Goal: Information Seeking & Learning: Learn about a topic

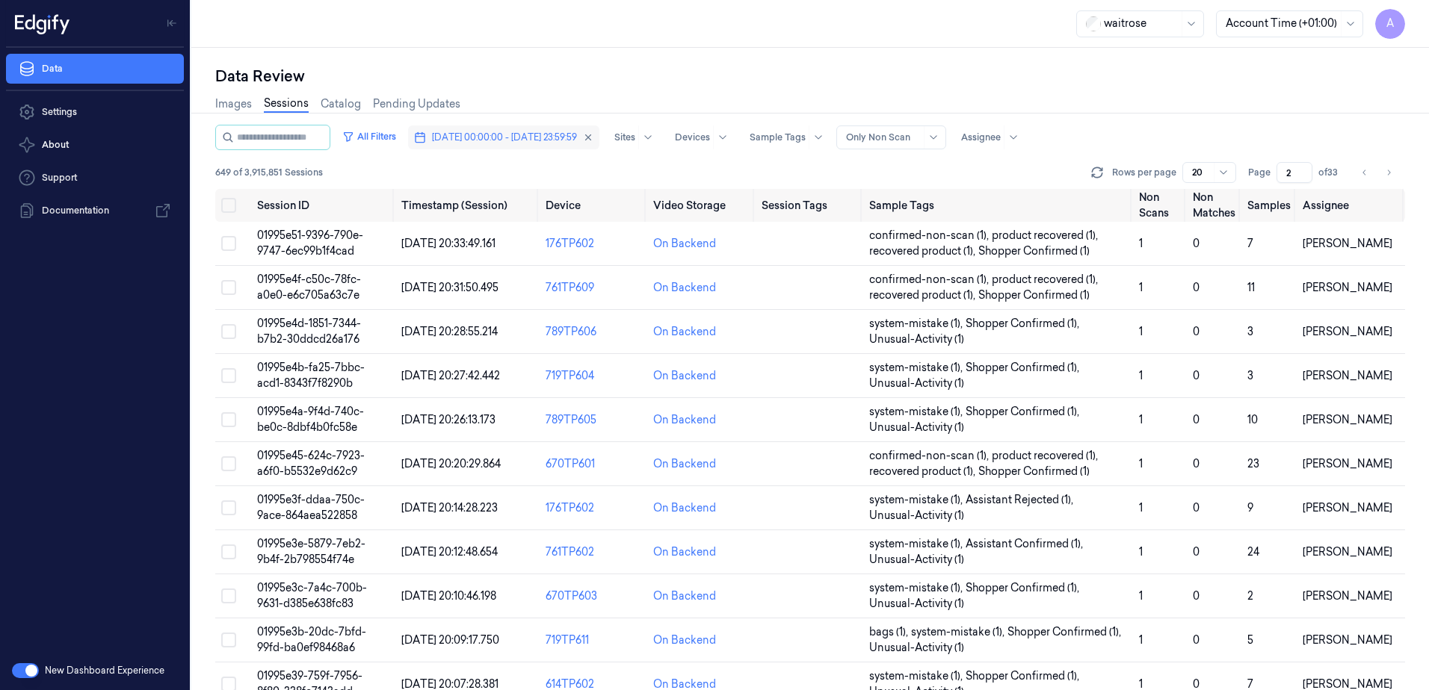
click at [497, 143] on span "[DATE] 00:00:00 - [DATE] 23:59:59" at bounding box center [504, 137] width 145 height 13
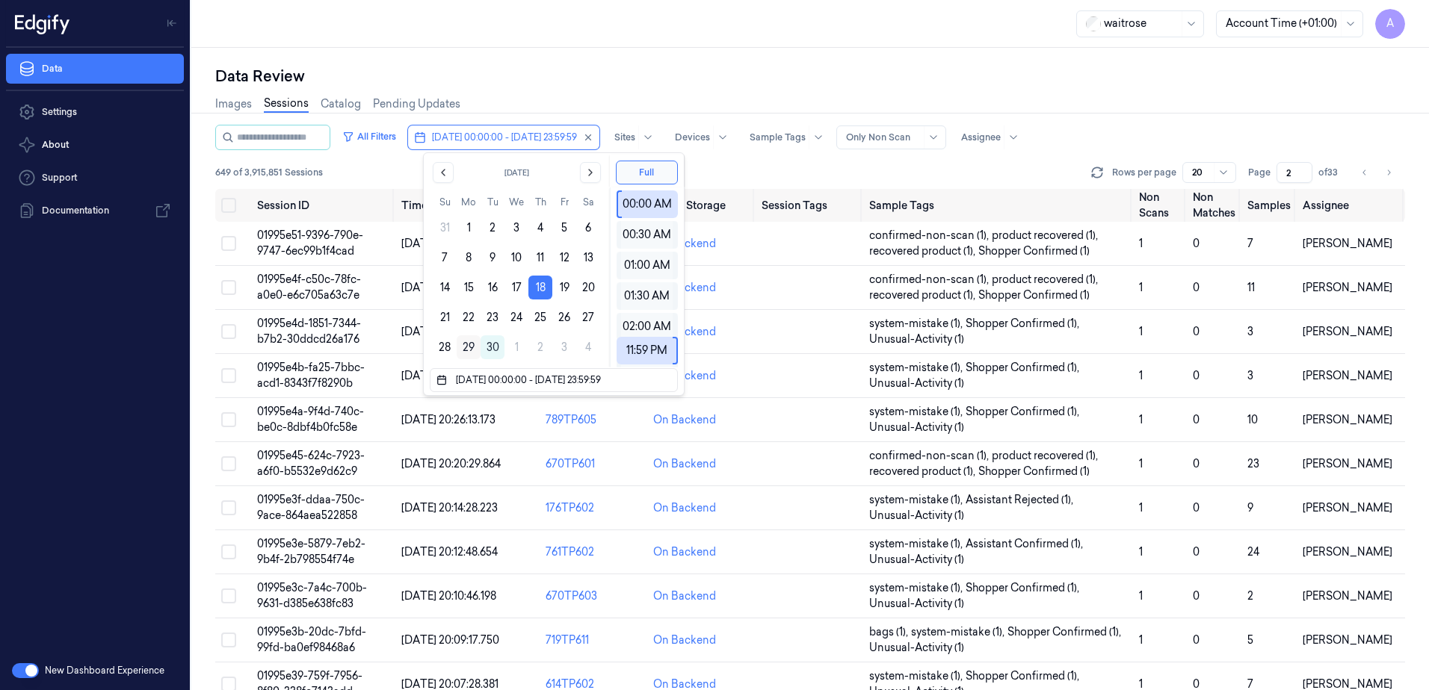
click at [462, 343] on button "29" at bounding box center [469, 347] width 24 height 24
click at [463, 346] on button "29" at bounding box center [469, 347] width 24 height 24
type input "[DATE] 00:00:00 - [DATE] 23:59:59"
click at [616, 43] on div "waitrose Account Time (+01:00) A" at bounding box center [809, 24] width 1237 height 48
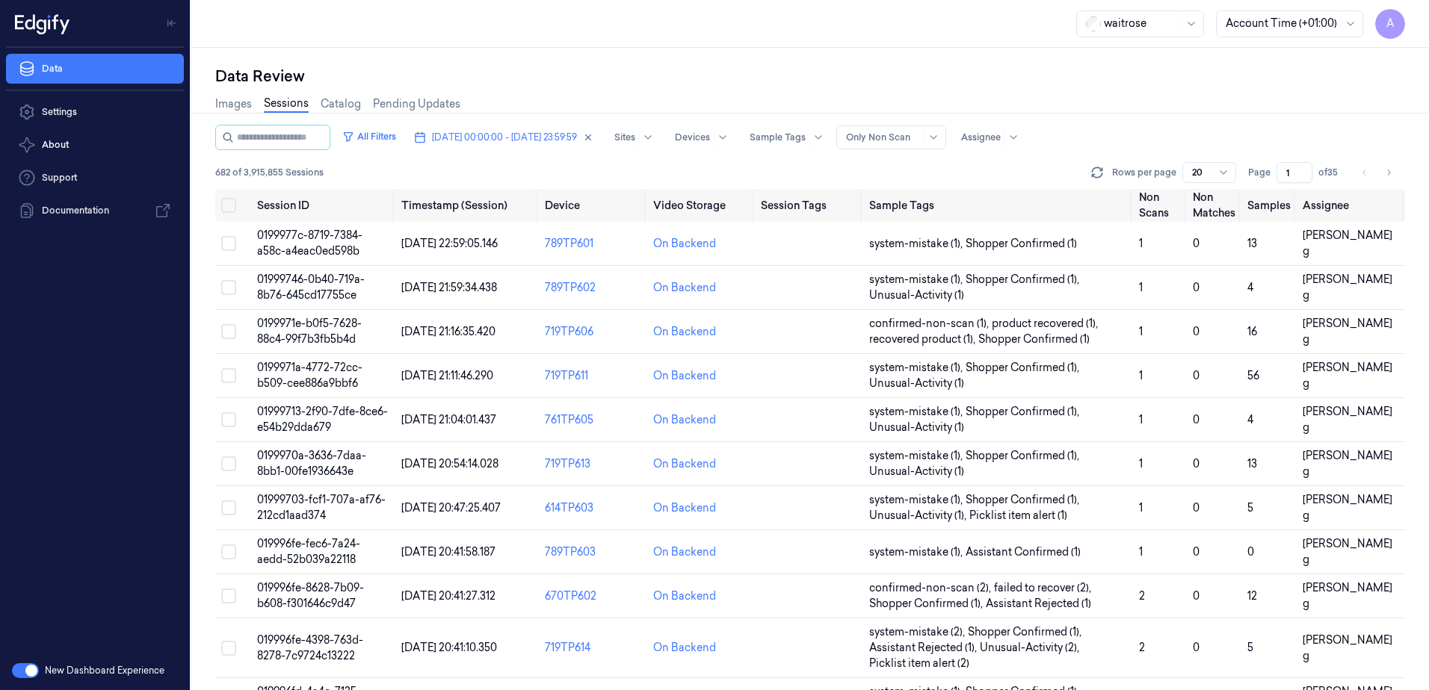
drag, startPoint x: 1290, startPoint y: 173, endPoint x: 1283, endPoint y: 177, distance: 7.7
click at [1283, 177] on input "1" at bounding box center [1294, 172] width 36 height 21
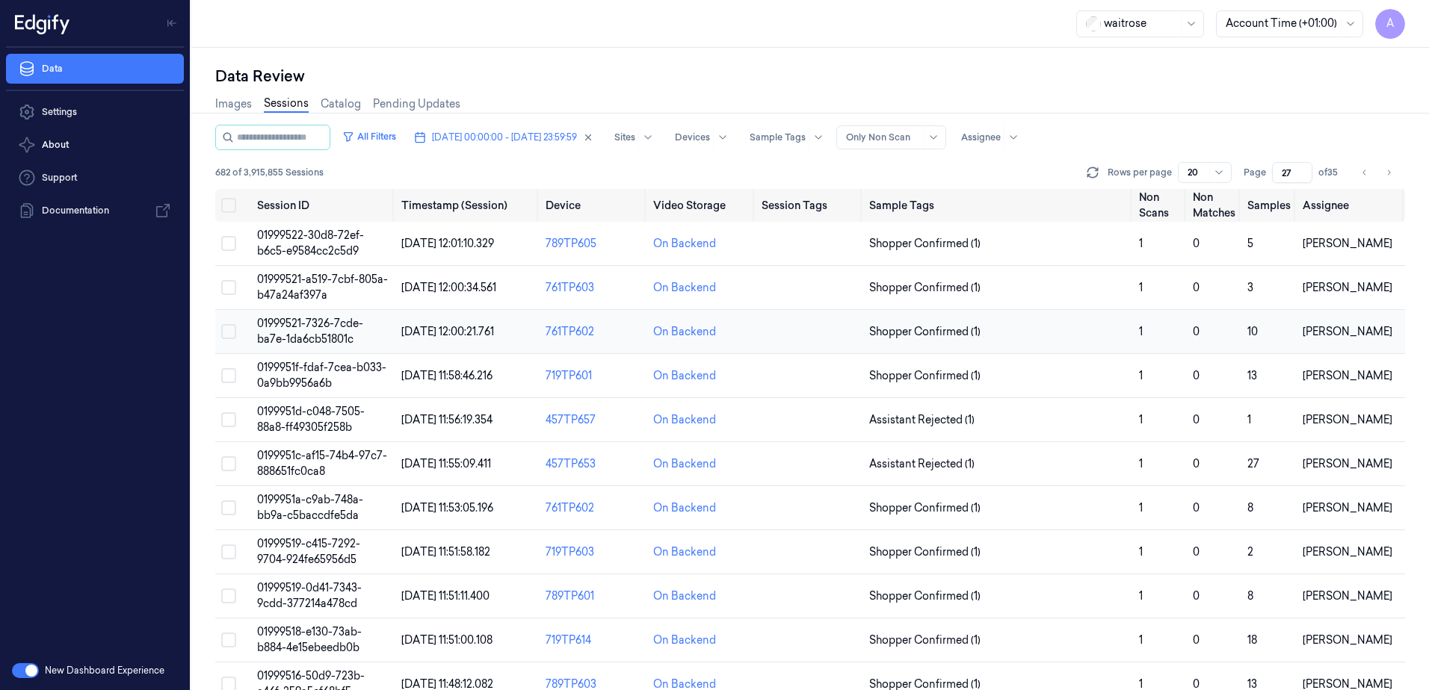
type input "27"
click at [294, 330] on td "01999521-7326-7cde-ba7e-1da6cb51801c" at bounding box center [323, 332] width 144 height 44
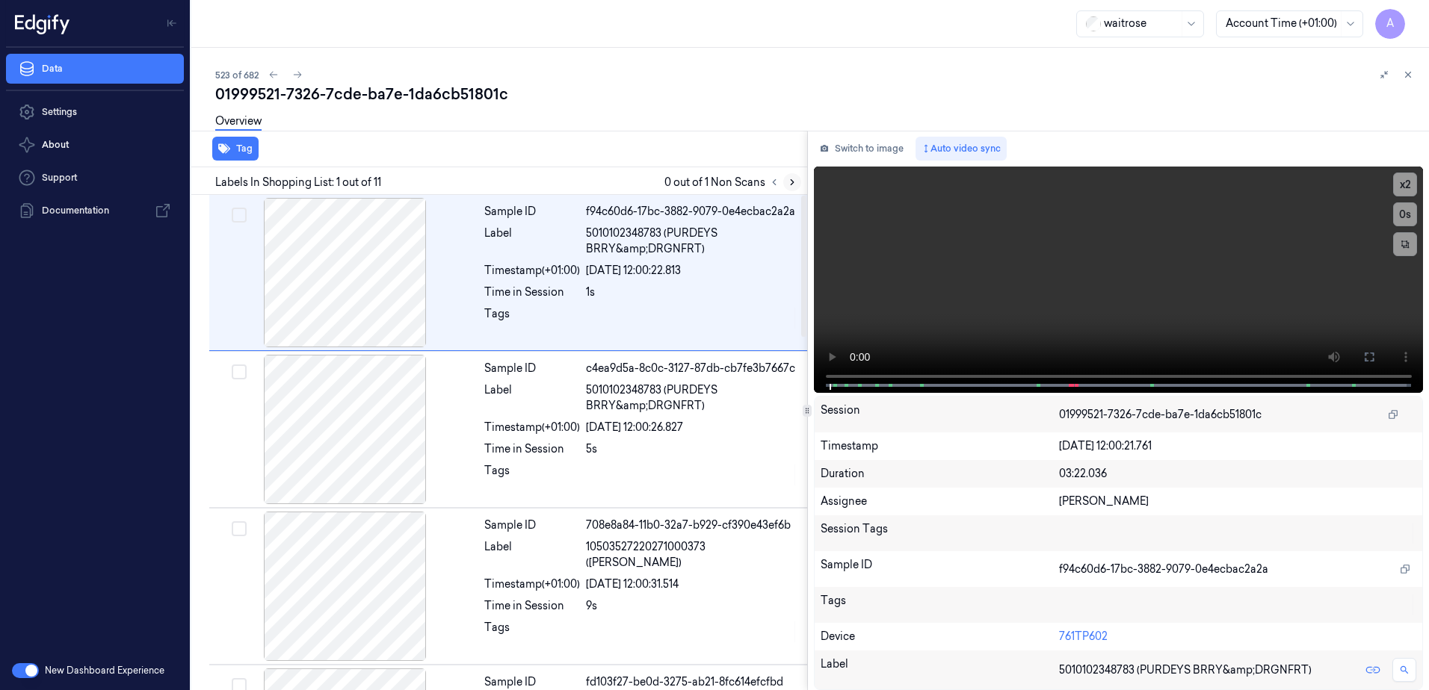
click at [784, 177] on button at bounding box center [792, 182] width 18 height 18
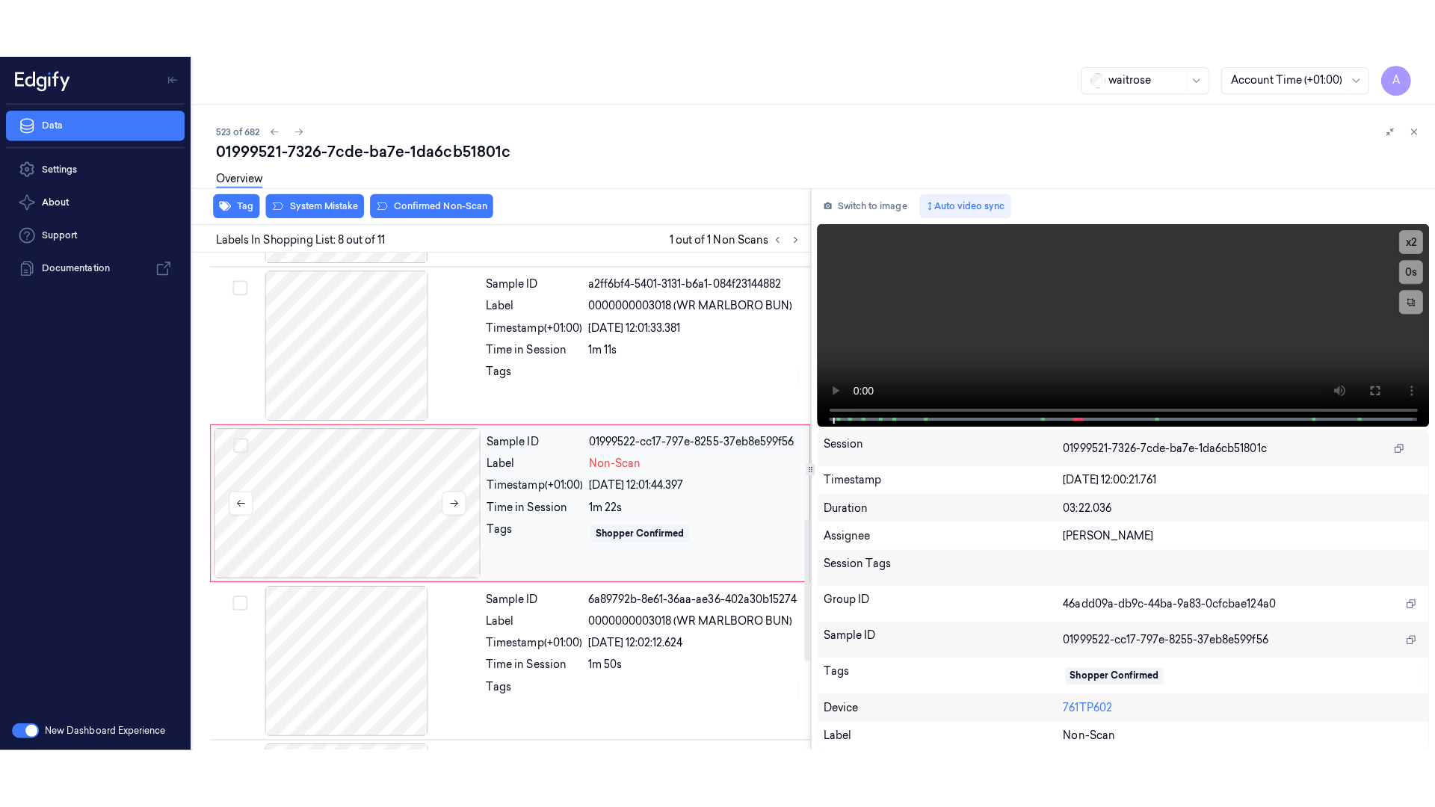
scroll to position [929, 0]
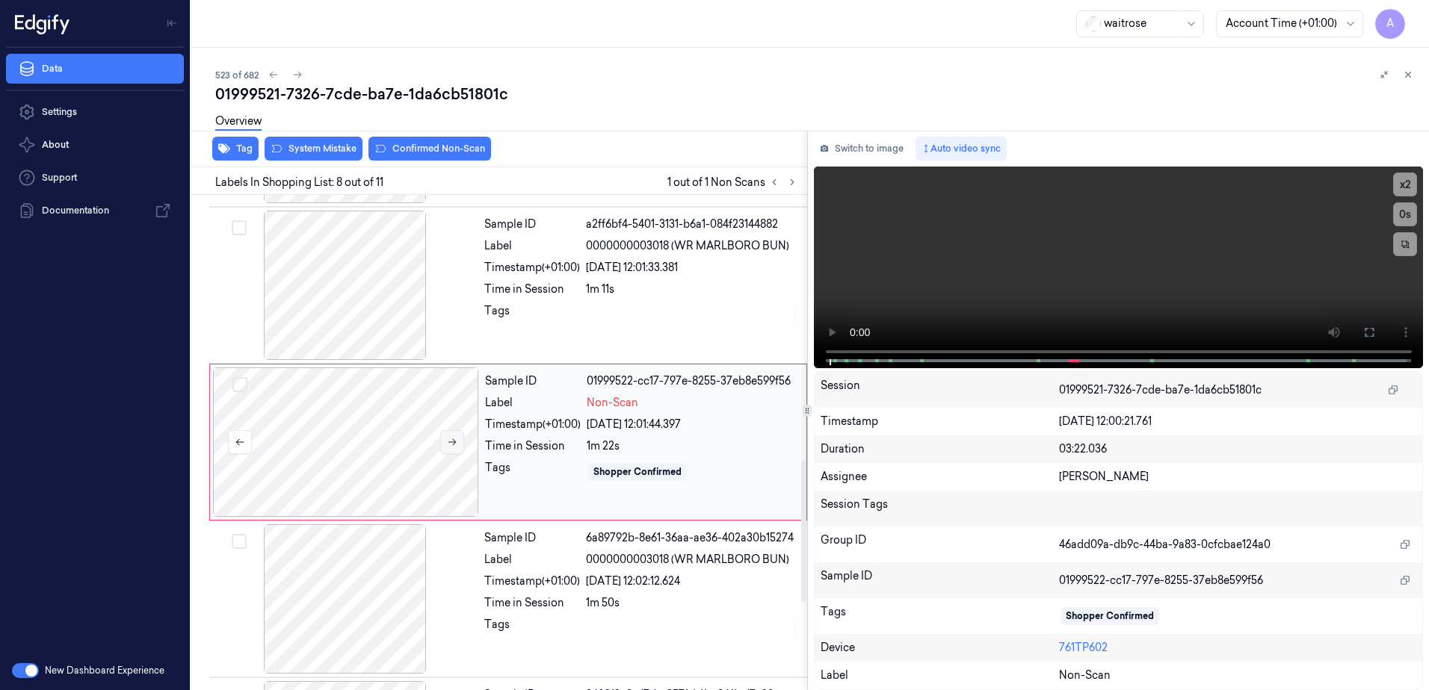
click at [450, 444] on icon at bounding box center [452, 442] width 10 height 10
click at [450, 442] on icon at bounding box center [452, 442] width 8 height 7
click at [1057, 311] on video at bounding box center [1119, 268] width 610 height 202
click at [1373, 330] on icon at bounding box center [1368, 332] width 9 height 9
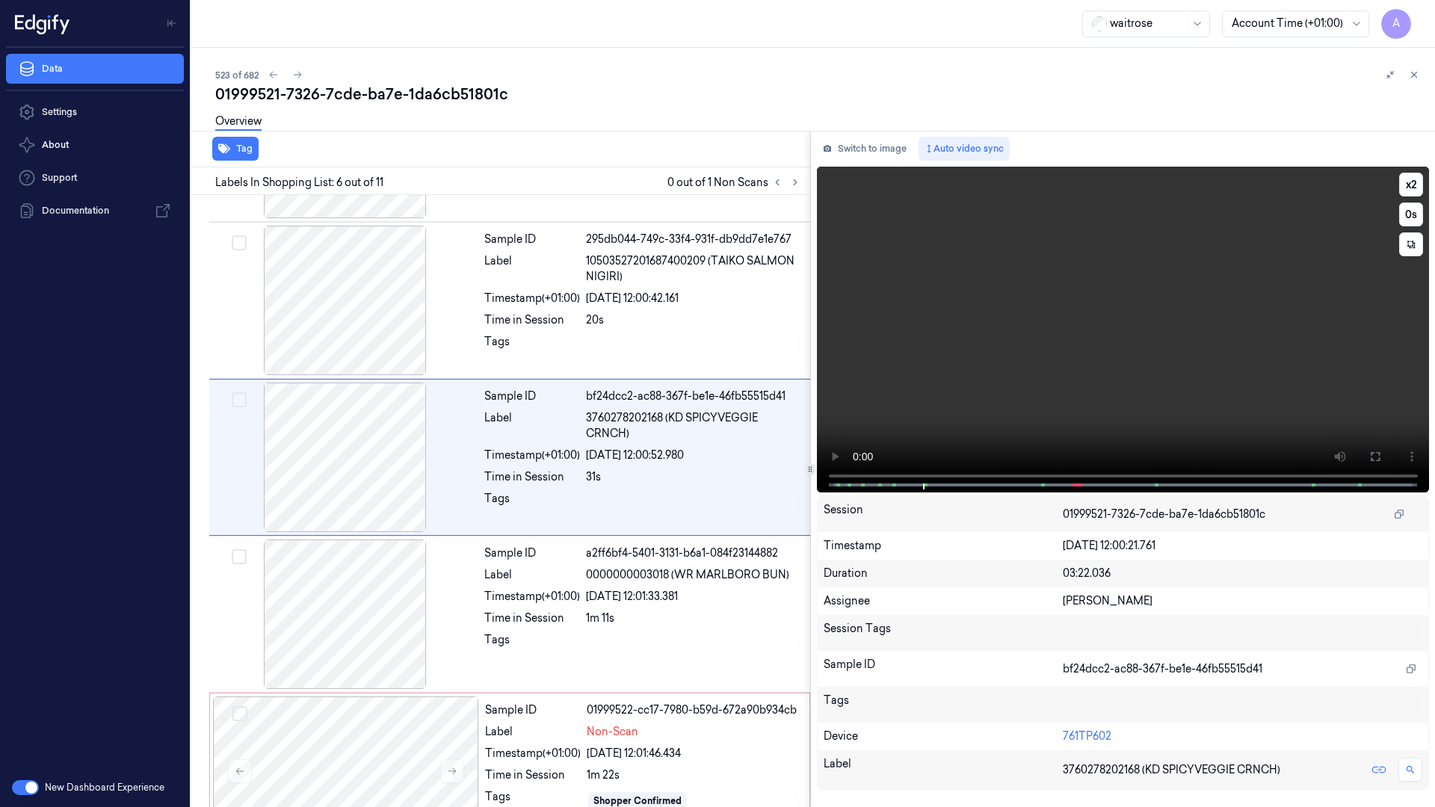
scroll to position [557, 0]
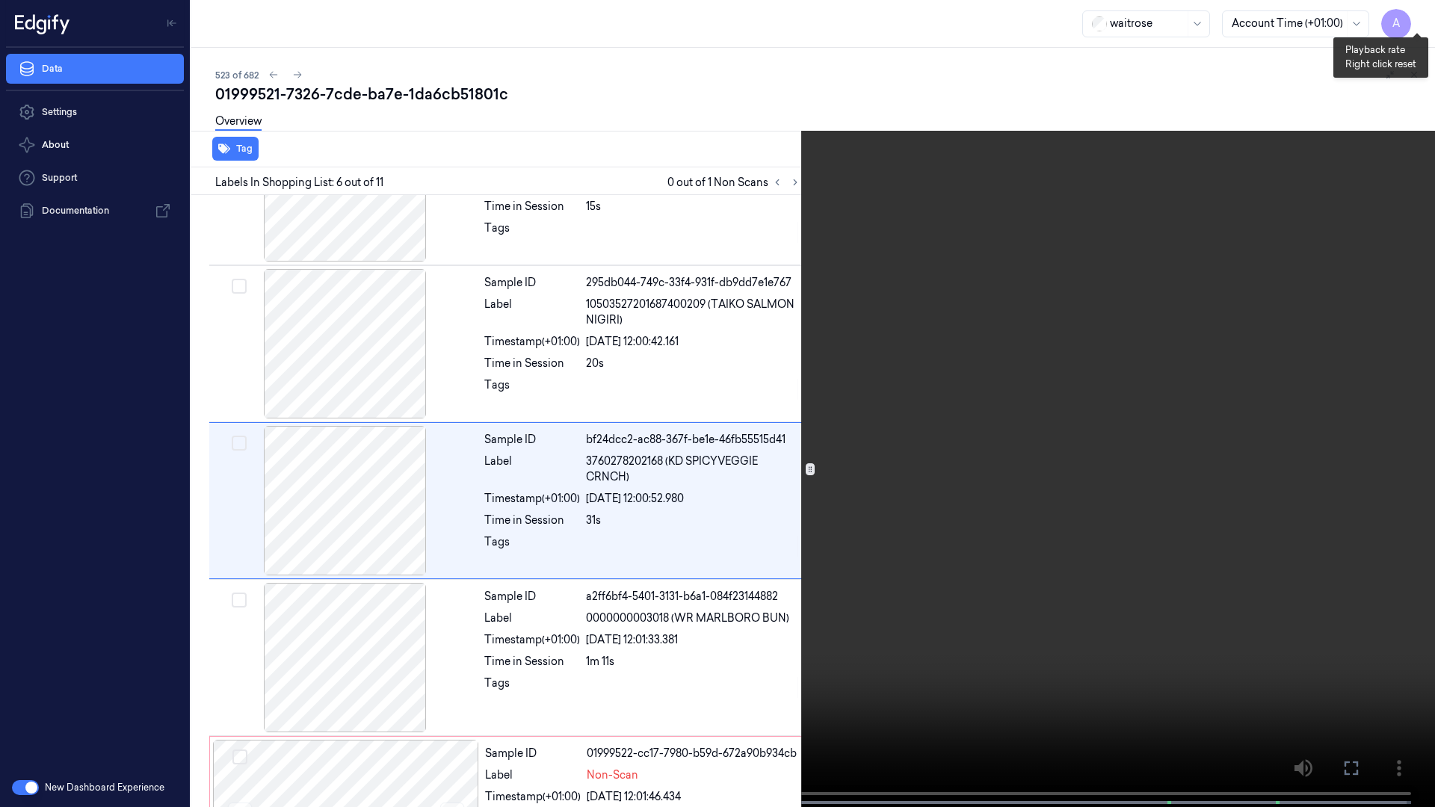
click at [1420, 16] on button "x 2" at bounding box center [1417, 18] width 24 height 24
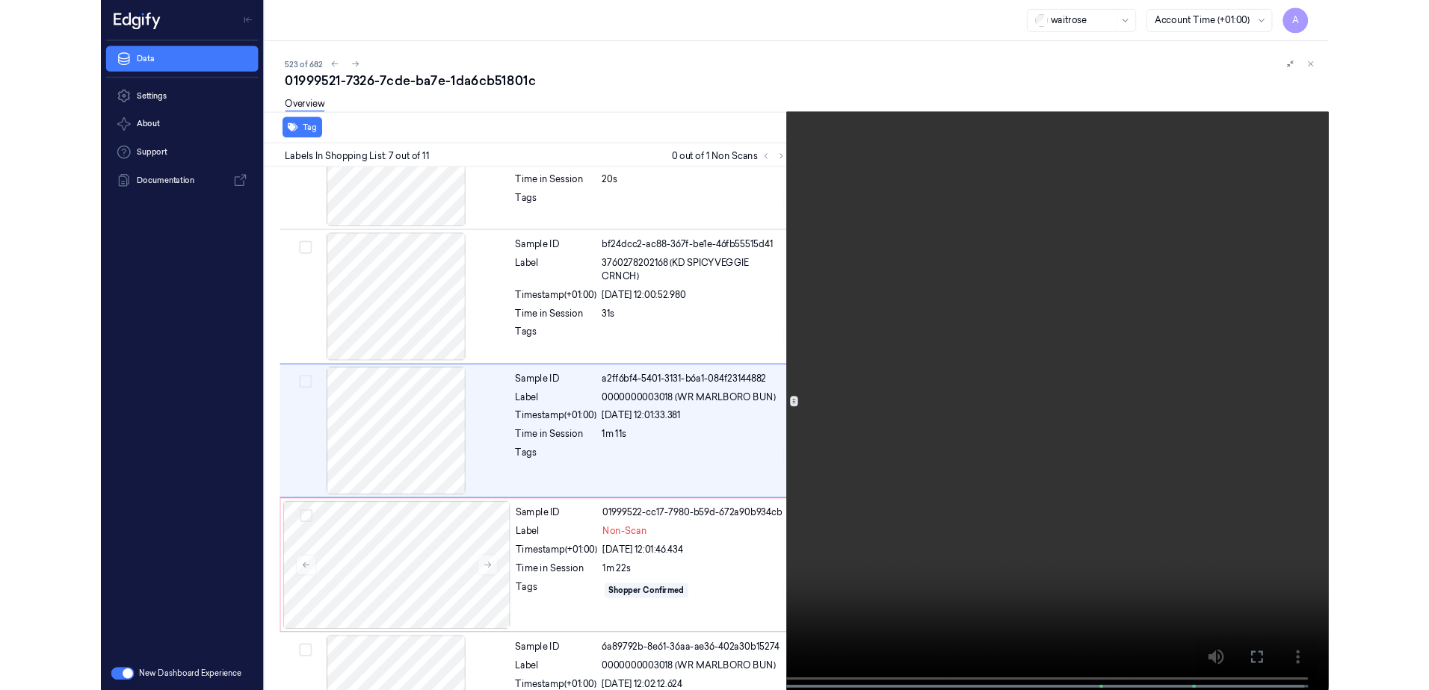
scroll to position [714, 0]
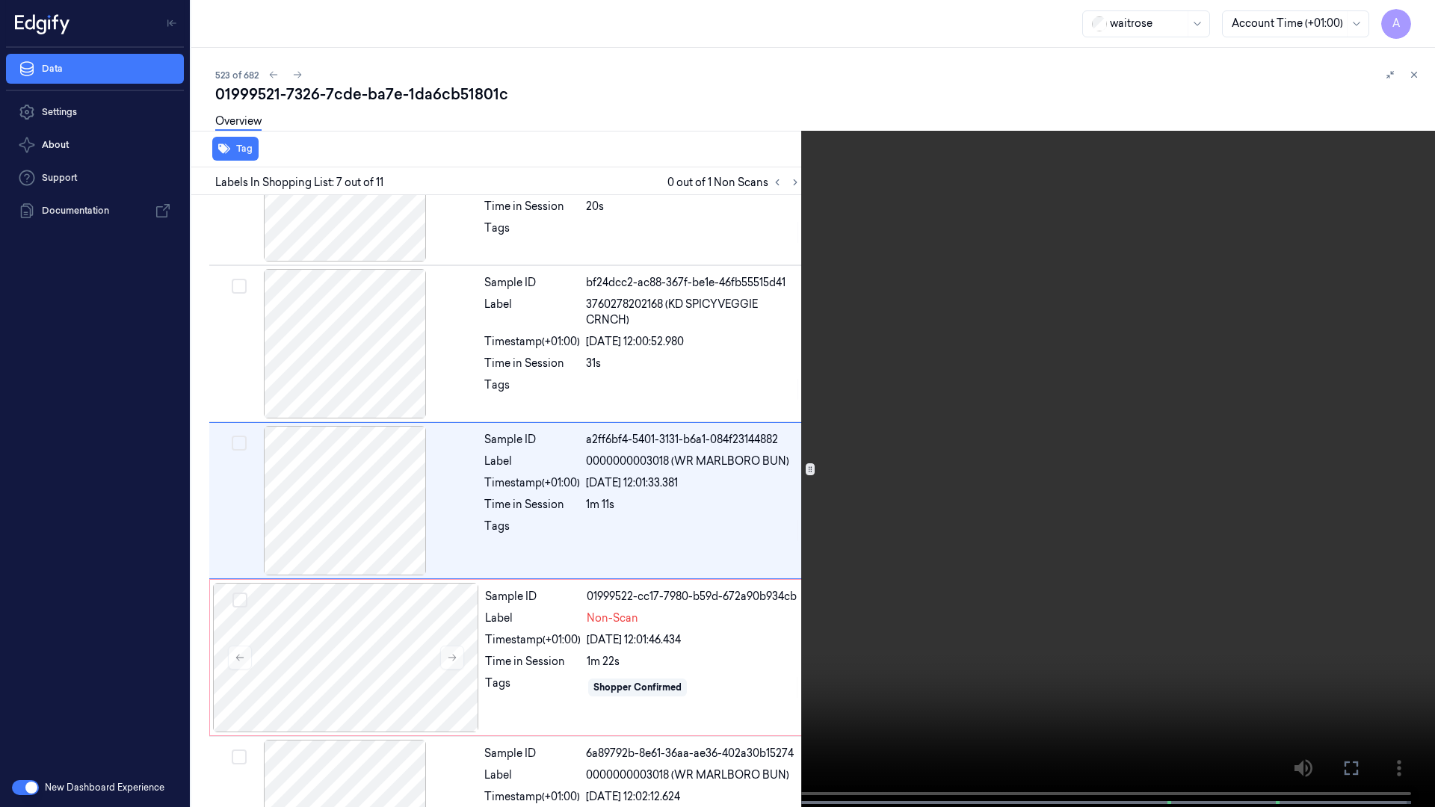
click at [0, 0] on button at bounding box center [0, 0] width 0 height 0
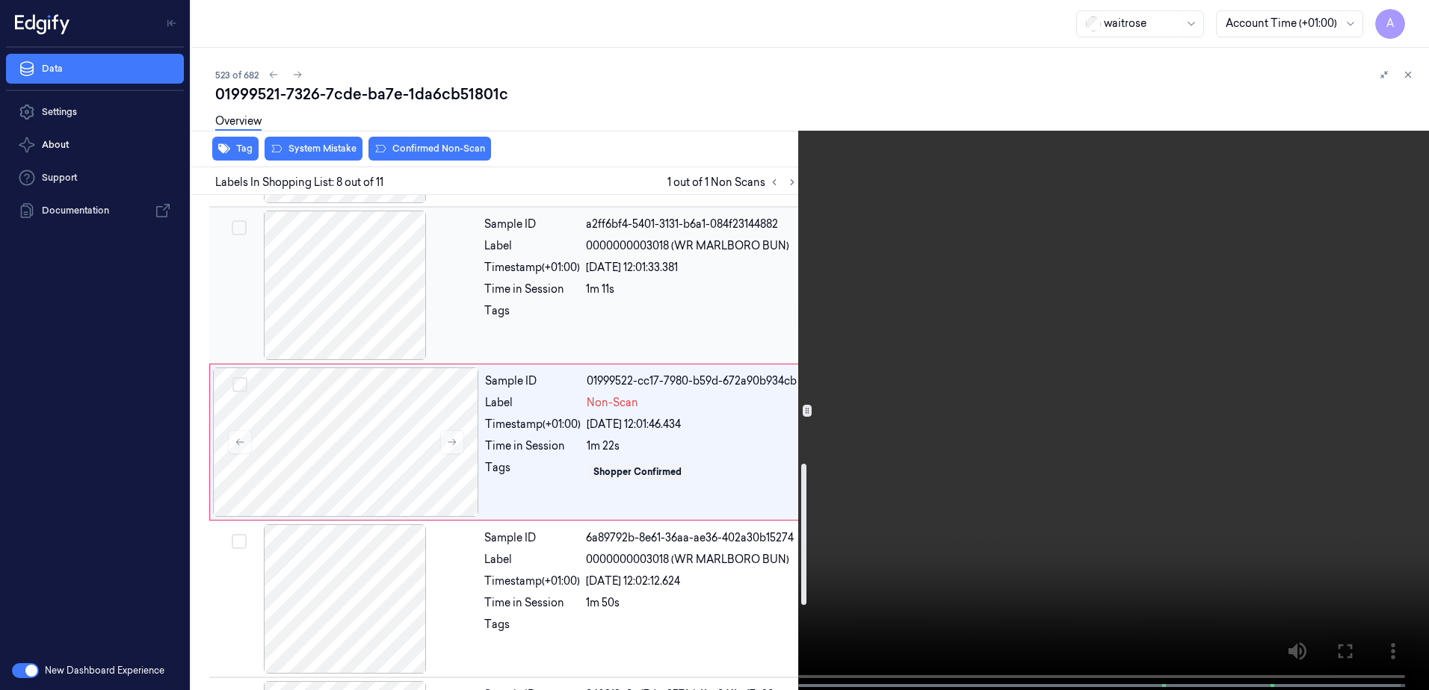
scroll to position [1003, 0]
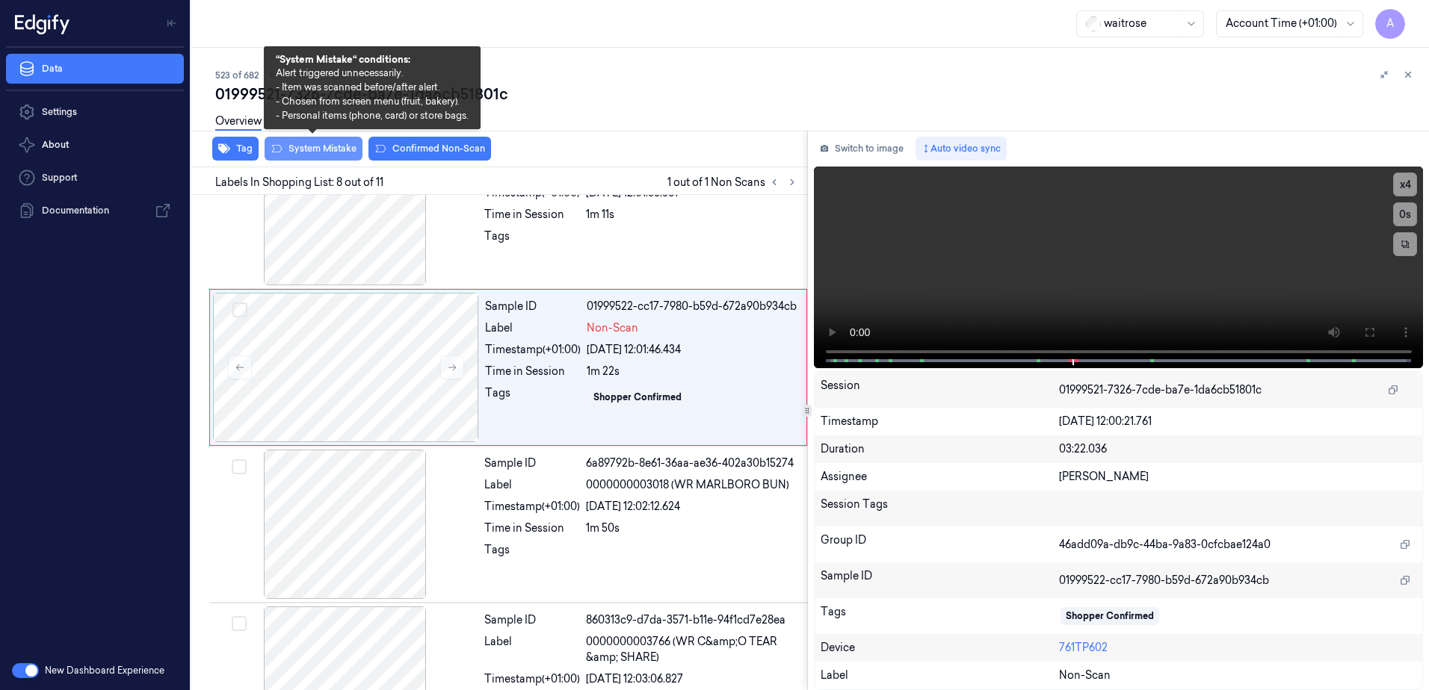
click at [316, 154] on button "System Mistake" at bounding box center [313, 149] width 98 height 24
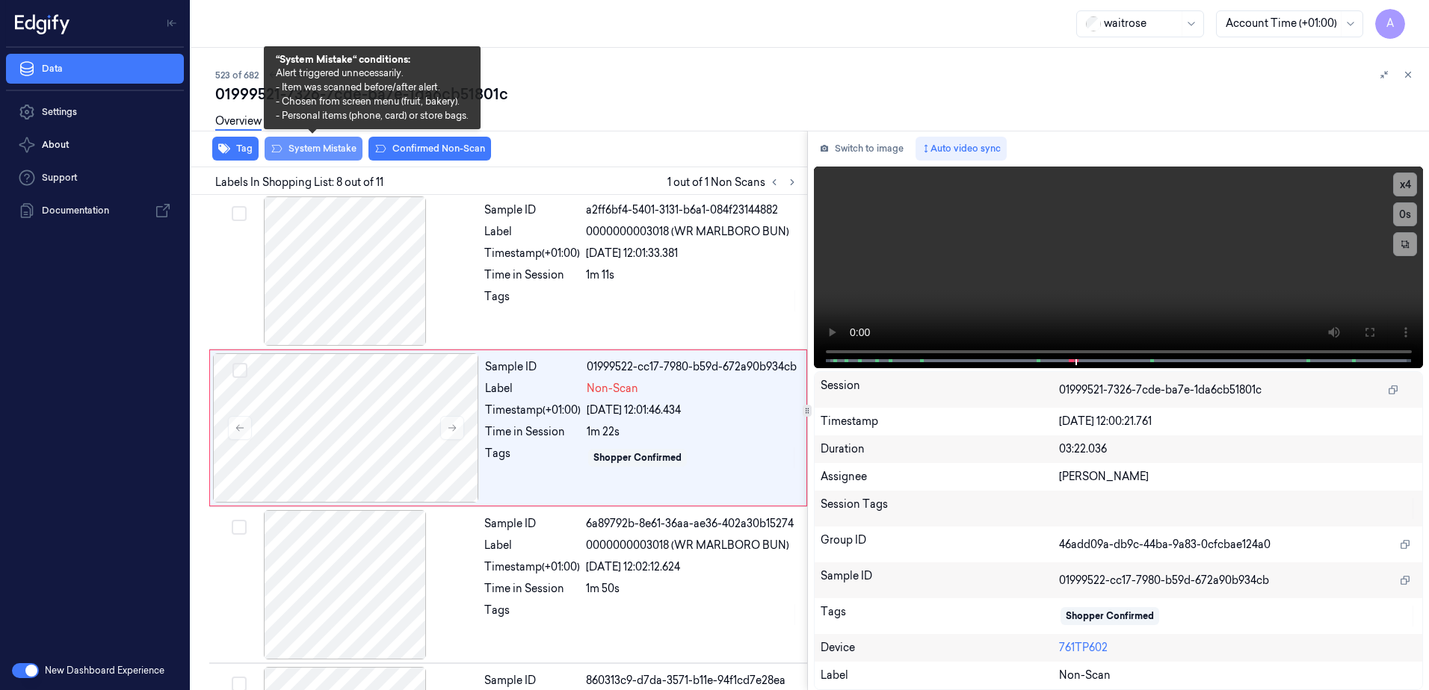
scroll to position [929, 0]
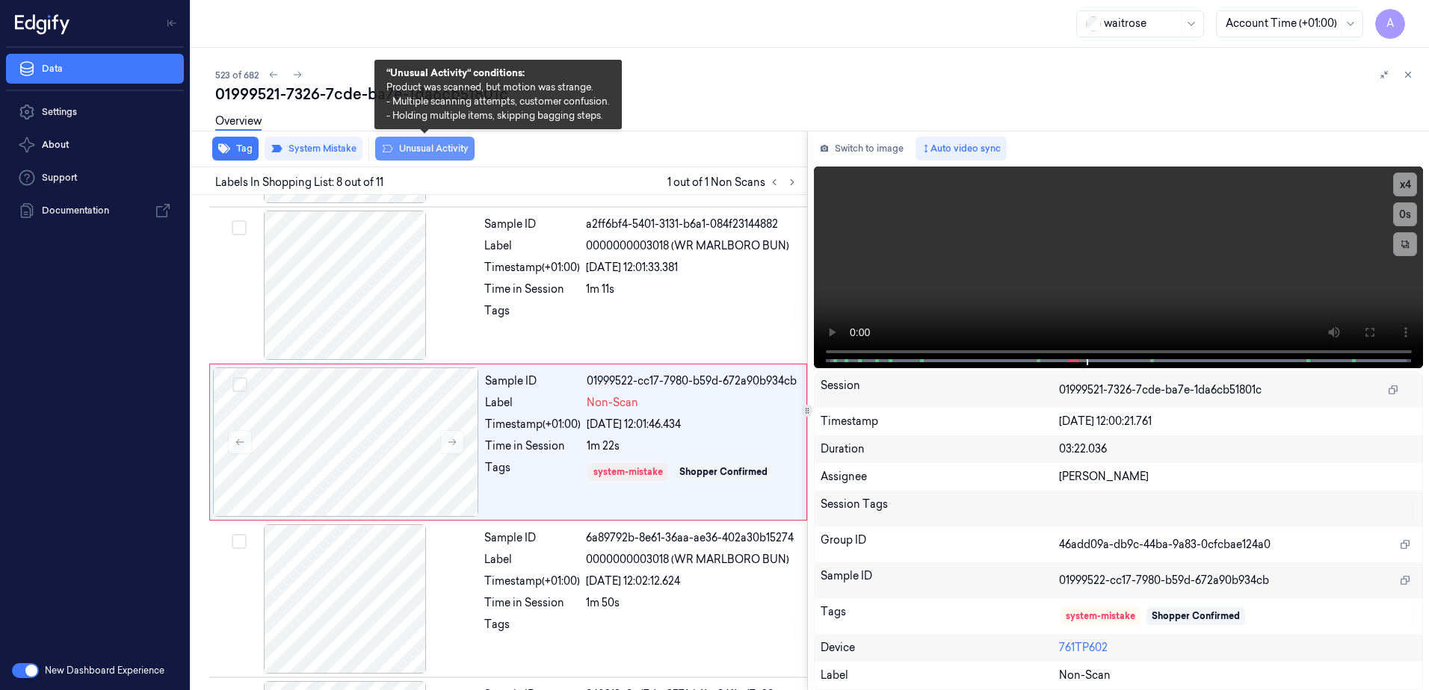
click at [403, 156] on button "Unusual Activity" at bounding box center [424, 149] width 99 height 24
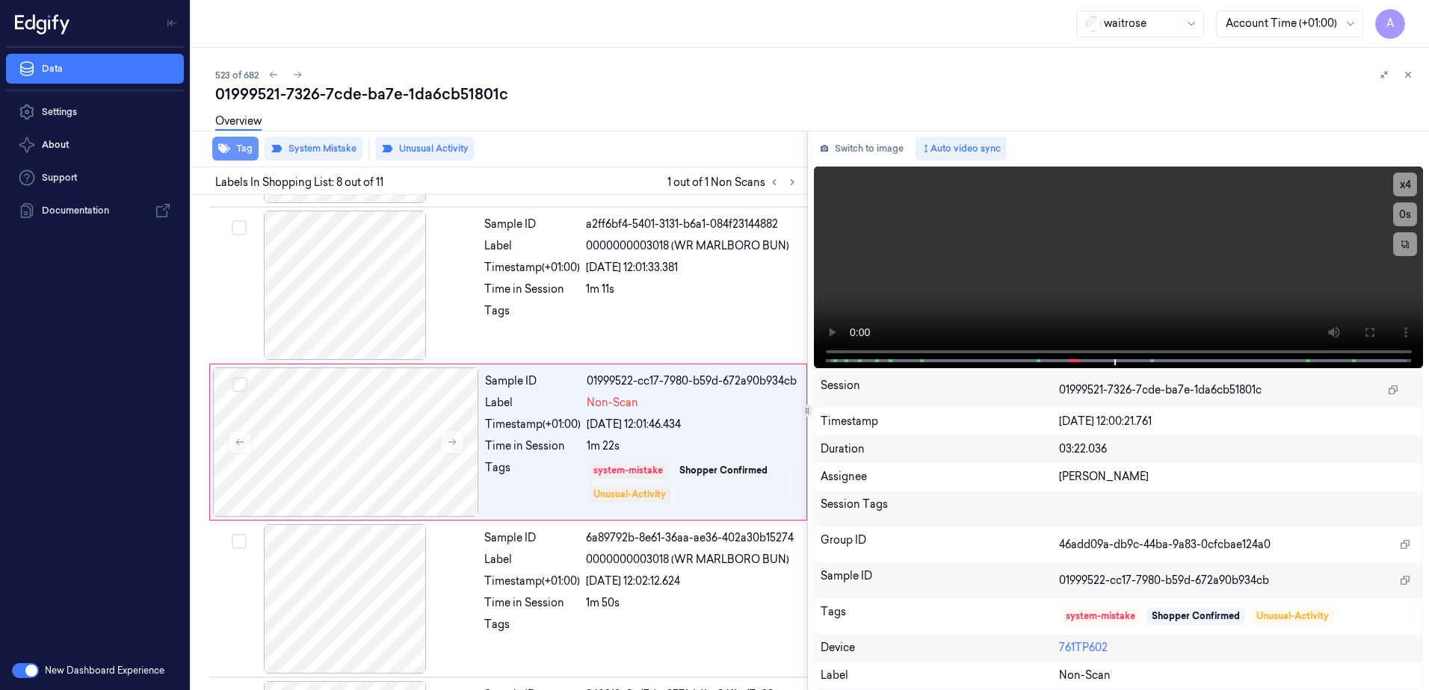
click at [241, 155] on button "Tag" at bounding box center [235, 149] width 46 height 24
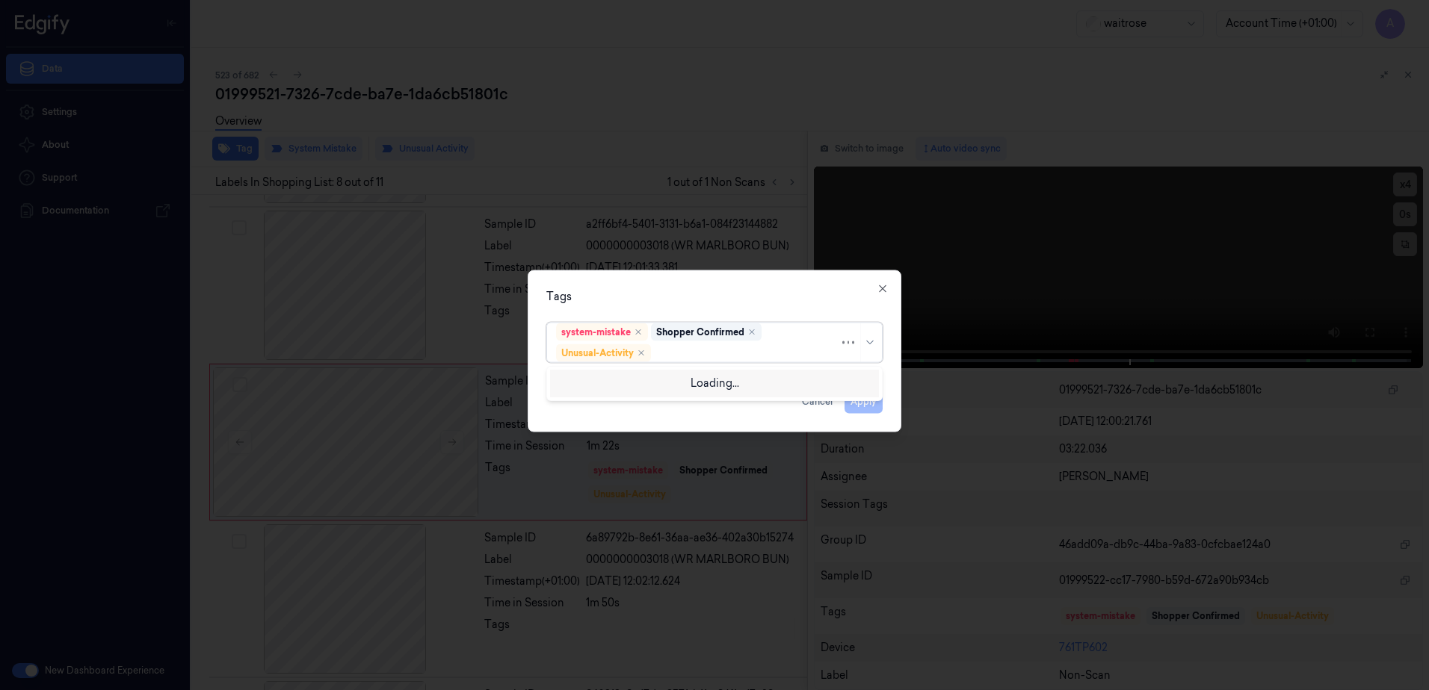
click at [702, 350] on div at bounding box center [746, 353] width 185 height 16
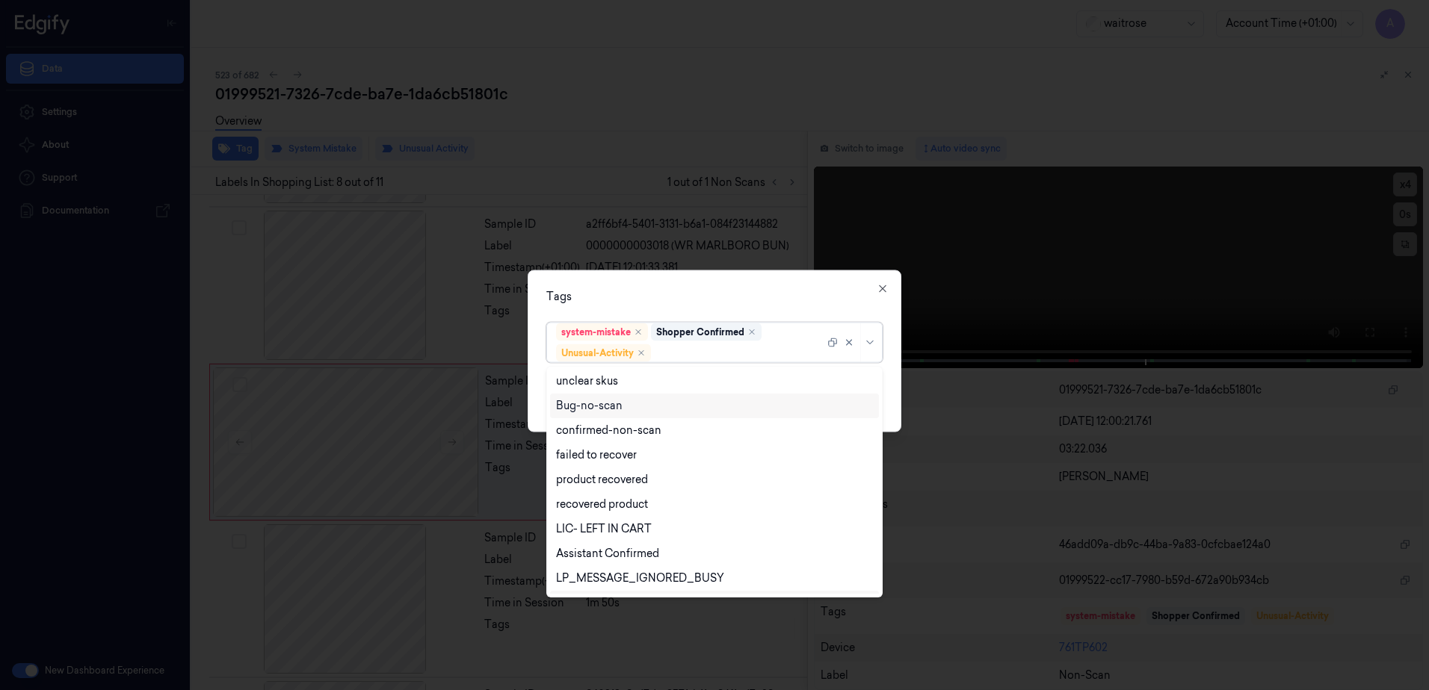
scroll to position [195, 0]
click at [605, 559] on div "Picklist item alert" at bounding box center [599, 557] width 86 height 16
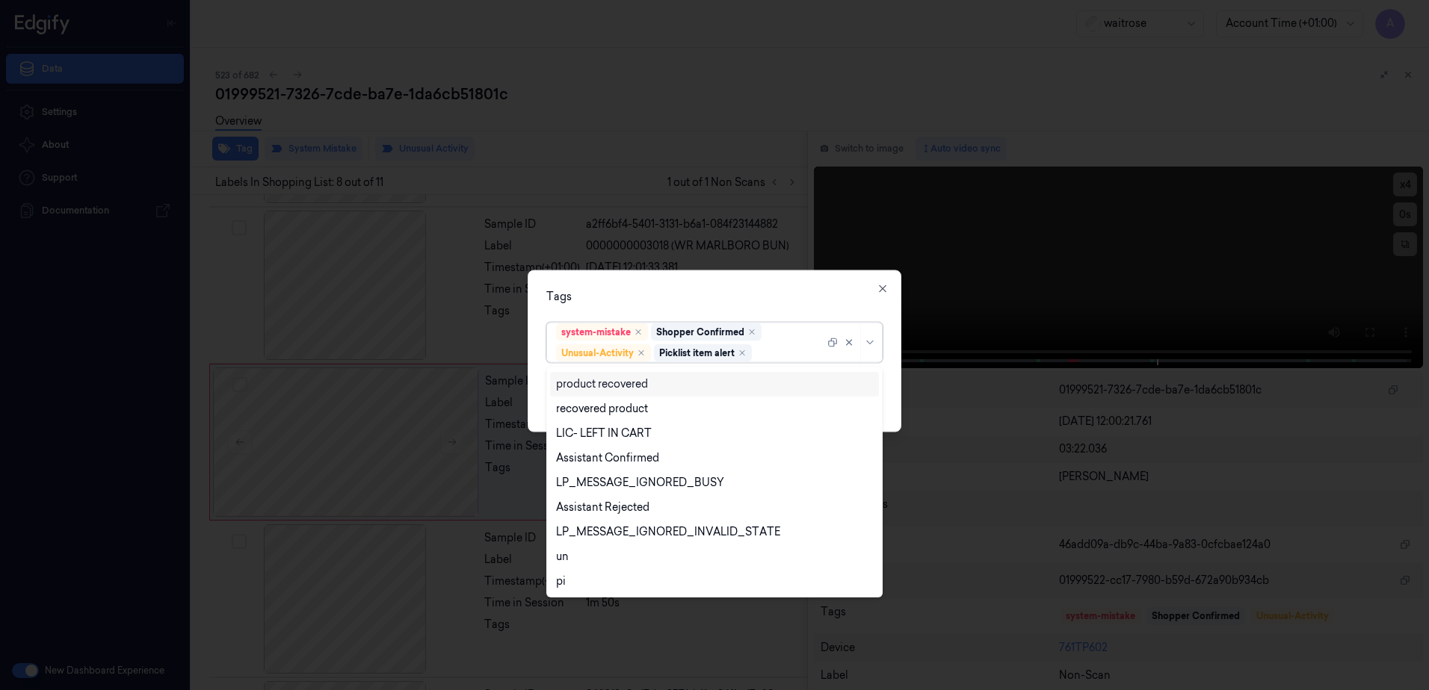
click at [708, 293] on div "Tags" at bounding box center [714, 297] width 336 height 16
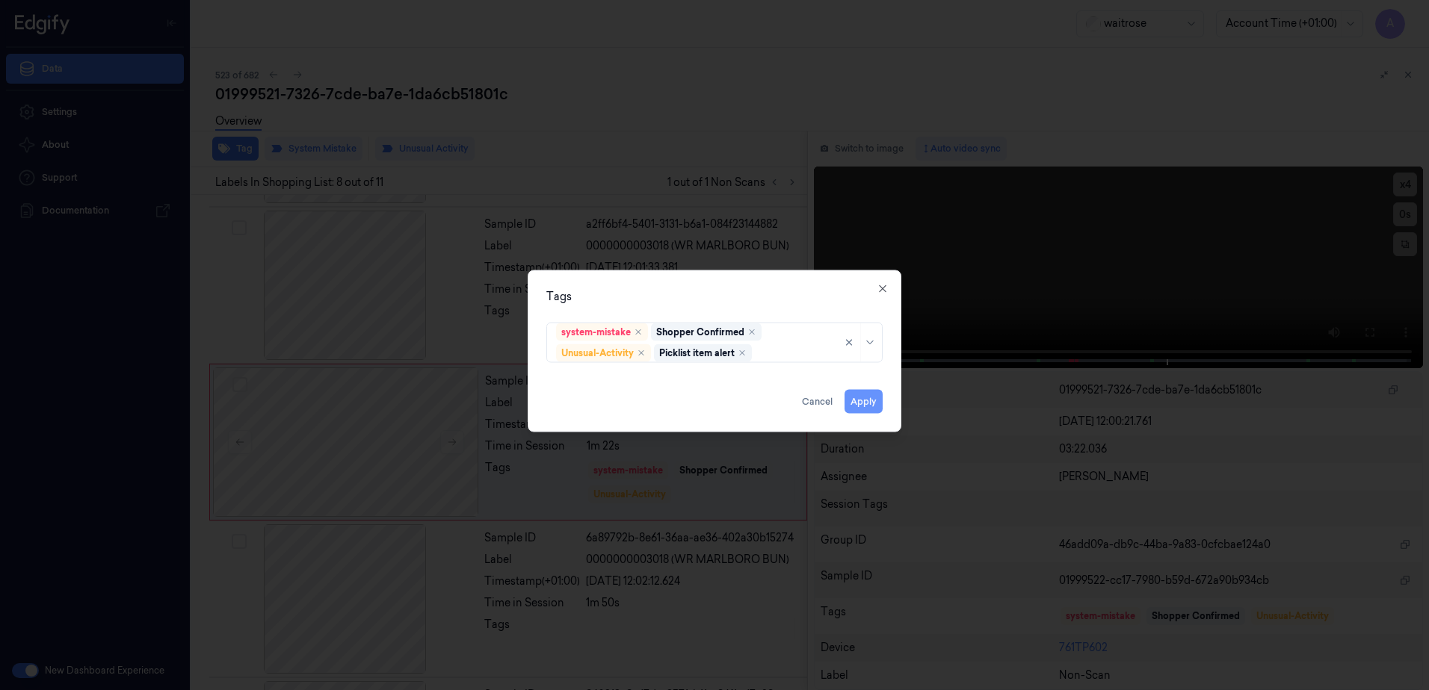
click at [867, 403] on button "Apply" at bounding box center [863, 402] width 38 height 24
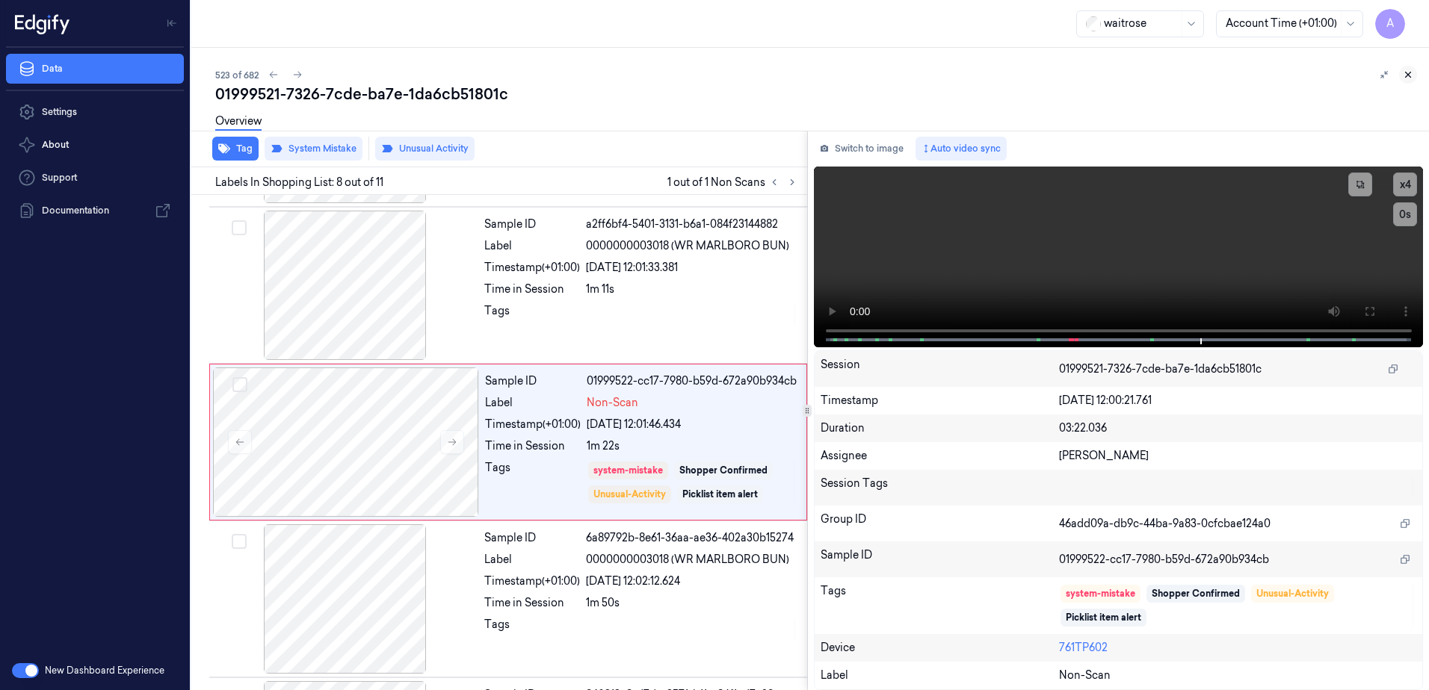
click at [1406, 75] on icon at bounding box center [1407, 74] width 10 height 10
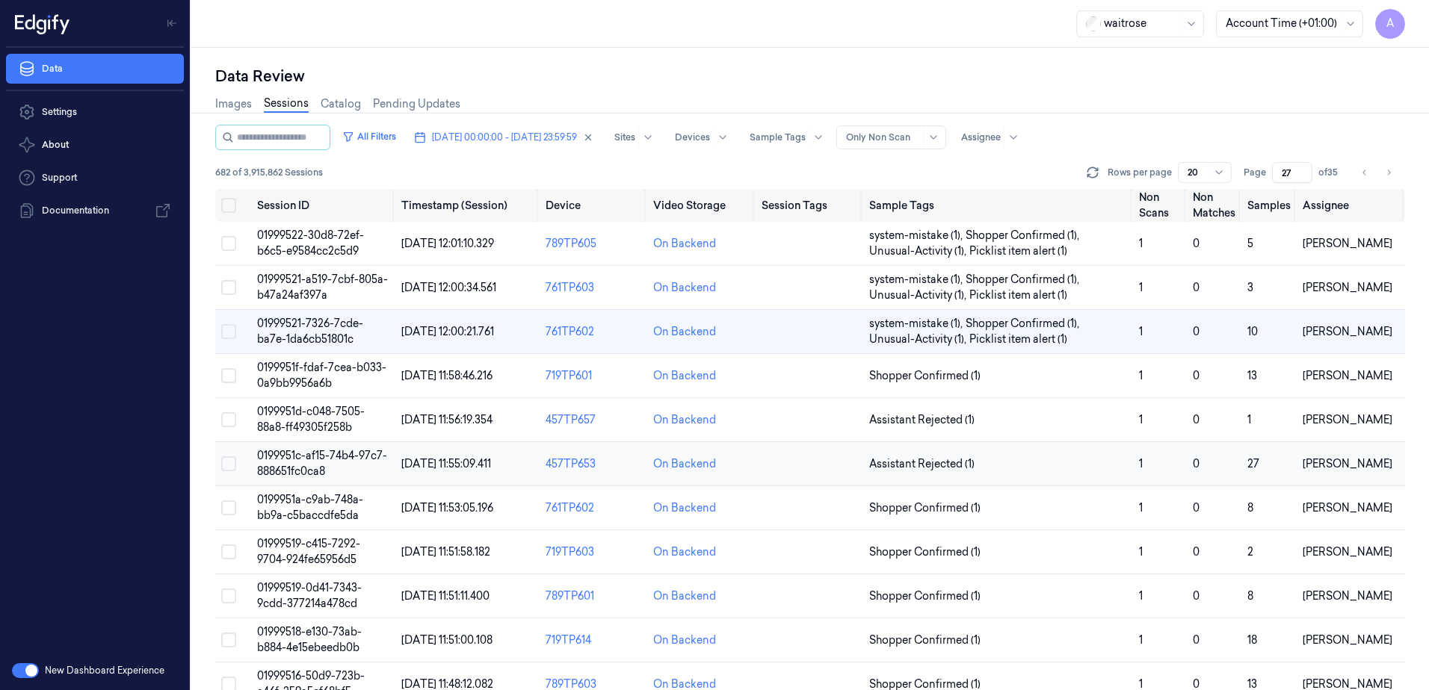
click at [297, 465] on span "0199951c-af15-74b4-97c7-888651fc0ca8" at bounding box center [322, 463] width 130 height 29
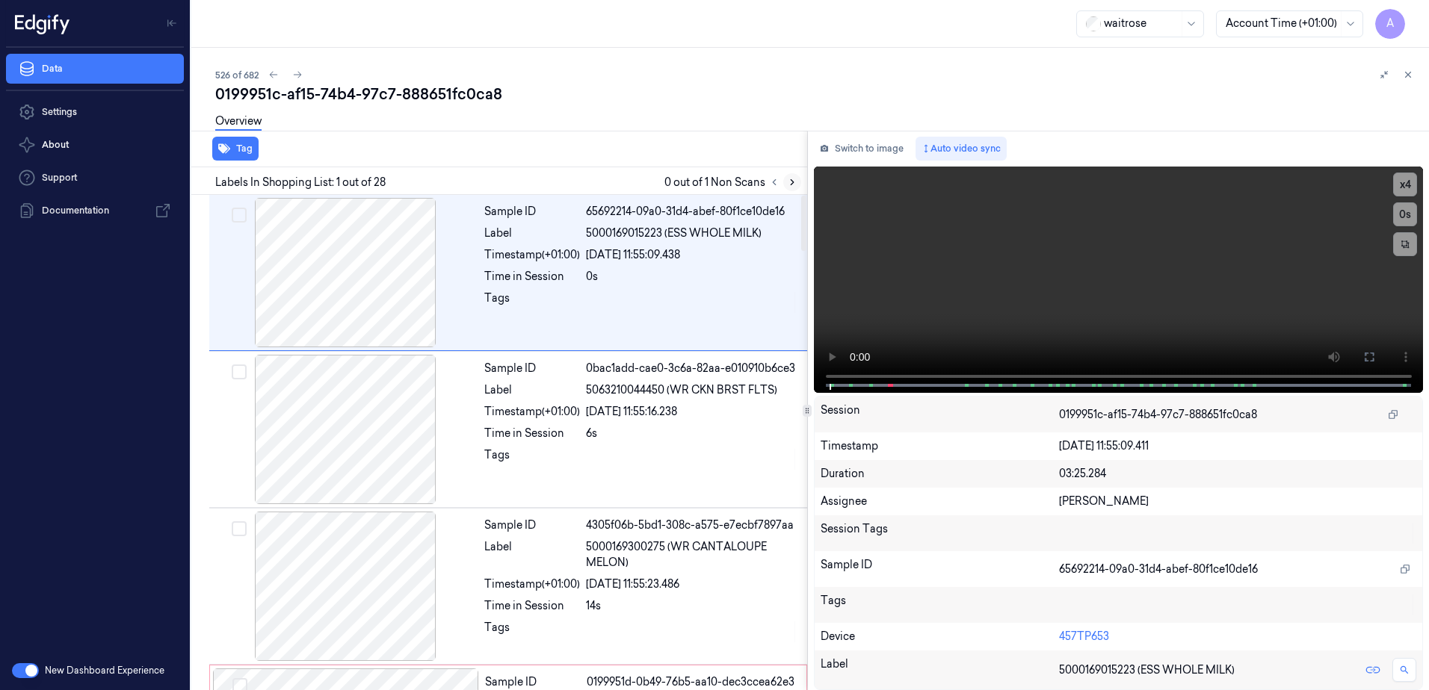
click at [790, 182] on icon at bounding box center [792, 182] width 10 height 10
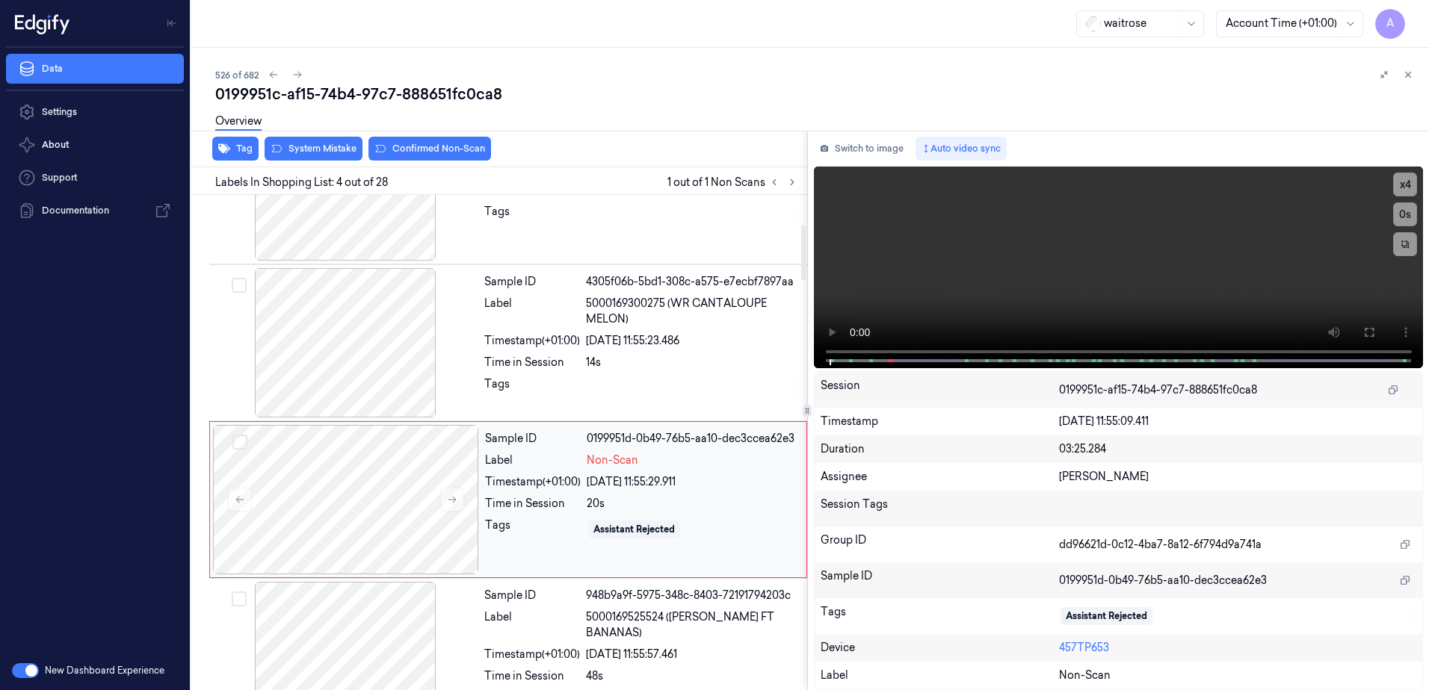
scroll to position [301, 0]
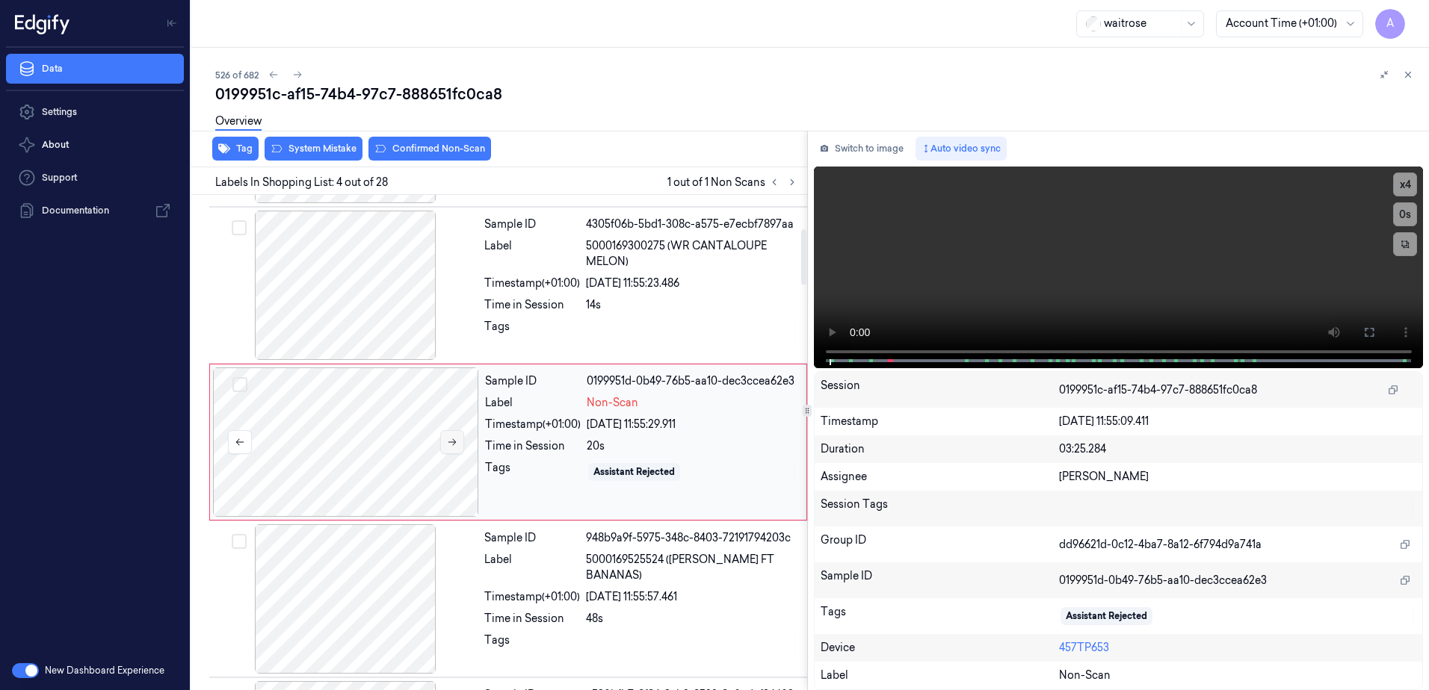
click at [453, 445] on icon at bounding box center [452, 442] width 8 height 7
click at [454, 444] on icon at bounding box center [452, 442] width 8 height 7
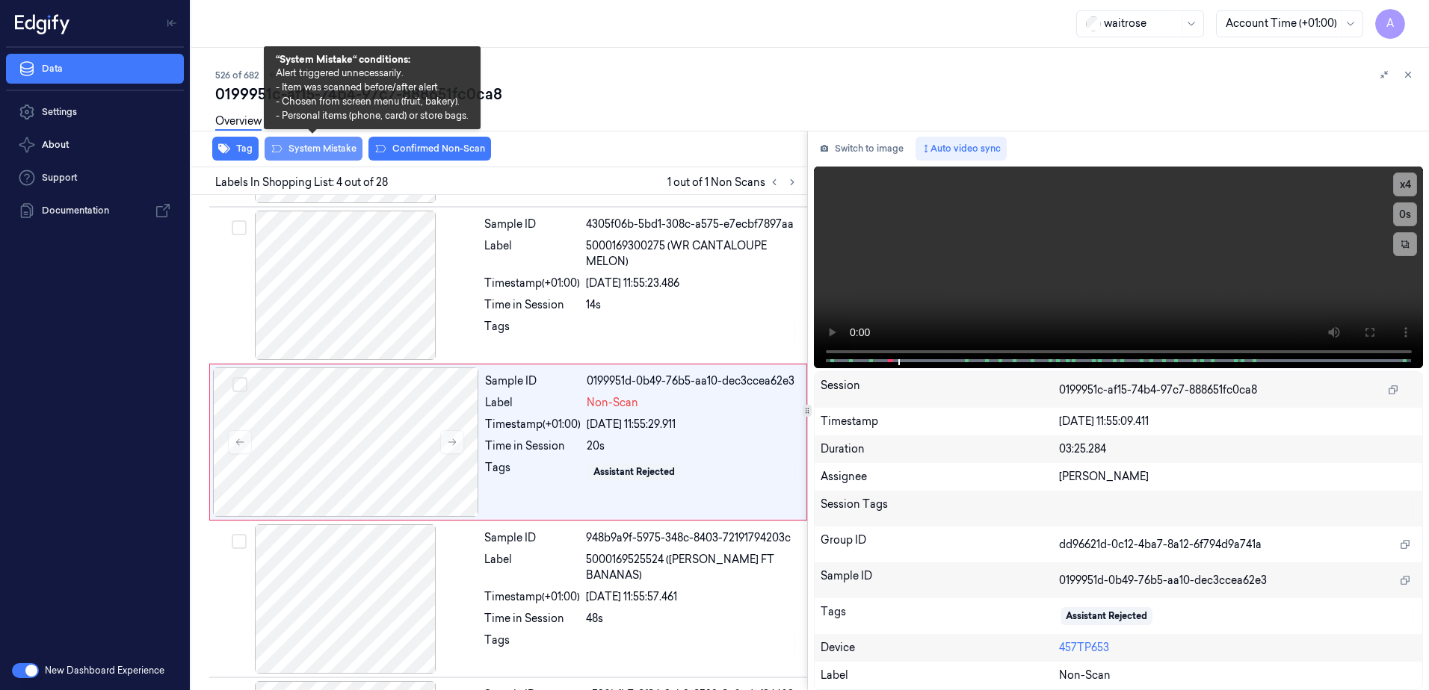
click at [311, 155] on button "System Mistake" at bounding box center [313, 149] width 98 height 24
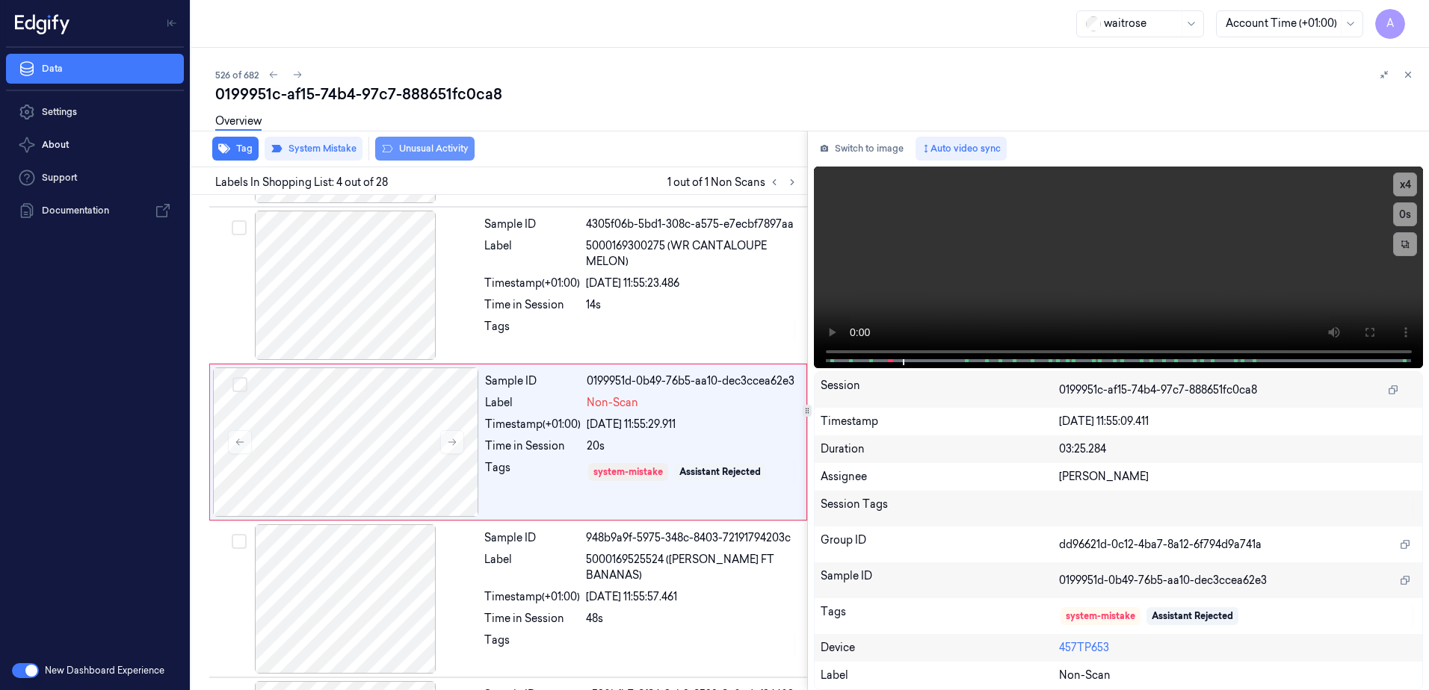
click at [423, 154] on button "Unusual Activity" at bounding box center [424, 149] width 99 height 24
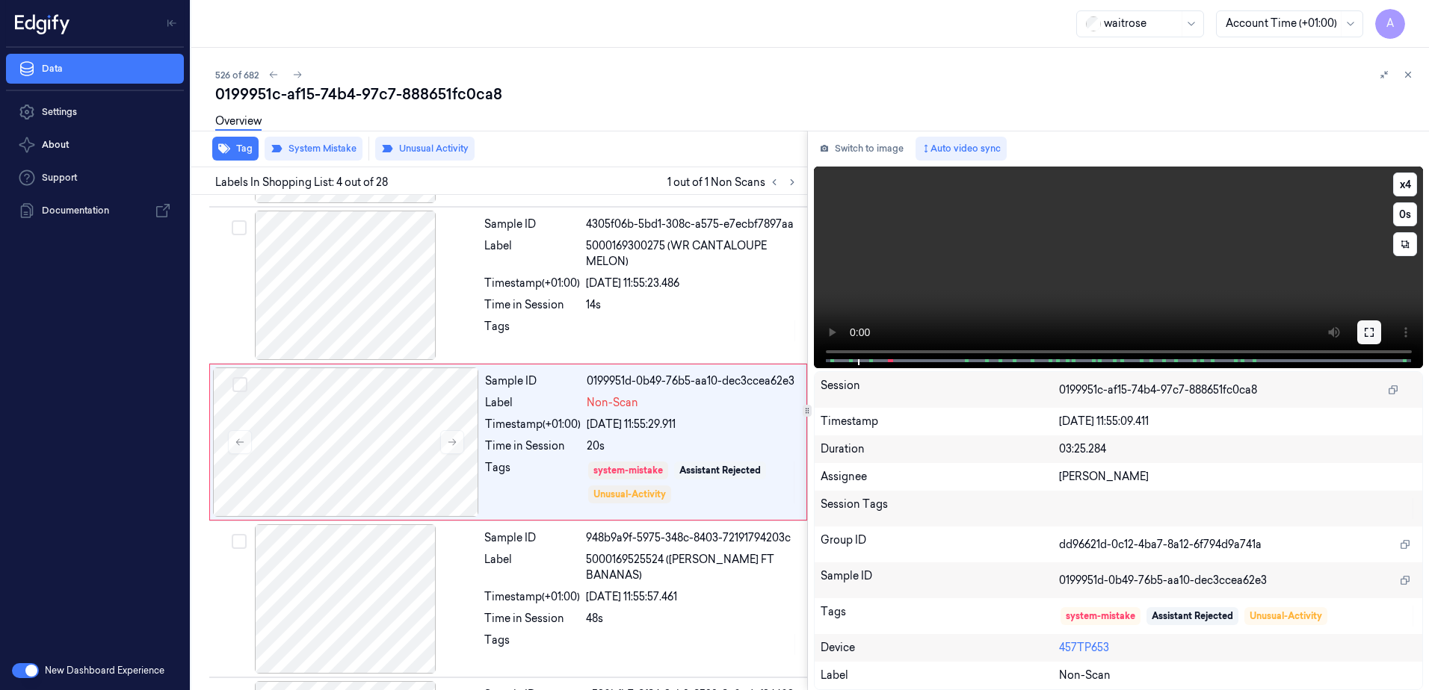
click at [1364, 332] on icon at bounding box center [1369, 333] width 12 height 12
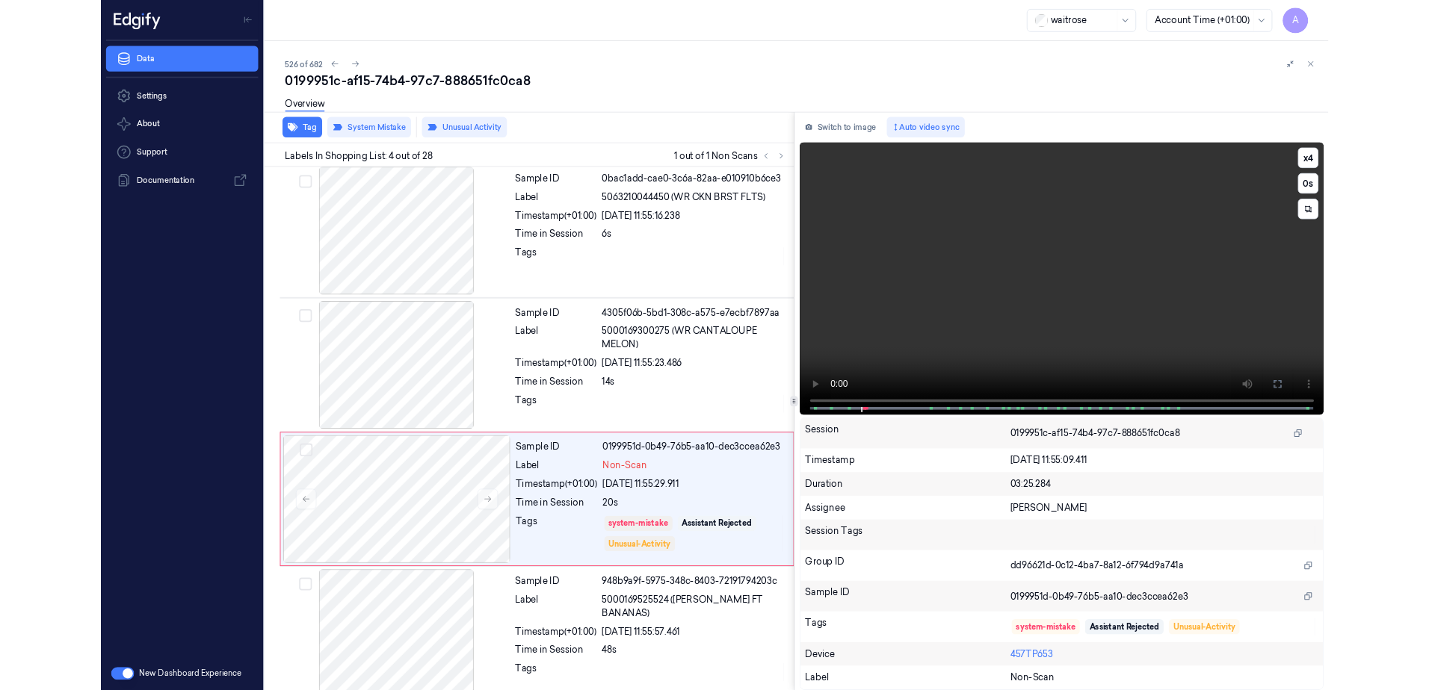
scroll to position [243, 0]
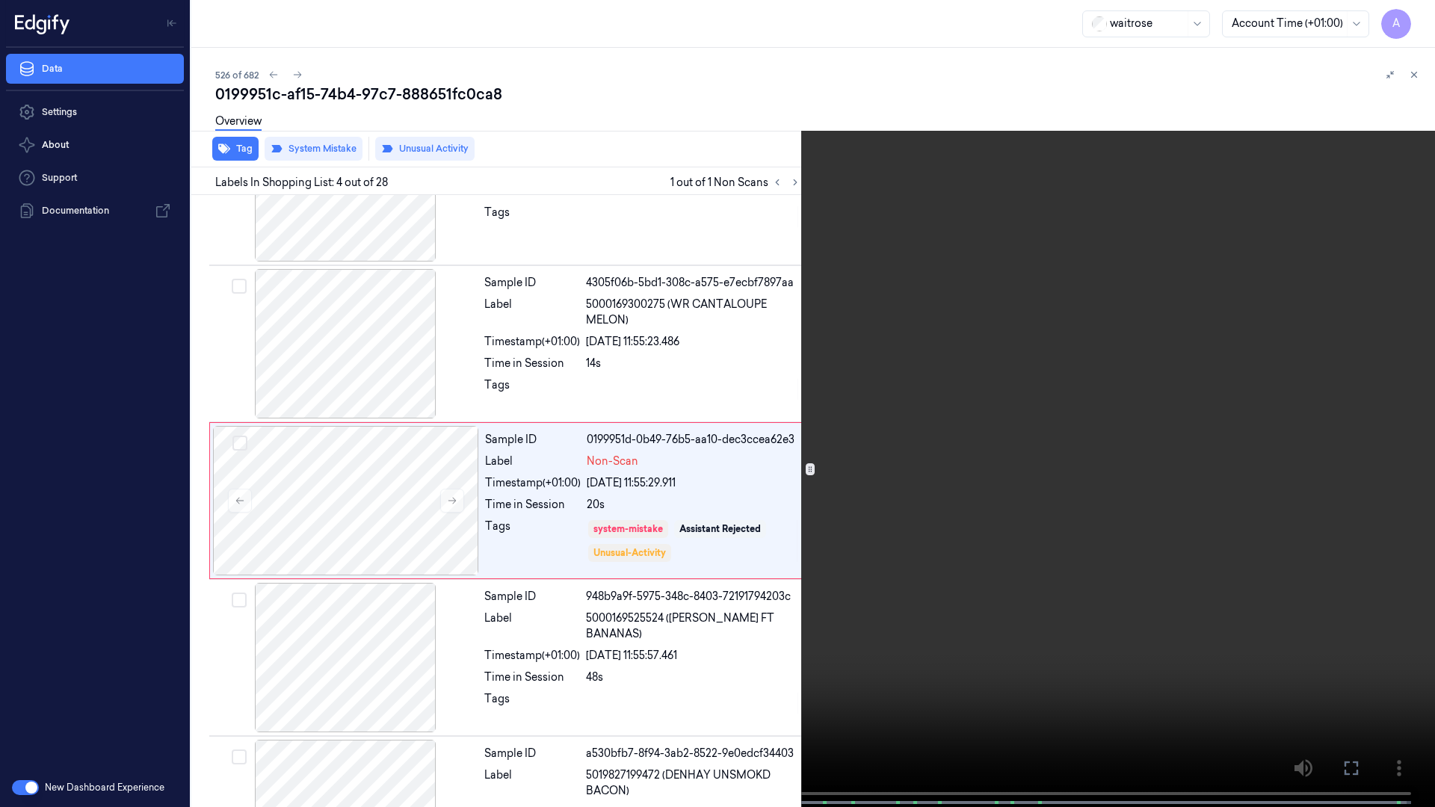
click at [0, 0] on button at bounding box center [0, 0] width 0 height 0
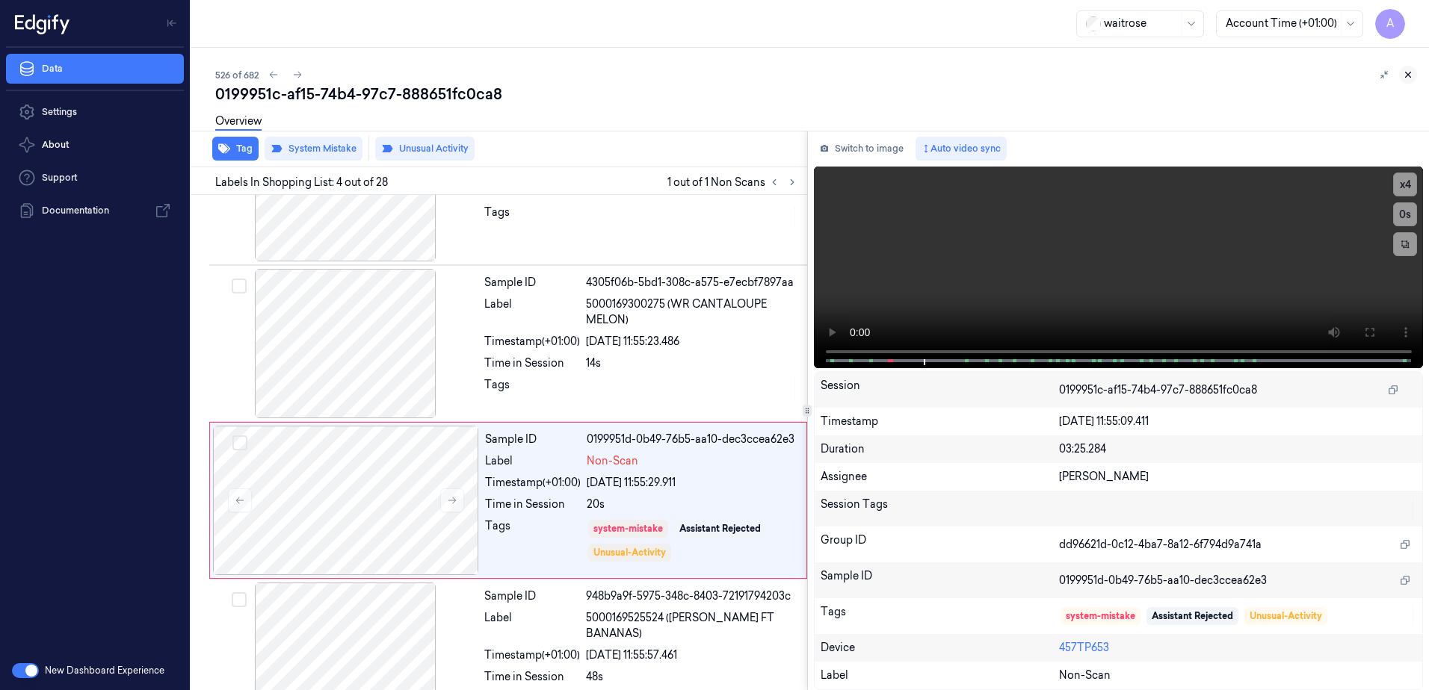
click at [1410, 73] on icon at bounding box center [1407, 74] width 10 height 10
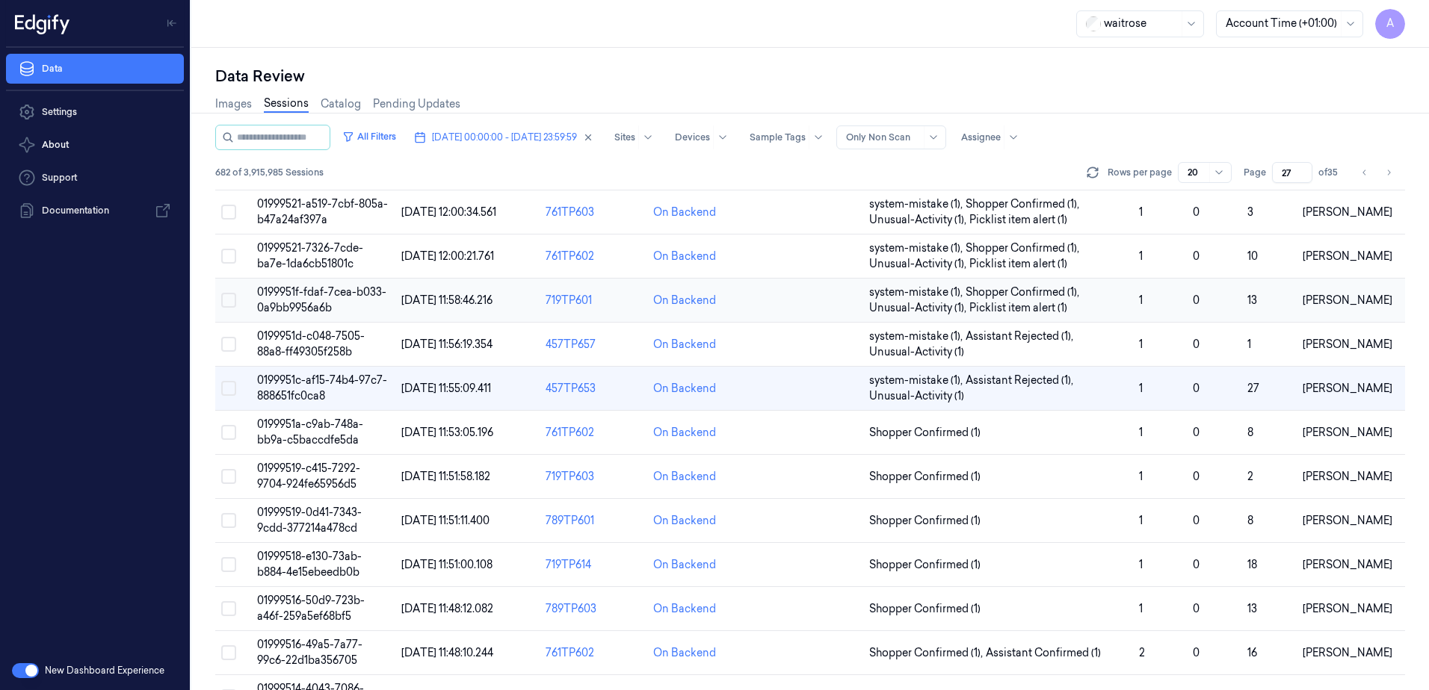
scroll to position [25, 0]
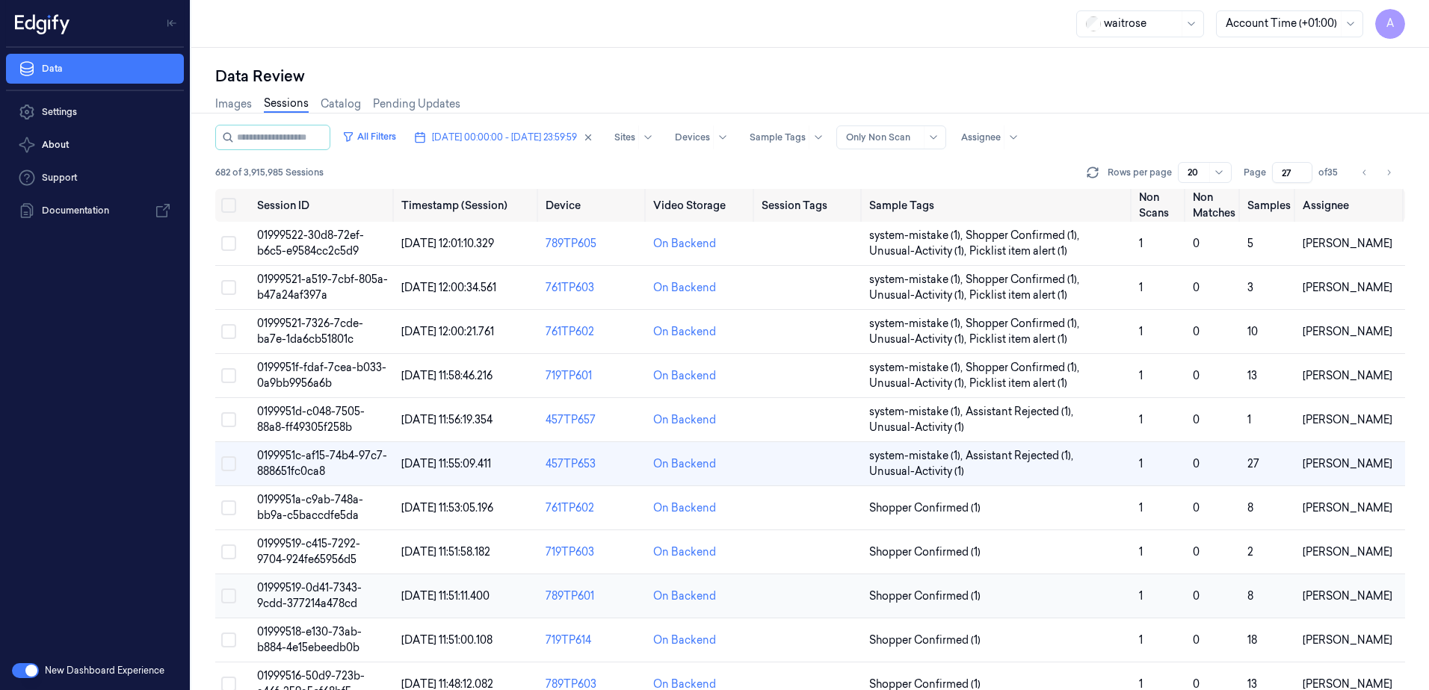
click at [309, 595] on td "01999519-0d41-7343-9cdd-377214a478cd" at bounding box center [323, 597] width 144 height 44
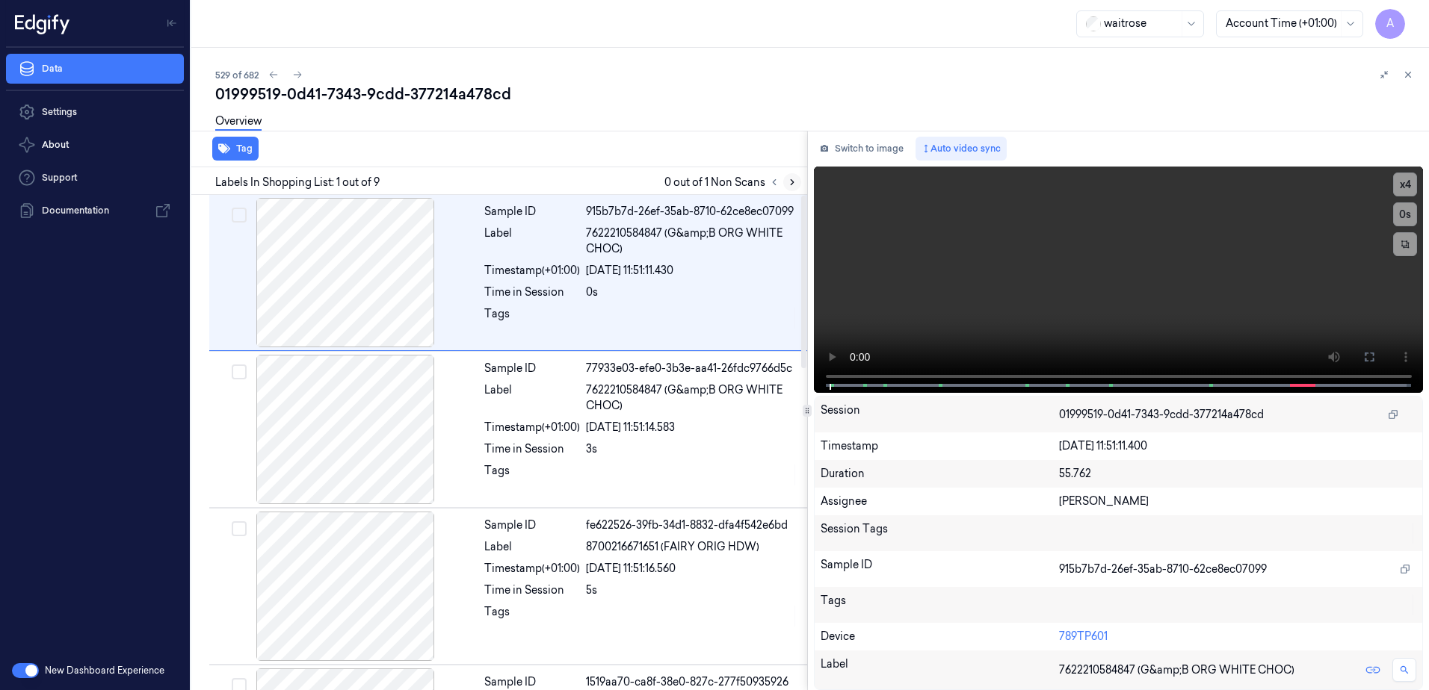
click at [793, 185] on icon at bounding box center [792, 182] width 10 height 10
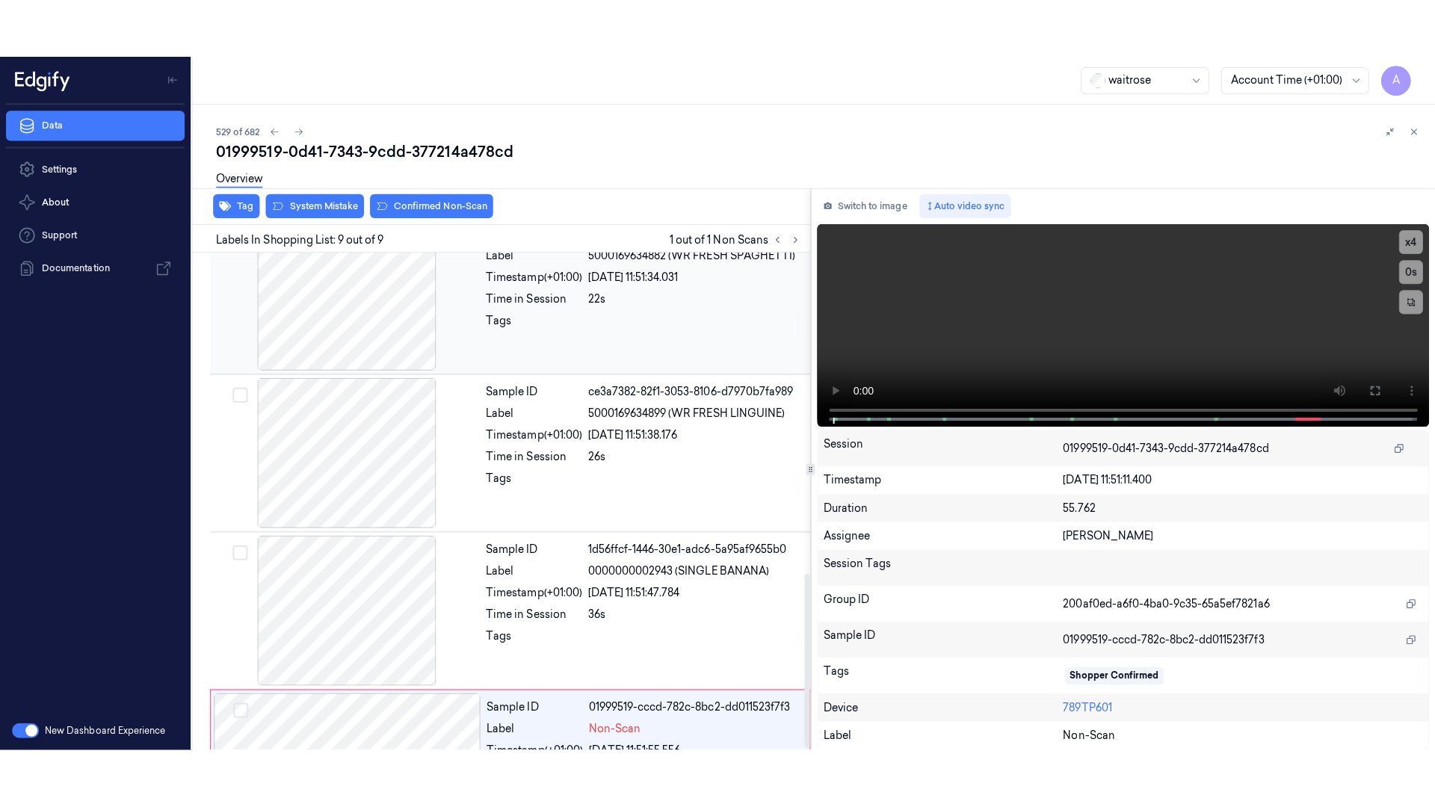
scroll to position [921, 0]
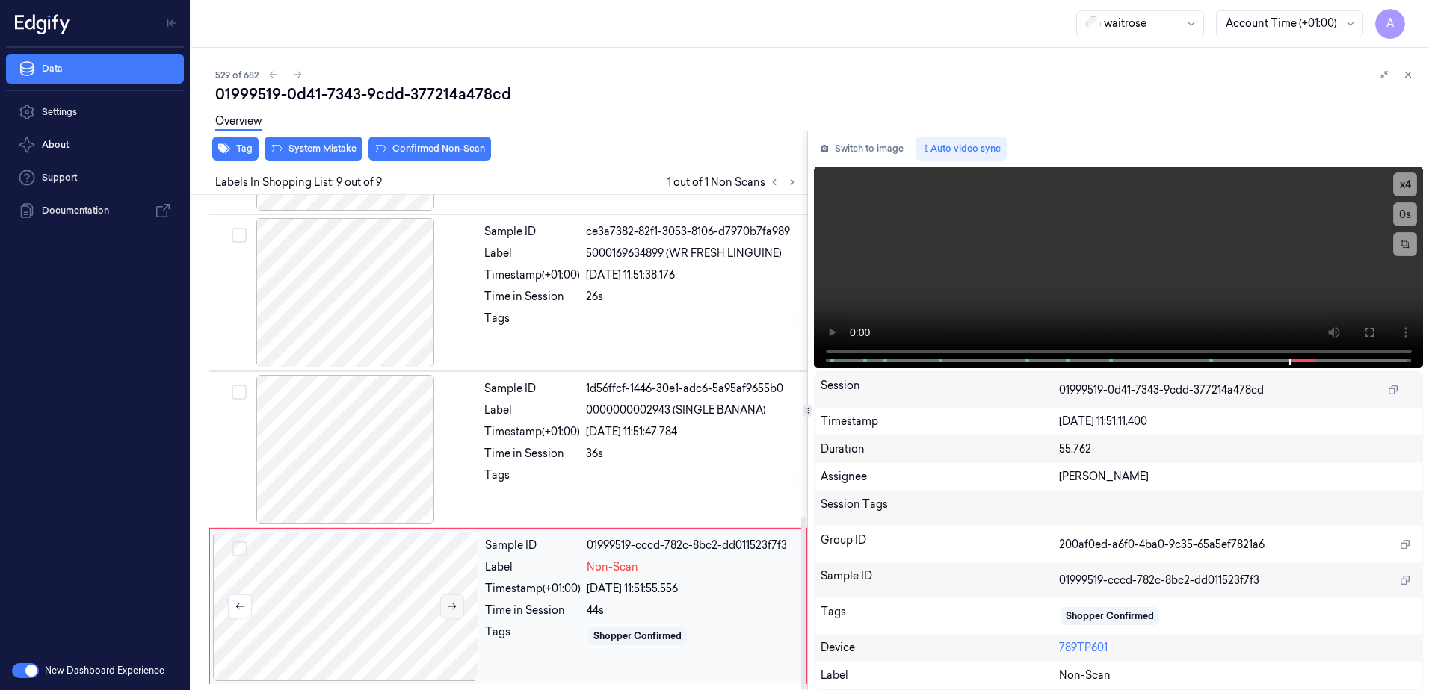
click at [460, 610] on button at bounding box center [452, 607] width 24 height 24
click at [458, 616] on button at bounding box center [452, 607] width 24 height 24
click at [447, 613] on button at bounding box center [452, 607] width 24 height 24
click at [1164, 299] on video at bounding box center [1119, 268] width 610 height 202
click at [1377, 331] on button at bounding box center [1369, 333] width 24 height 24
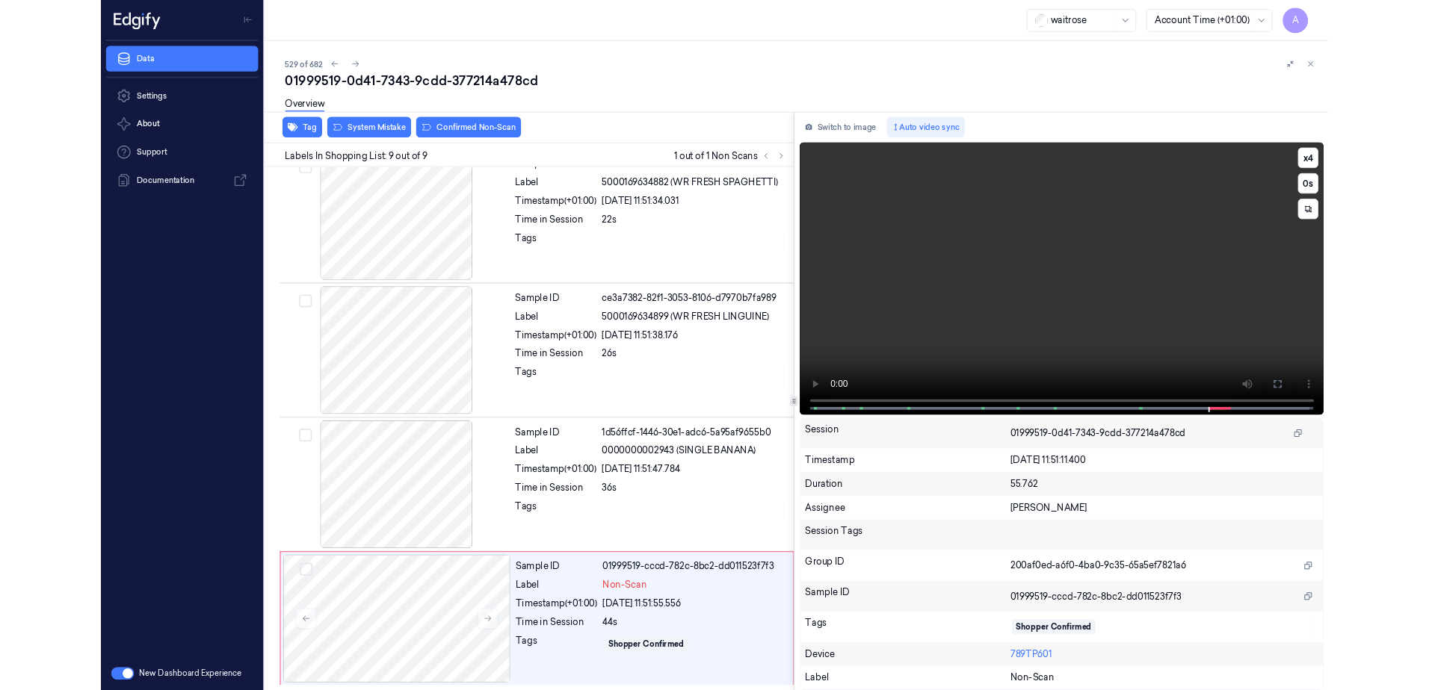
scroll to position [805, 0]
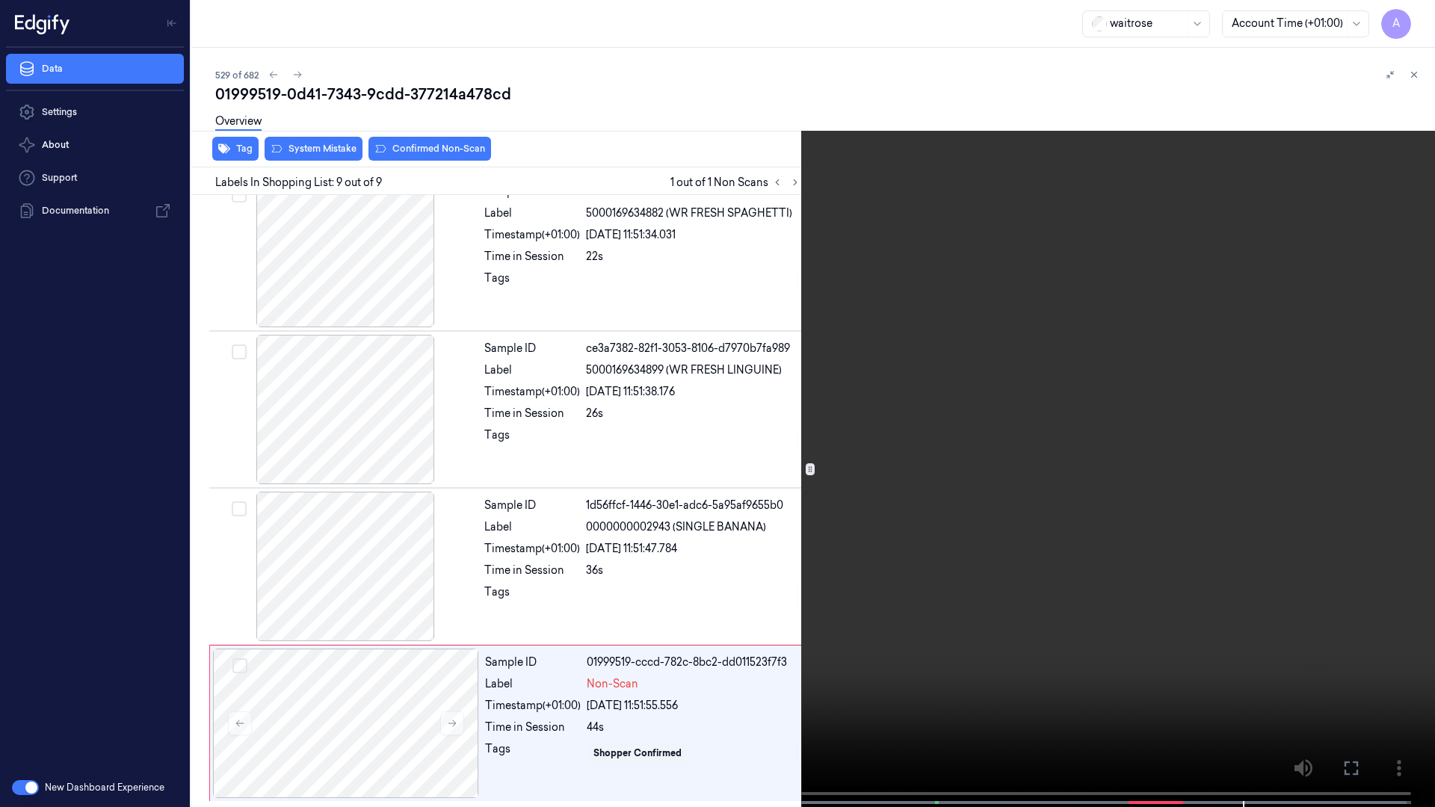
click at [0, 0] on icon at bounding box center [0, 0] width 0 height 0
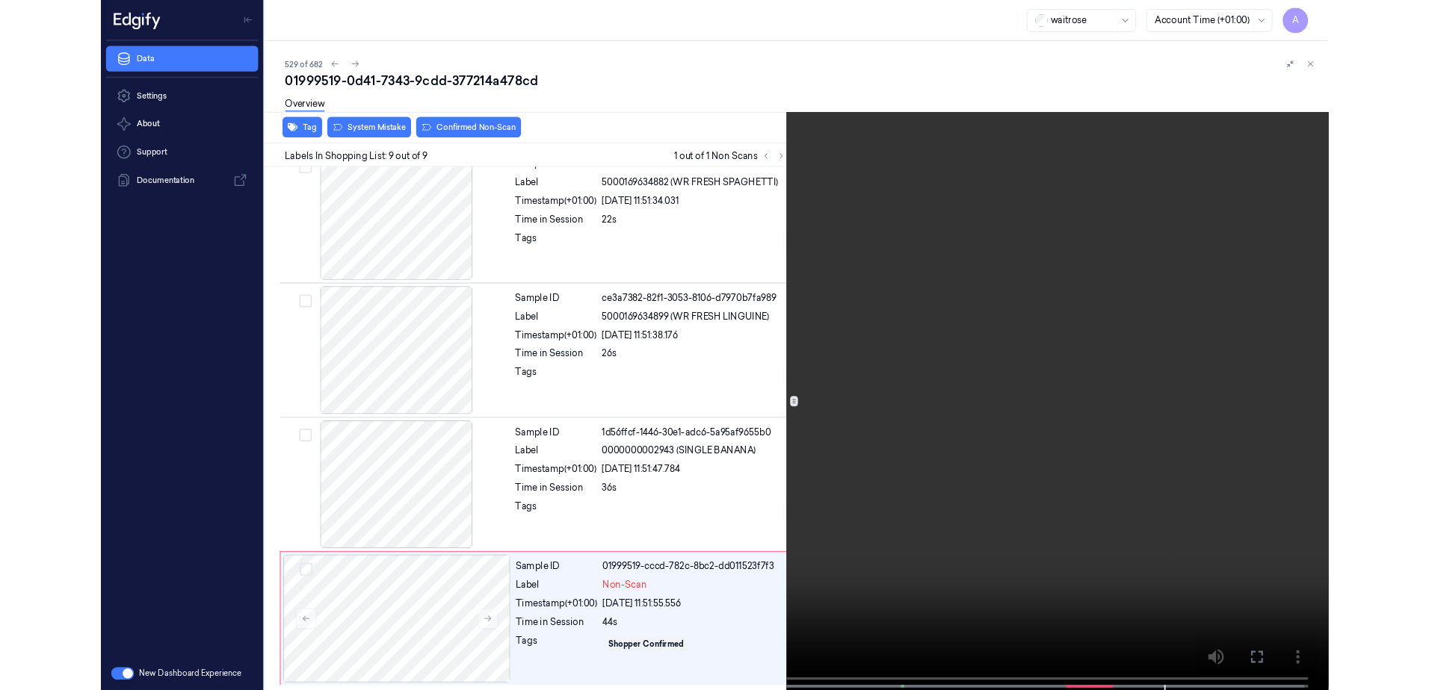
scroll to position [921, 0]
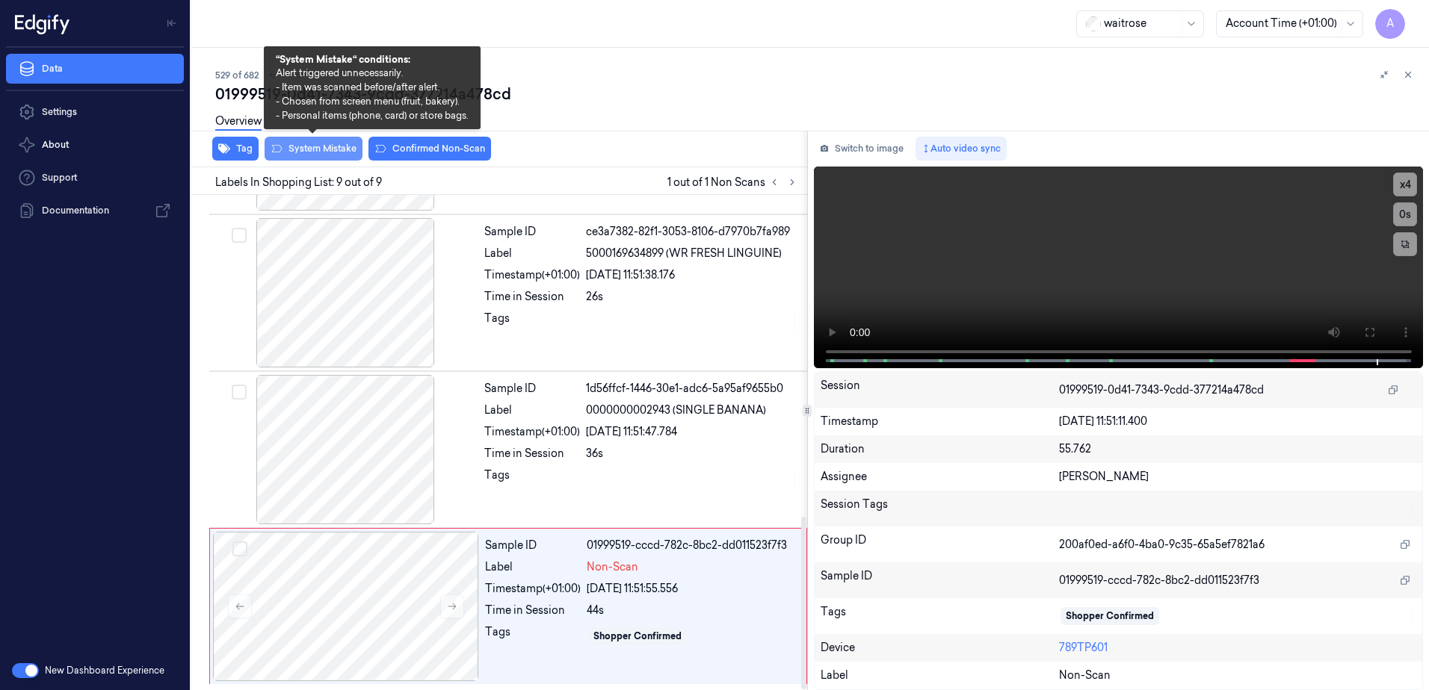
click at [327, 150] on button "System Mistake" at bounding box center [313, 149] width 98 height 24
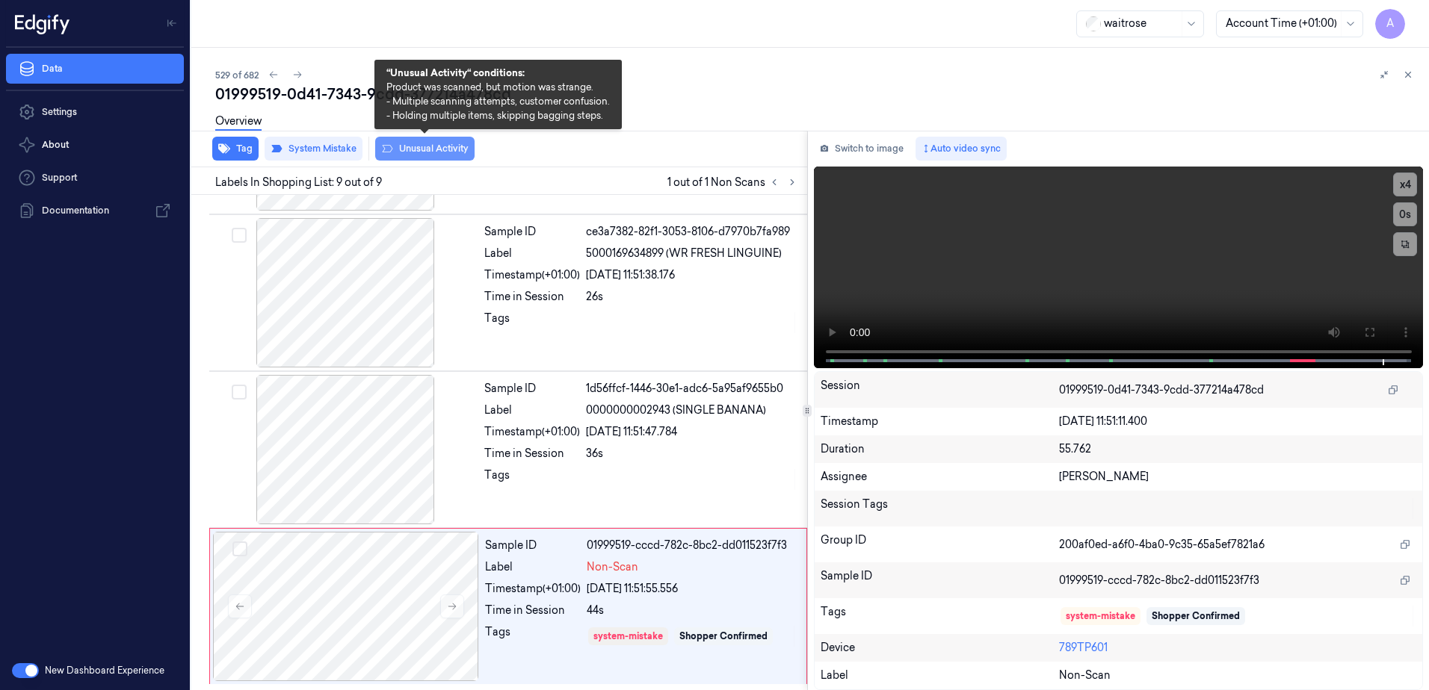
click at [410, 158] on button "Unusual Activity" at bounding box center [424, 149] width 99 height 24
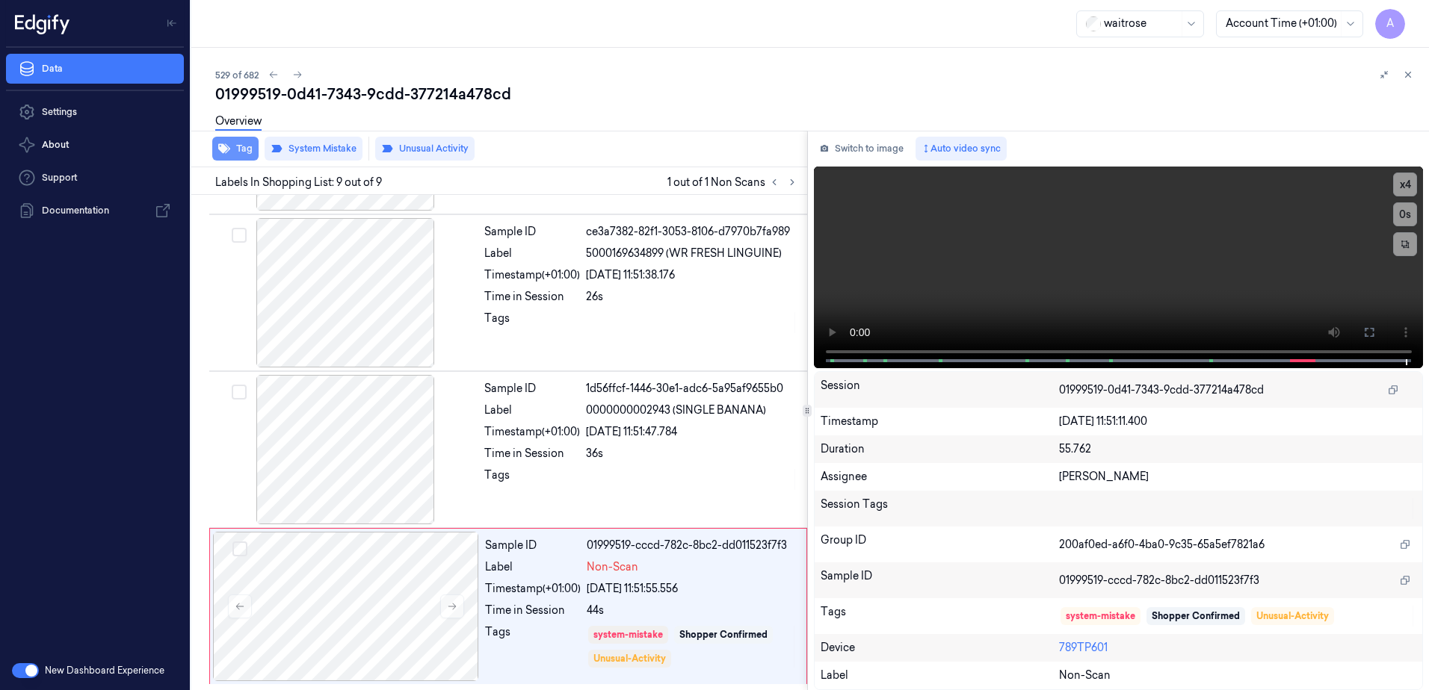
click at [233, 155] on button "Tag" at bounding box center [235, 149] width 46 height 24
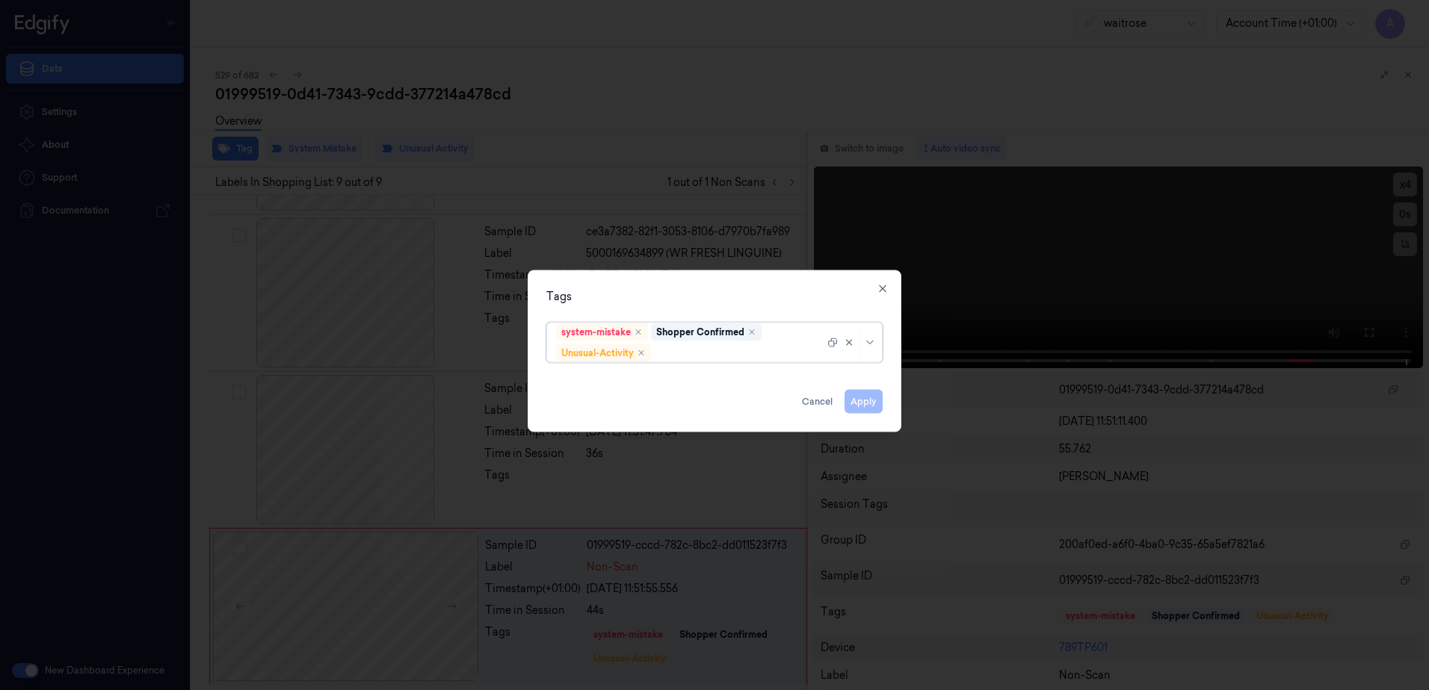
click at [702, 359] on div at bounding box center [739, 353] width 170 height 16
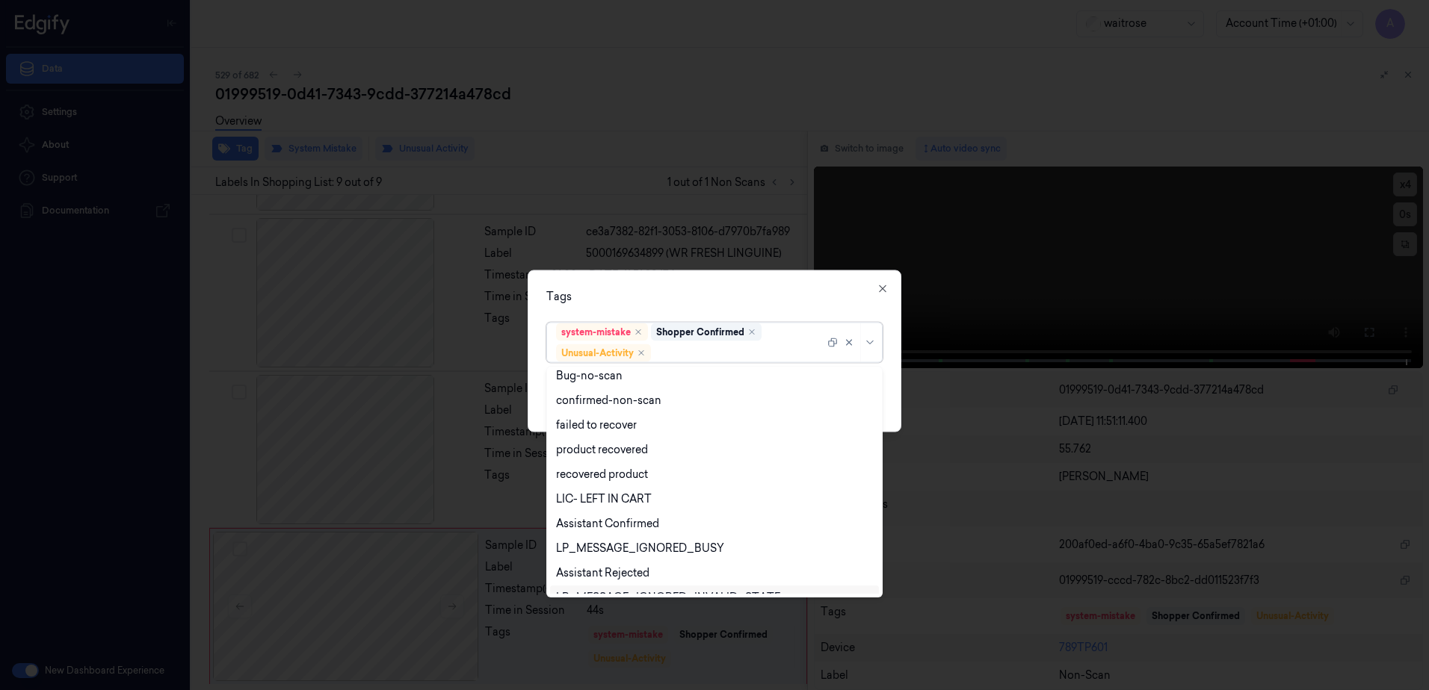
scroll to position [195, 0]
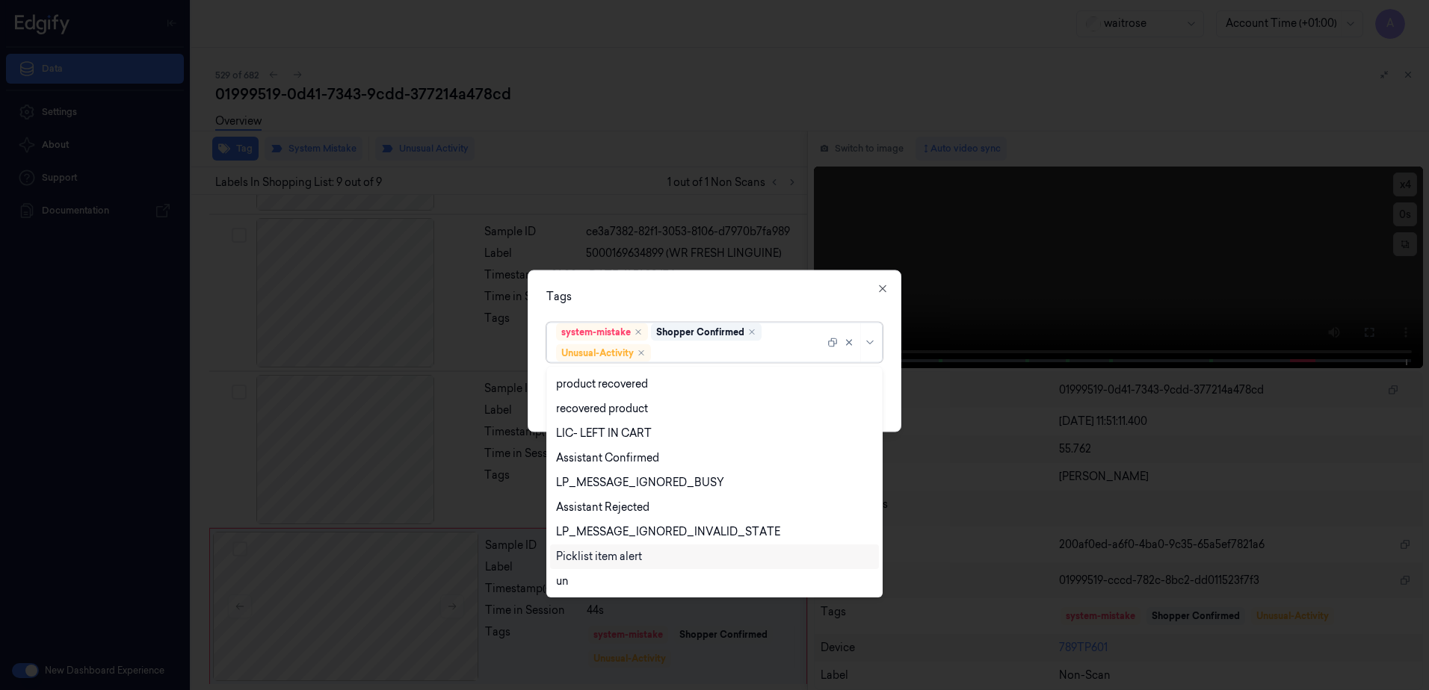
click at [613, 556] on div "Picklist item alert" at bounding box center [599, 557] width 86 height 16
click at [711, 279] on div "Tags option Picklist item alert, selected. 20 results available. Use Up and Dow…" at bounding box center [715, 351] width 374 height 162
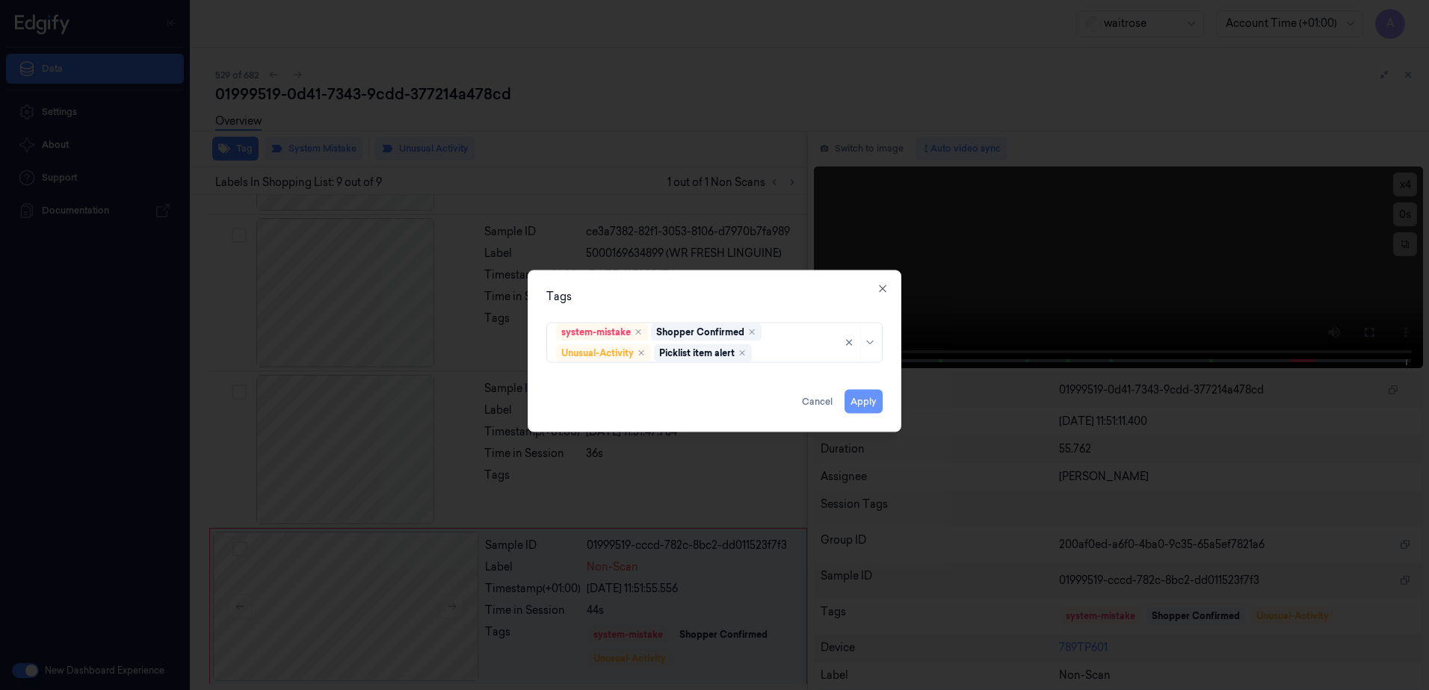
click at [863, 402] on button "Apply" at bounding box center [863, 402] width 38 height 24
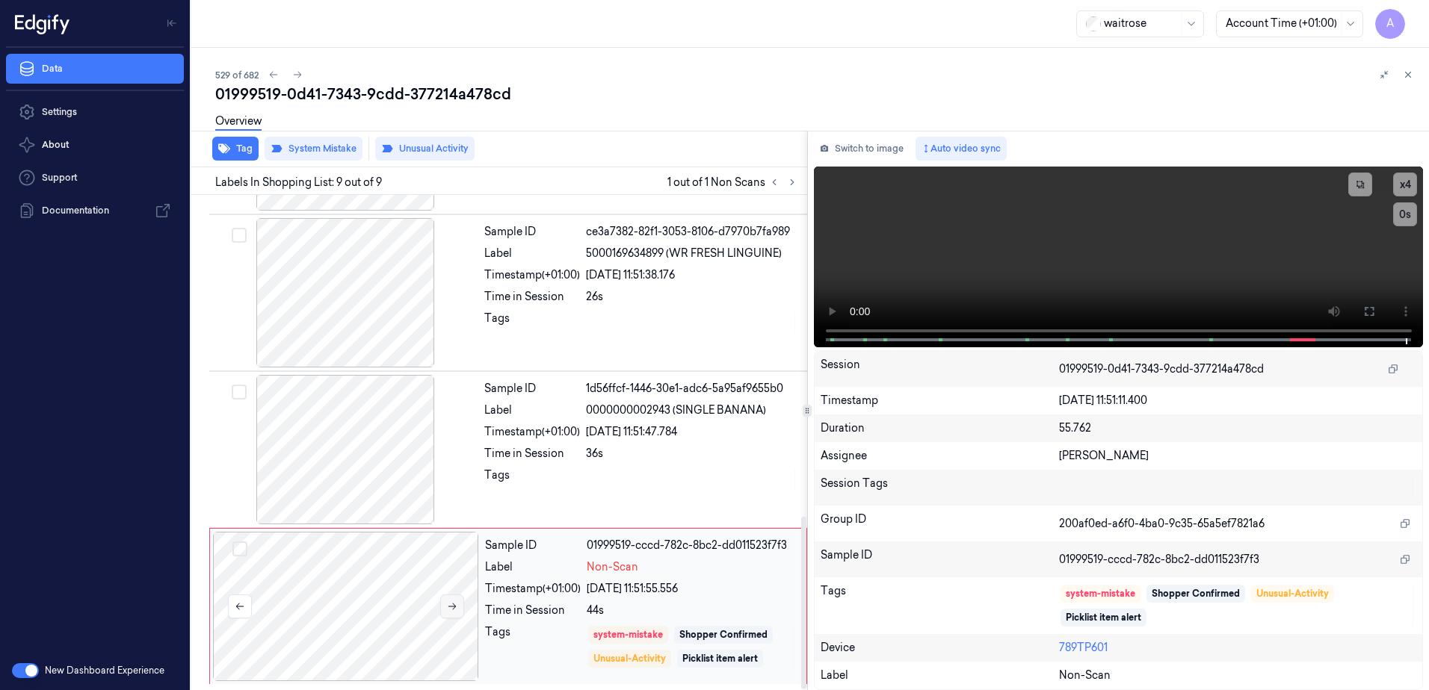
click at [445, 601] on button at bounding box center [452, 607] width 24 height 24
click at [449, 613] on button at bounding box center [452, 607] width 24 height 24
click at [1407, 76] on icon at bounding box center [1407, 74] width 10 height 10
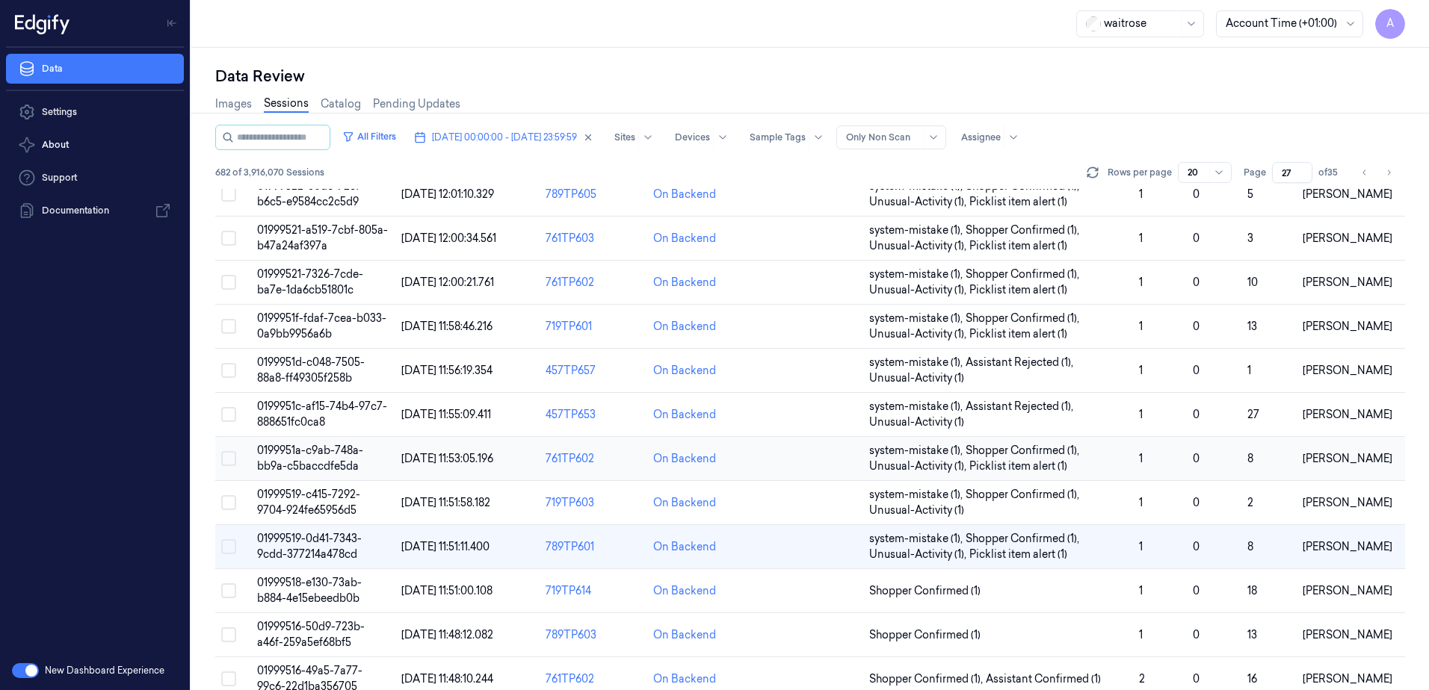
scroll to position [149, 0]
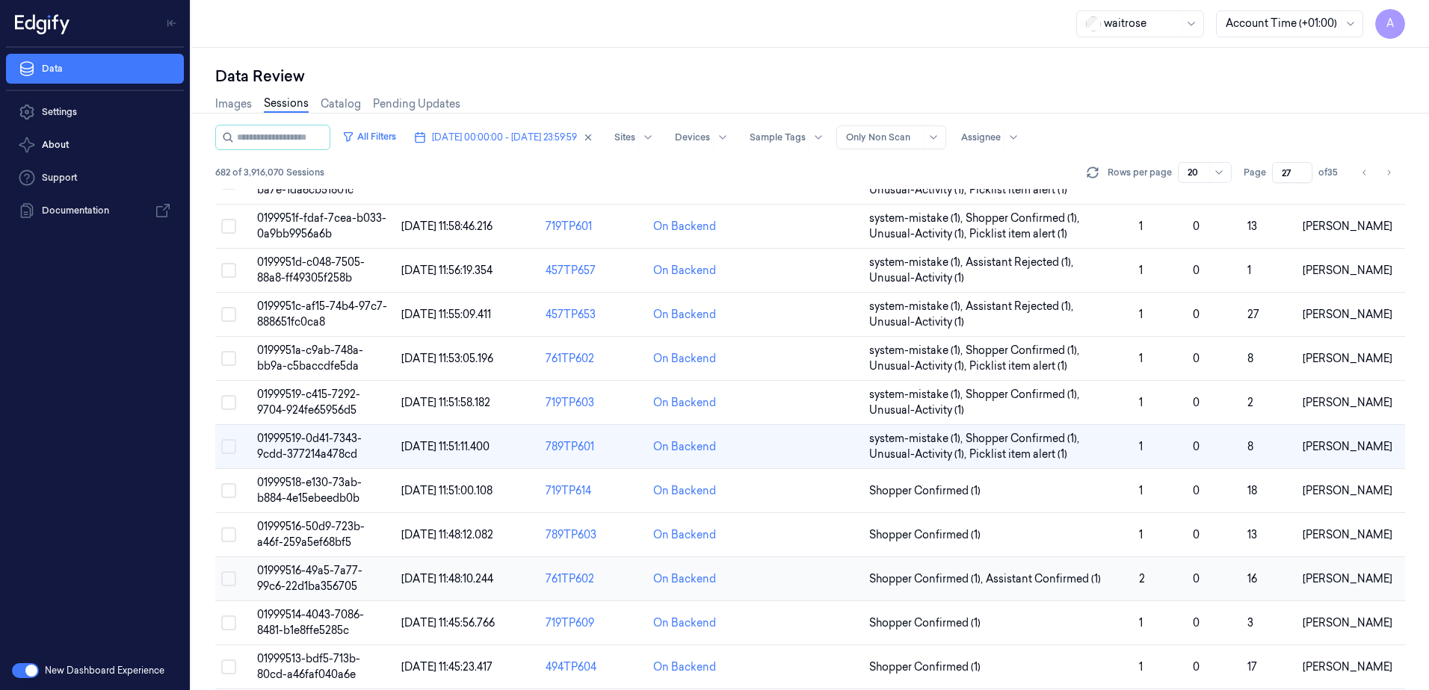
click at [304, 575] on span "01999516-49a5-7a77-99c6-22d1ba356705" at bounding box center [309, 578] width 105 height 29
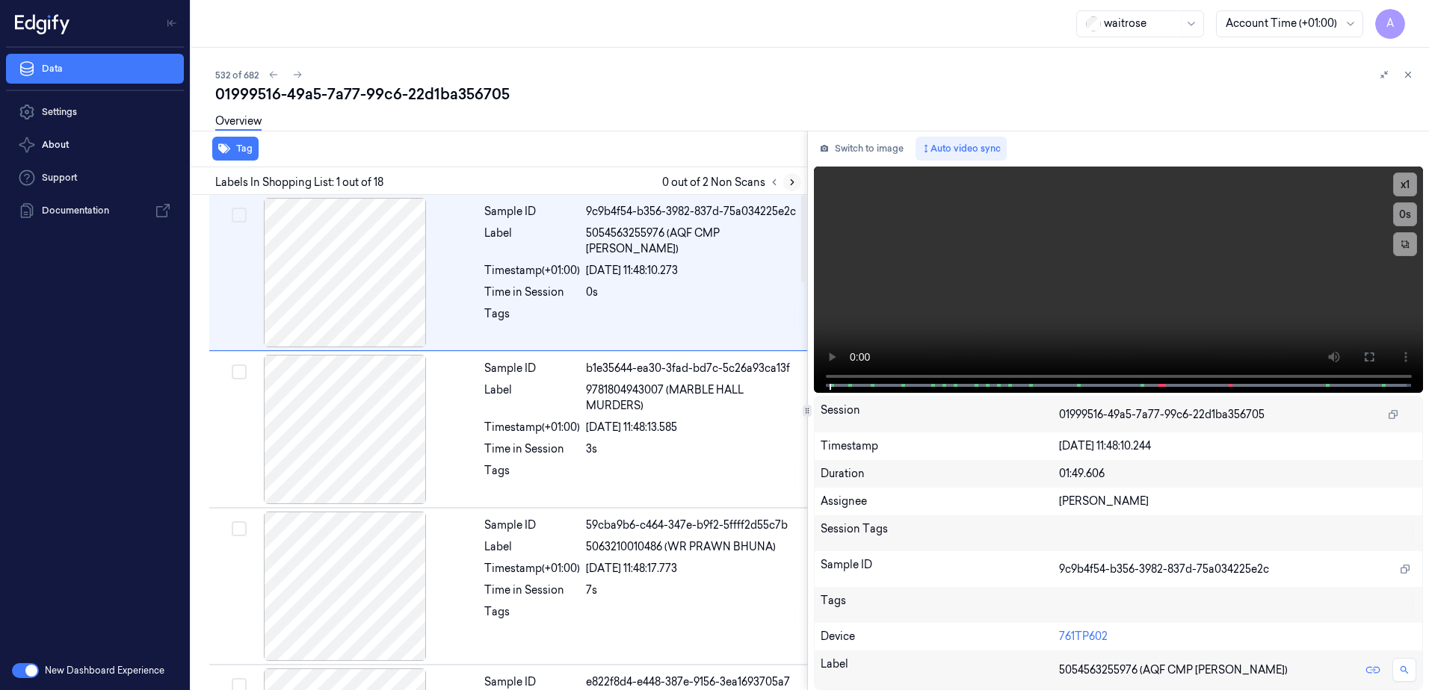
click at [785, 185] on button at bounding box center [792, 182] width 18 height 18
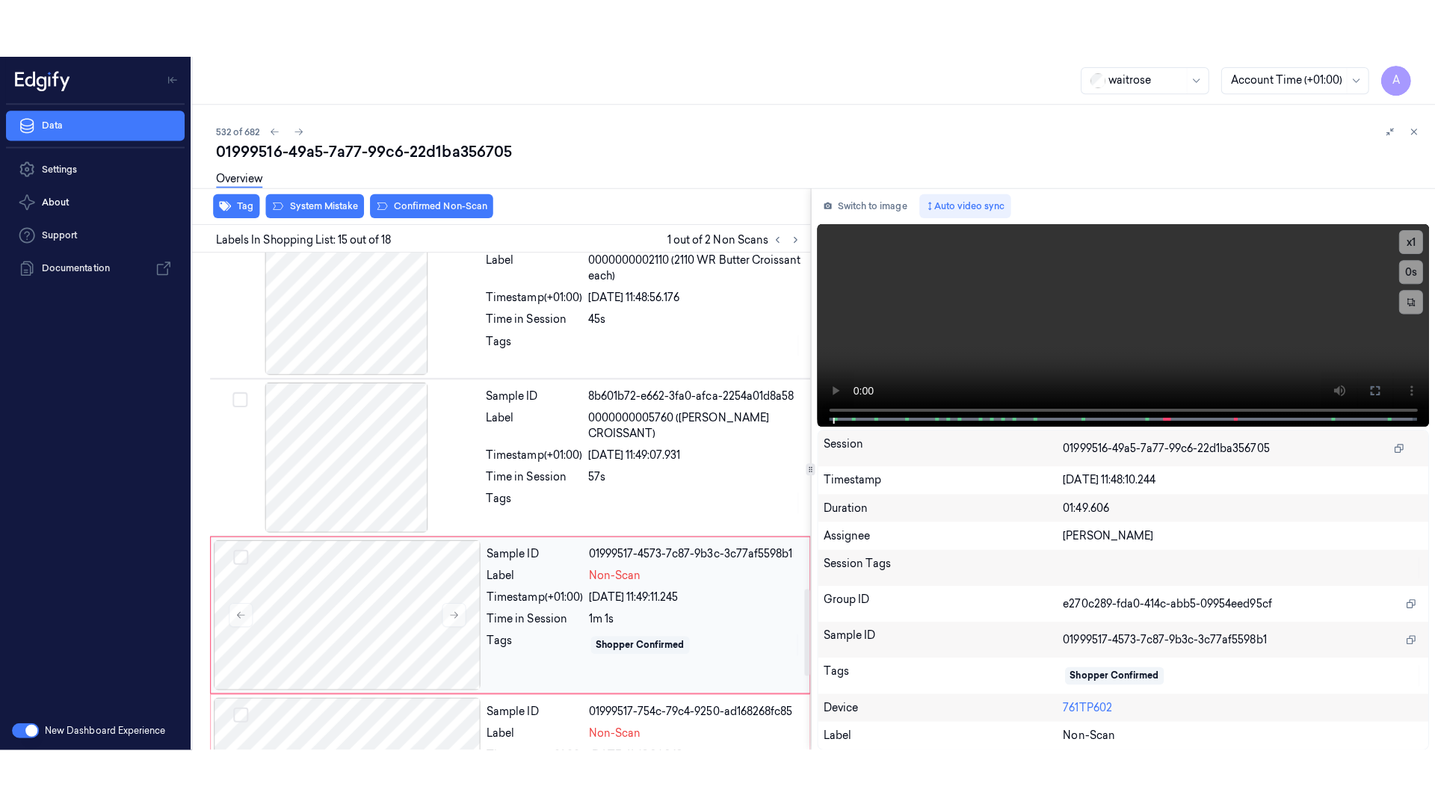
scroll to position [2027, 0]
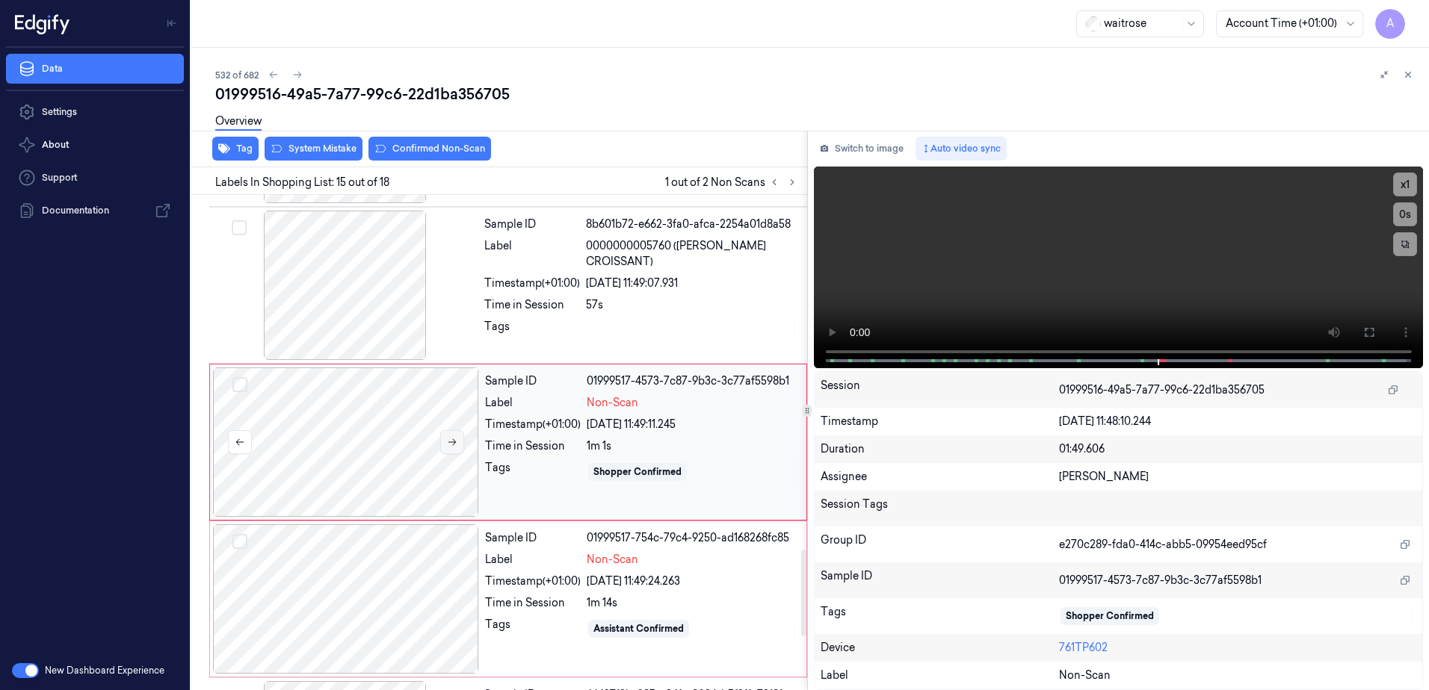
click at [461, 445] on button at bounding box center [452, 442] width 24 height 24
click at [448, 446] on icon at bounding box center [452, 442] width 10 height 10
click at [460, 443] on button at bounding box center [452, 442] width 24 height 24
click at [443, 443] on button at bounding box center [452, 442] width 24 height 24
click at [448, 447] on icon at bounding box center [452, 442] width 10 height 10
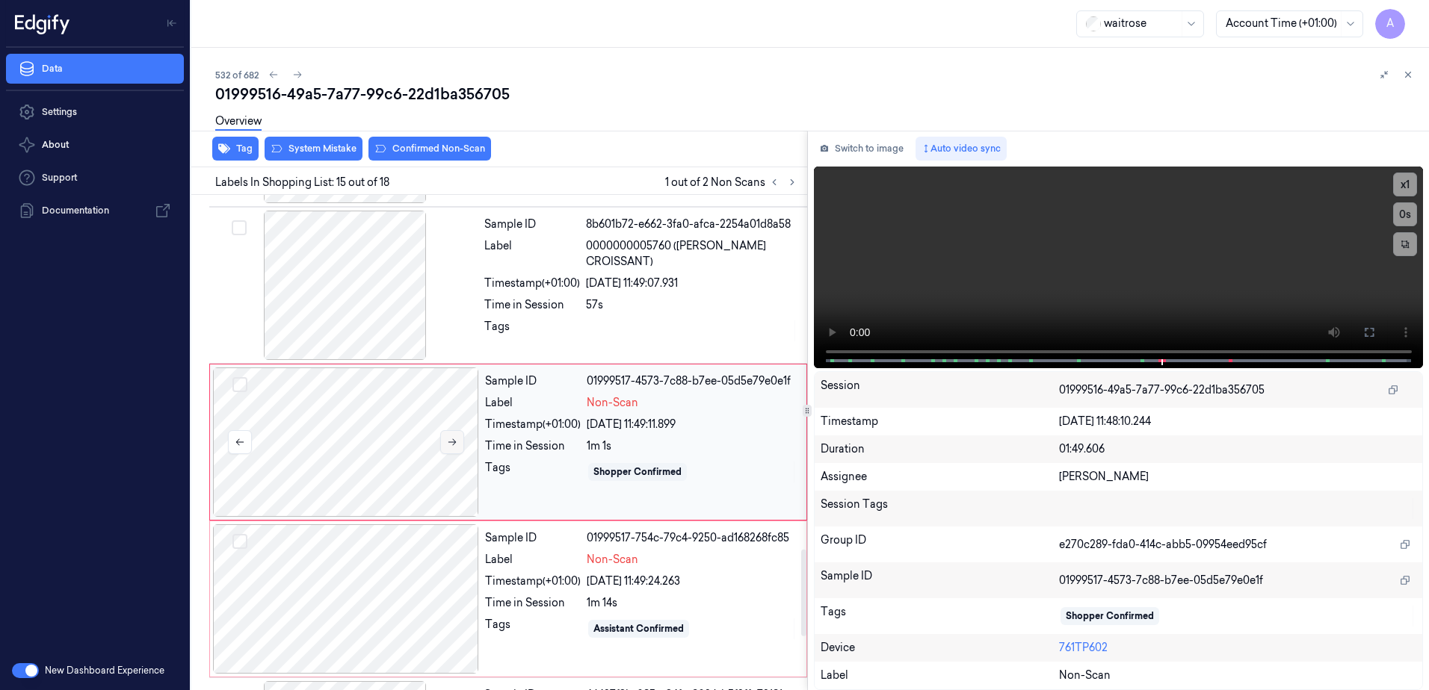
click at [445, 443] on button at bounding box center [452, 442] width 24 height 24
click at [1376, 332] on button at bounding box center [1369, 333] width 24 height 24
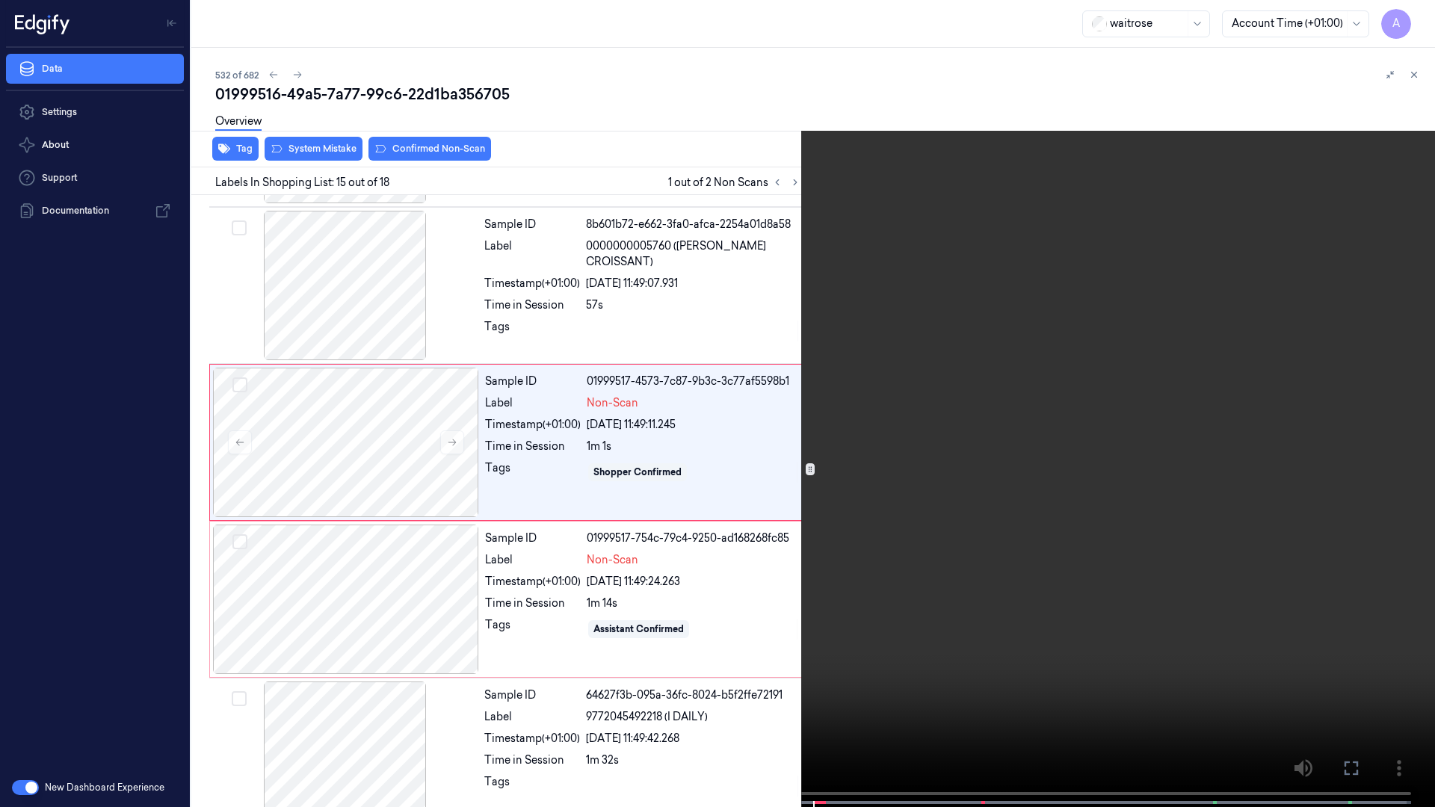
drag, startPoint x: 977, startPoint y: 380, endPoint x: 1116, endPoint y: 356, distance: 141.8
click at [977, 380] on video at bounding box center [717, 405] width 1435 height 810
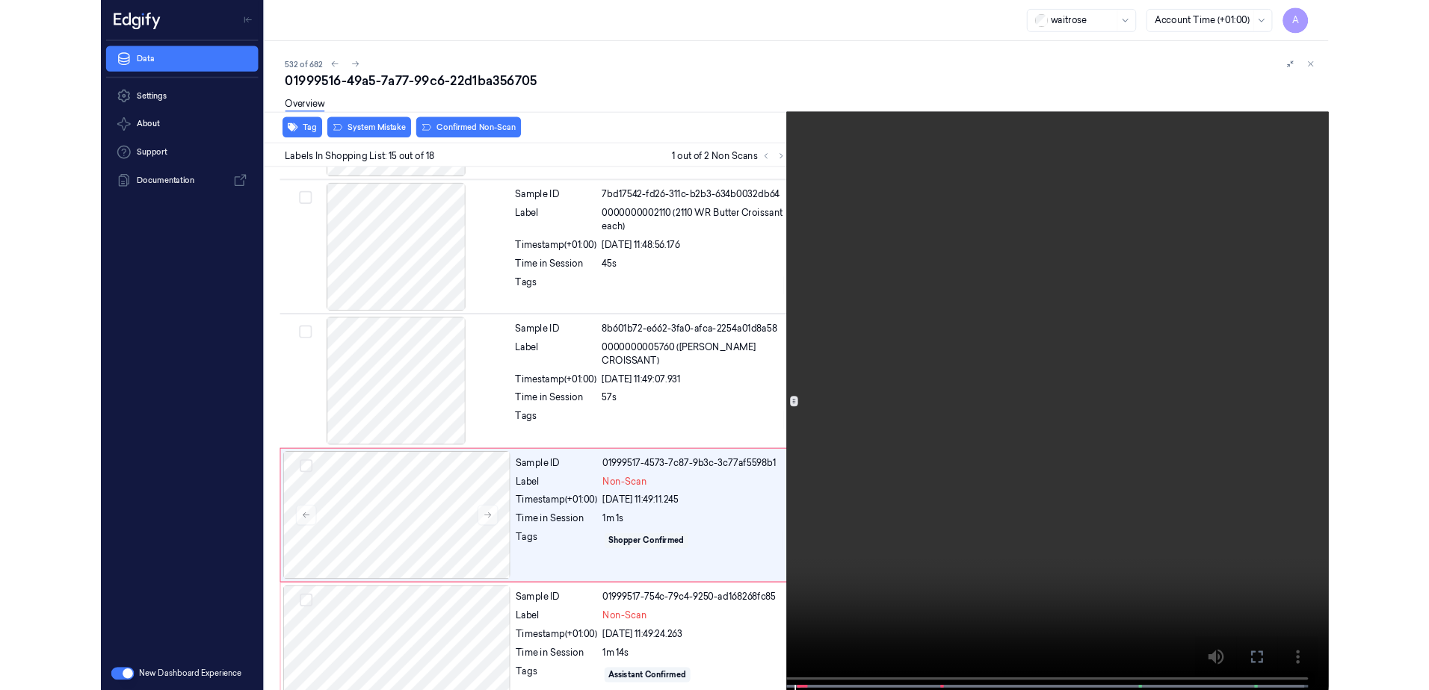
scroll to position [1969, 0]
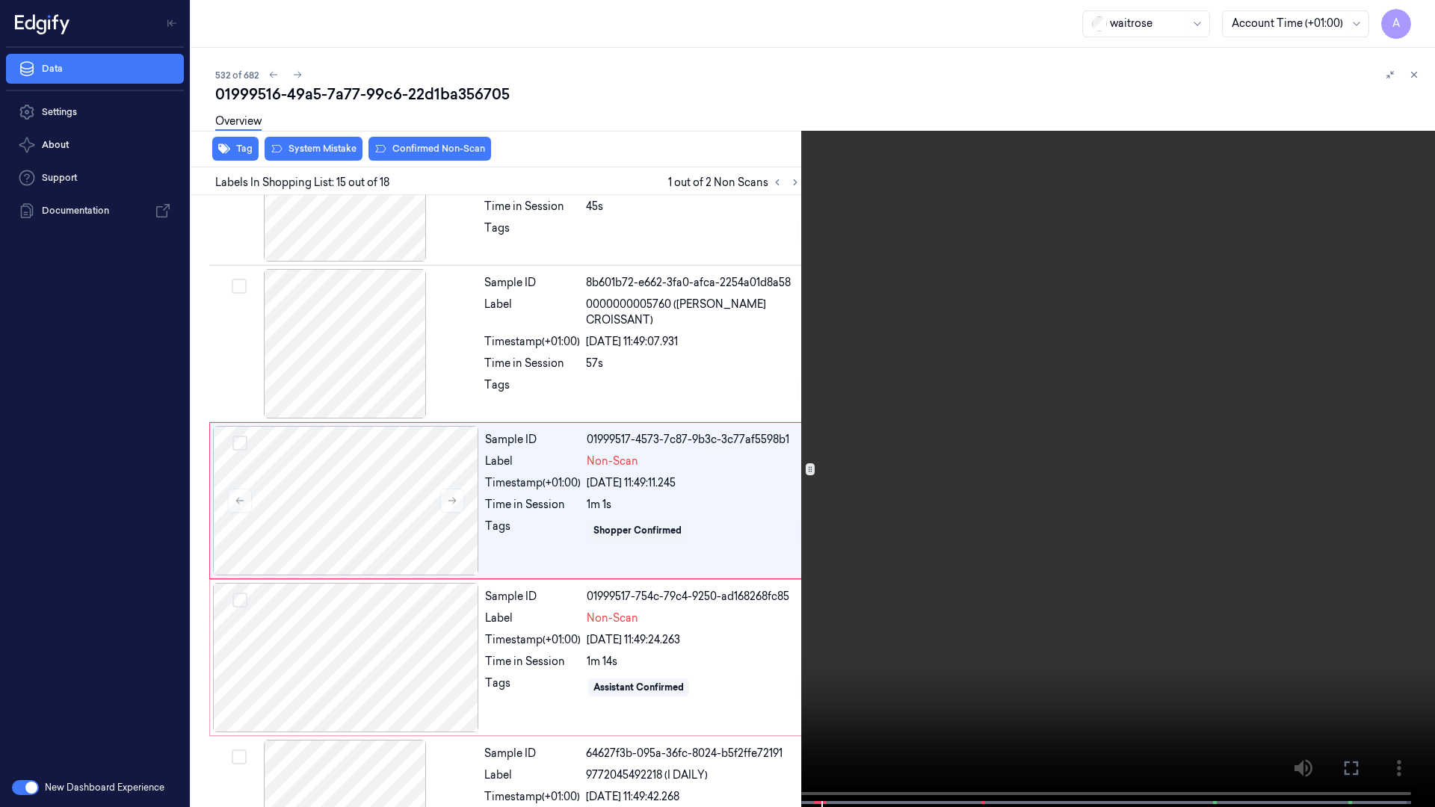
click at [0, 0] on icon at bounding box center [0, 0] width 0 height 0
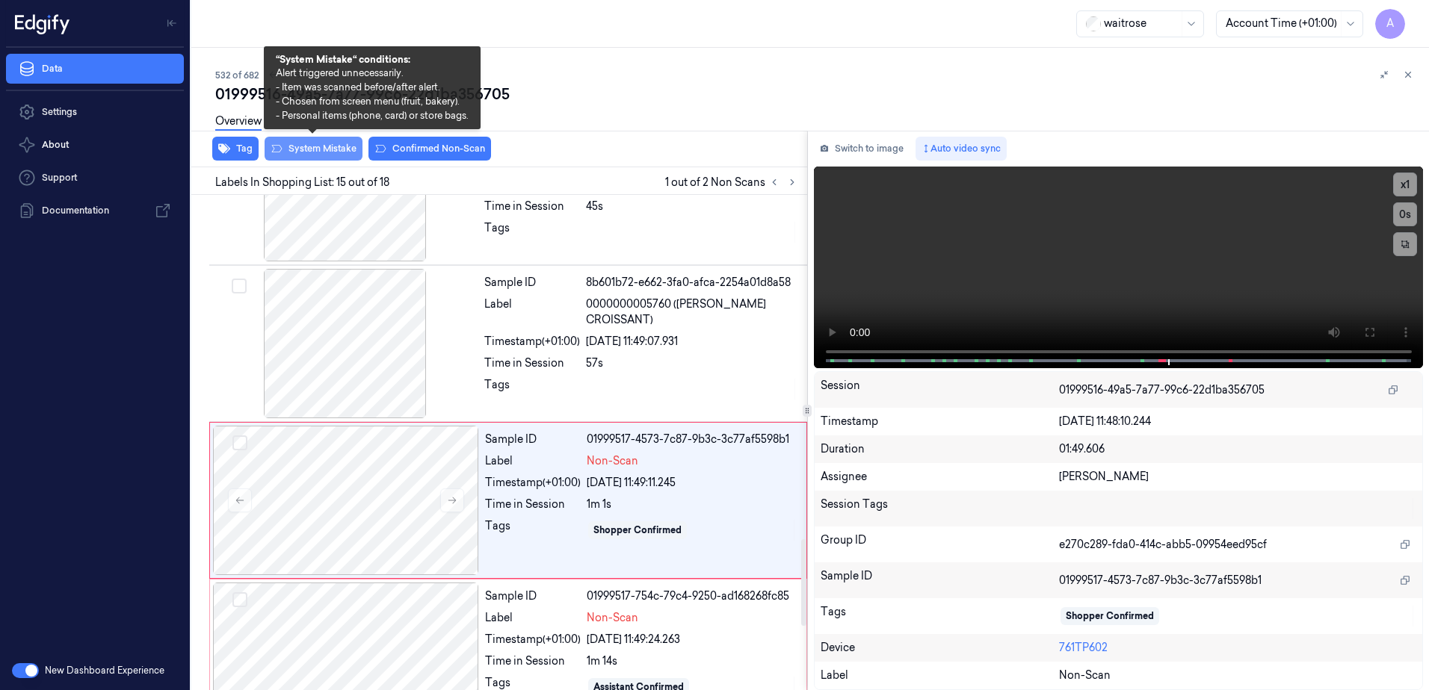
click at [306, 154] on button "System Mistake" at bounding box center [313, 149] width 98 height 24
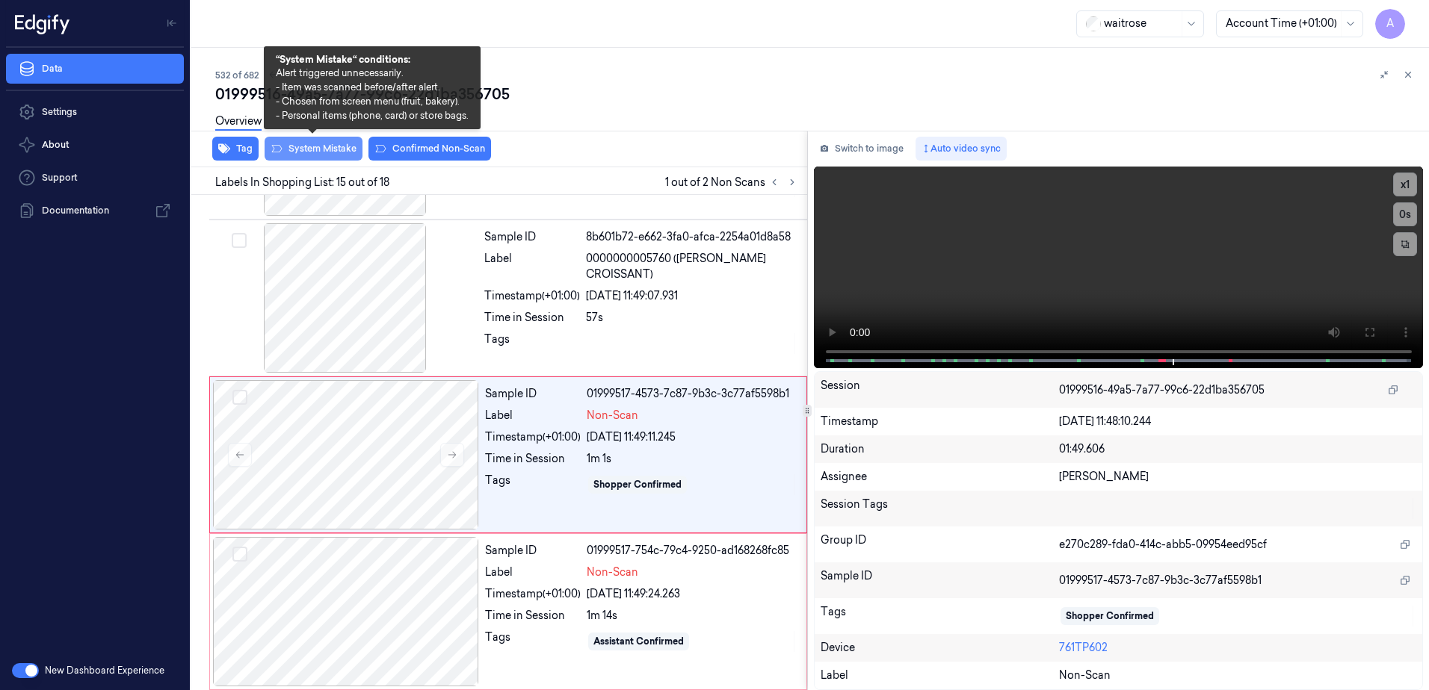
scroll to position [2027, 0]
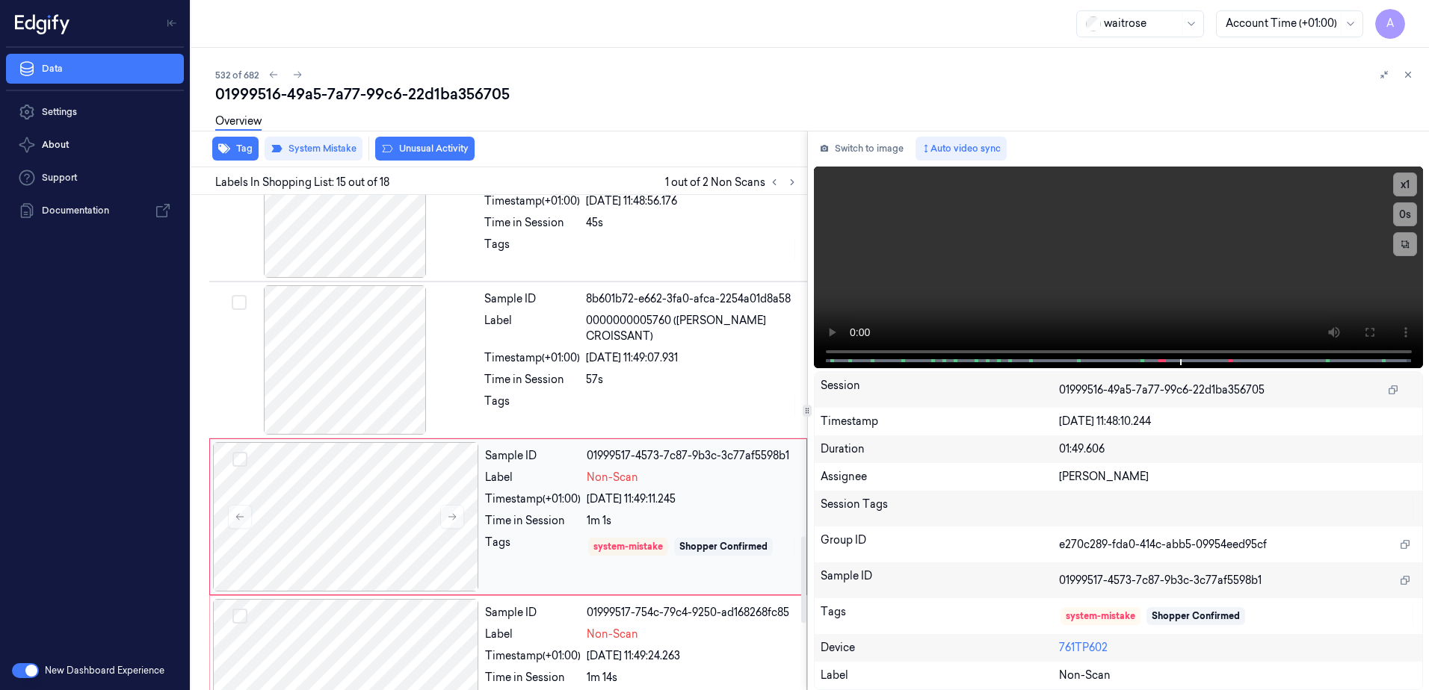
click at [539, 525] on div "Time in Session" at bounding box center [533, 521] width 96 height 16
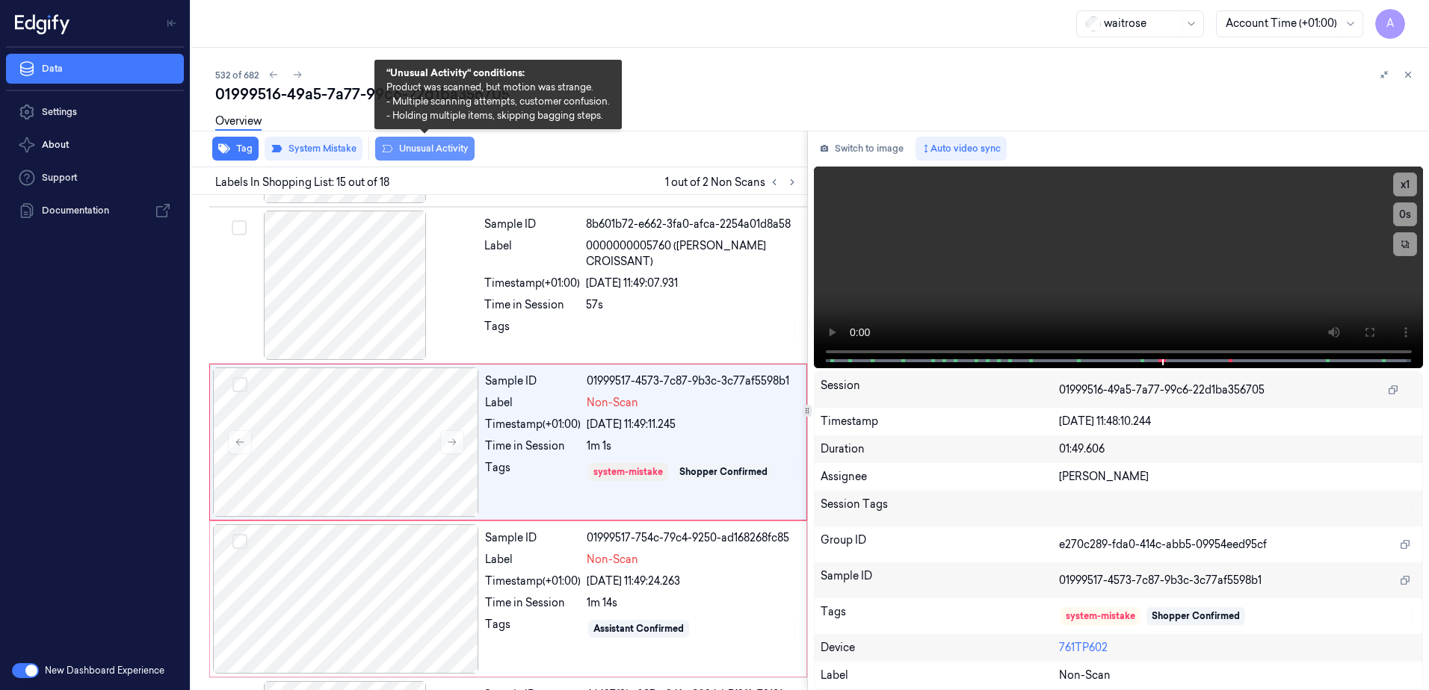
click at [424, 150] on button "Unusual Activity" at bounding box center [424, 149] width 99 height 24
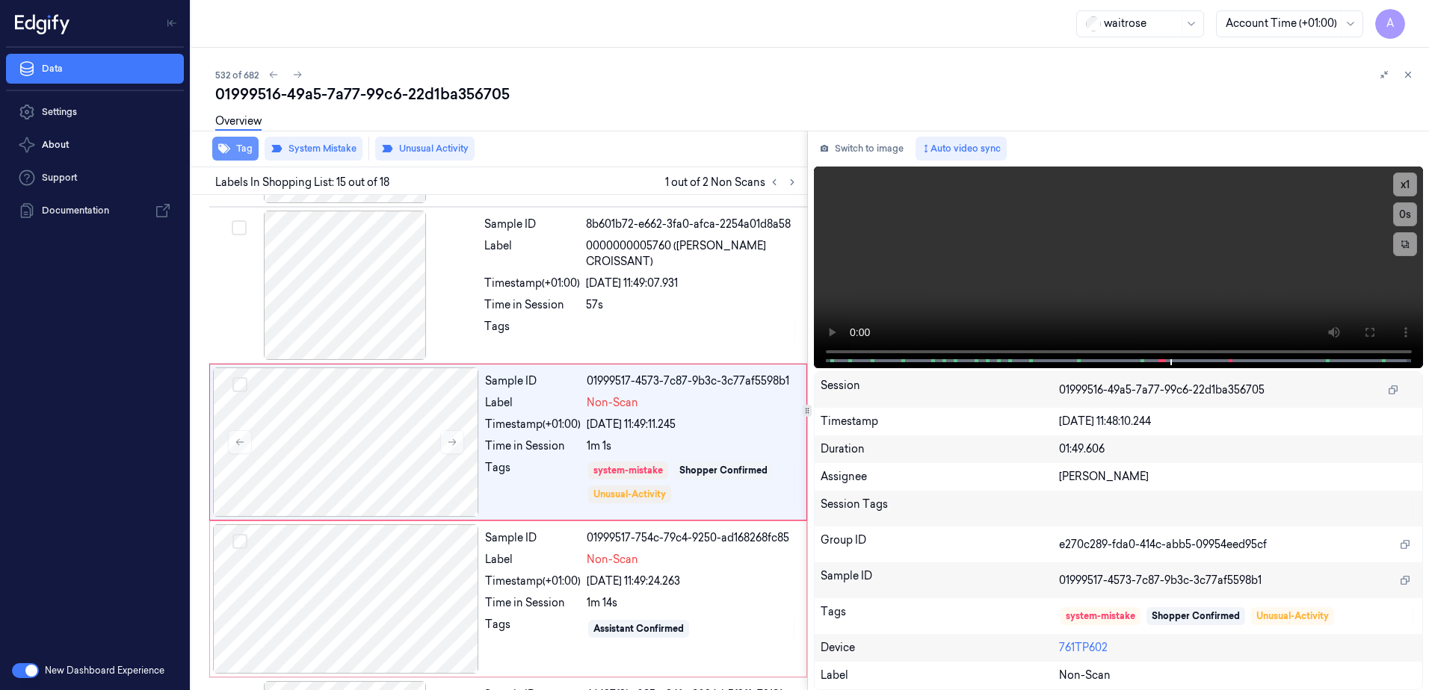
click at [249, 149] on button "Tag" at bounding box center [235, 149] width 46 height 24
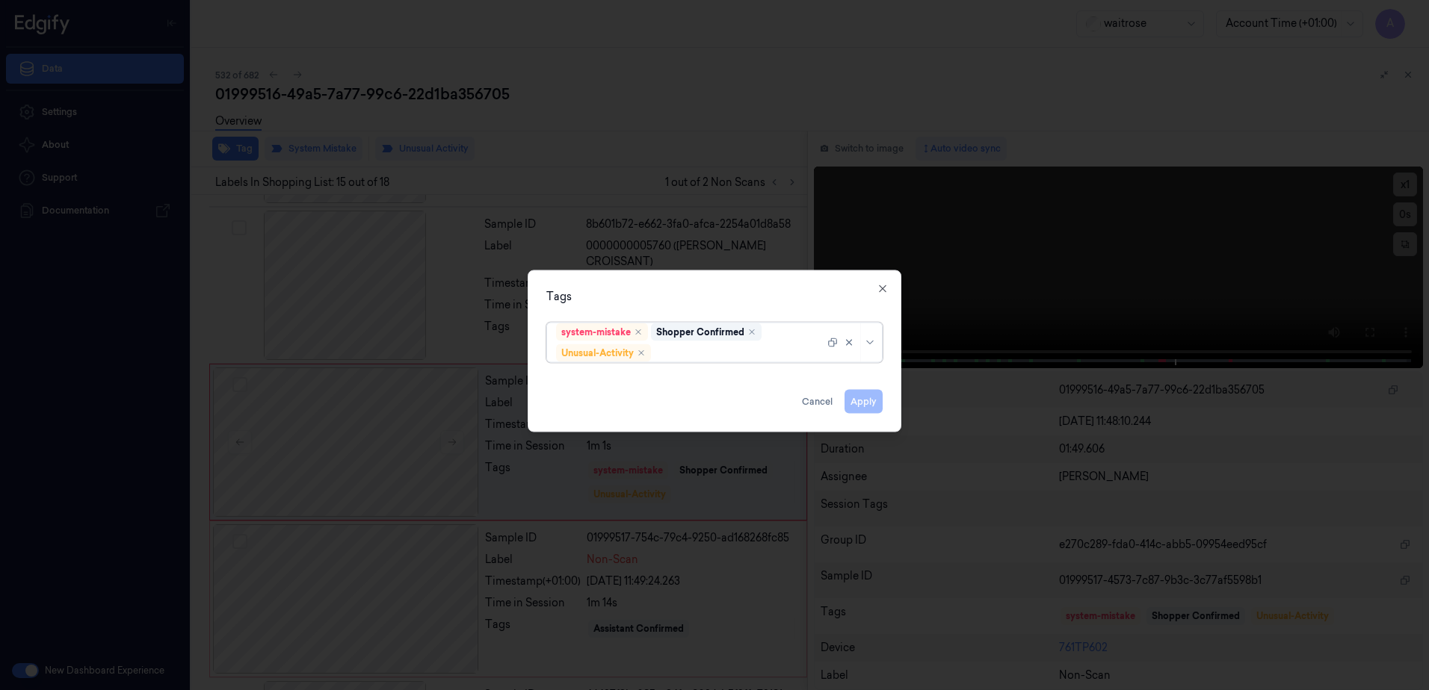
click at [711, 354] on div at bounding box center [739, 353] width 170 height 16
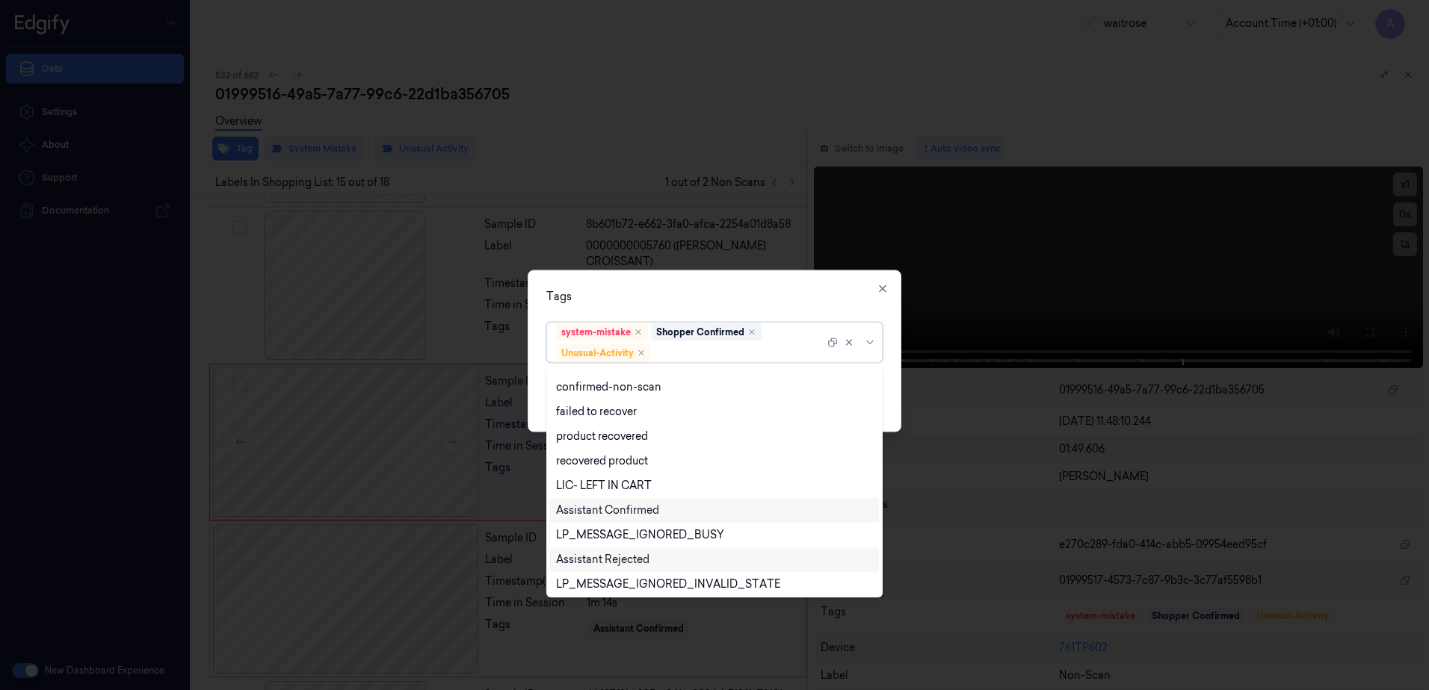
scroll to position [195, 0]
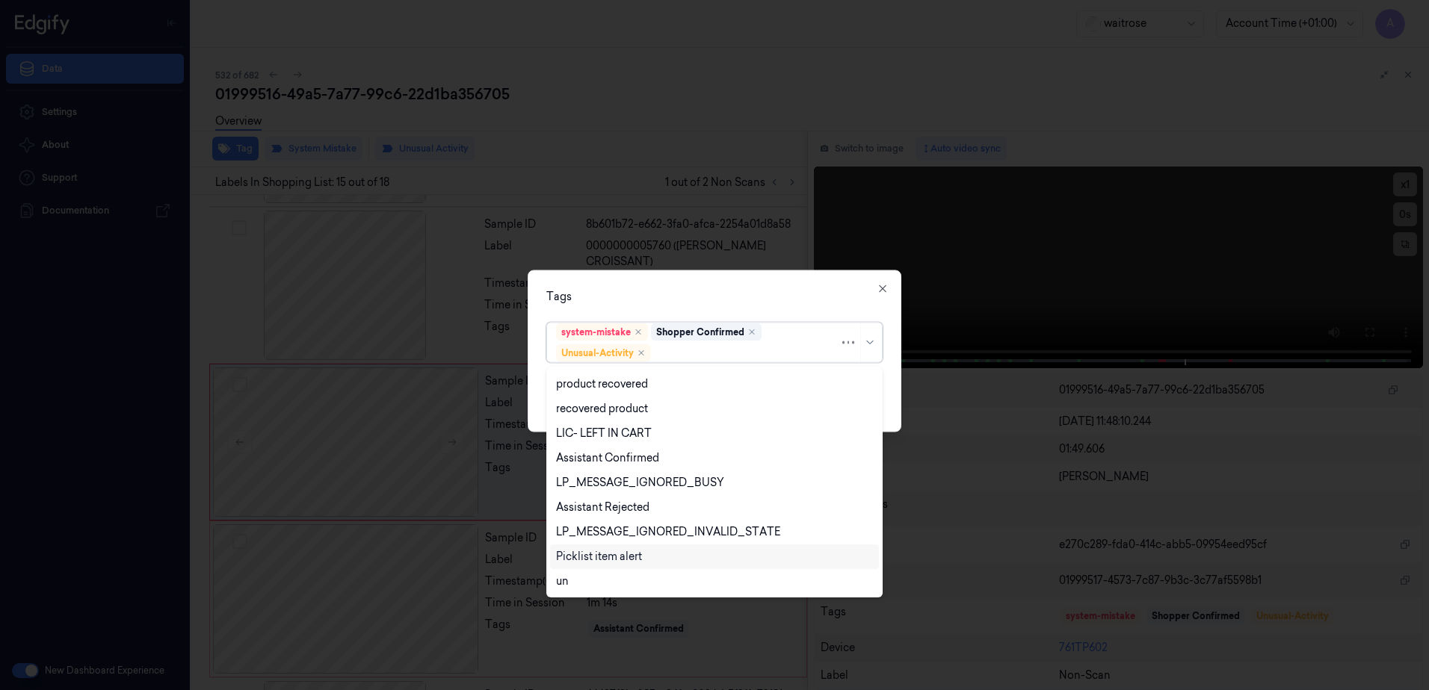
click at [598, 549] on div "Picklist item alert" at bounding box center [599, 557] width 86 height 16
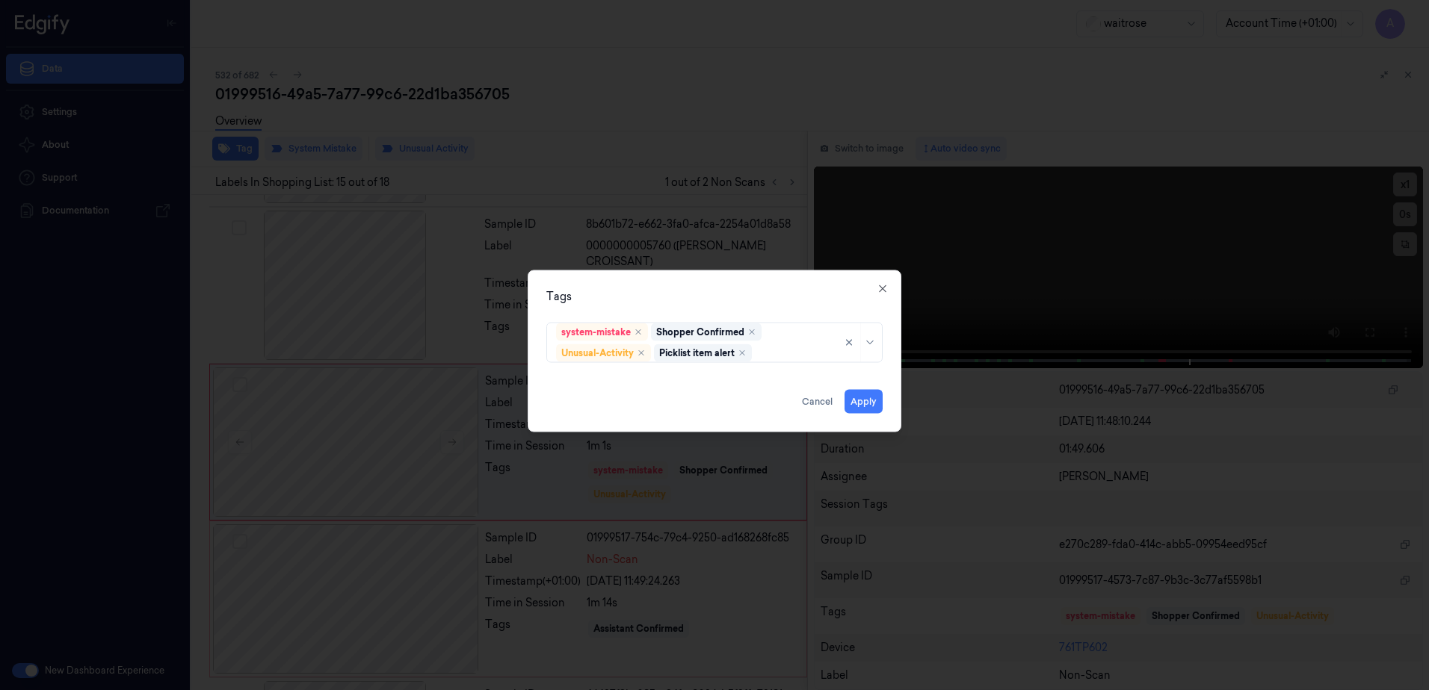
click at [717, 276] on div "Tags system-mistake Shopper Confirmed Unusual-Activity Picklist item alert Appl…" at bounding box center [715, 351] width 374 height 162
click at [861, 398] on button "Apply" at bounding box center [863, 402] width 38 height 24
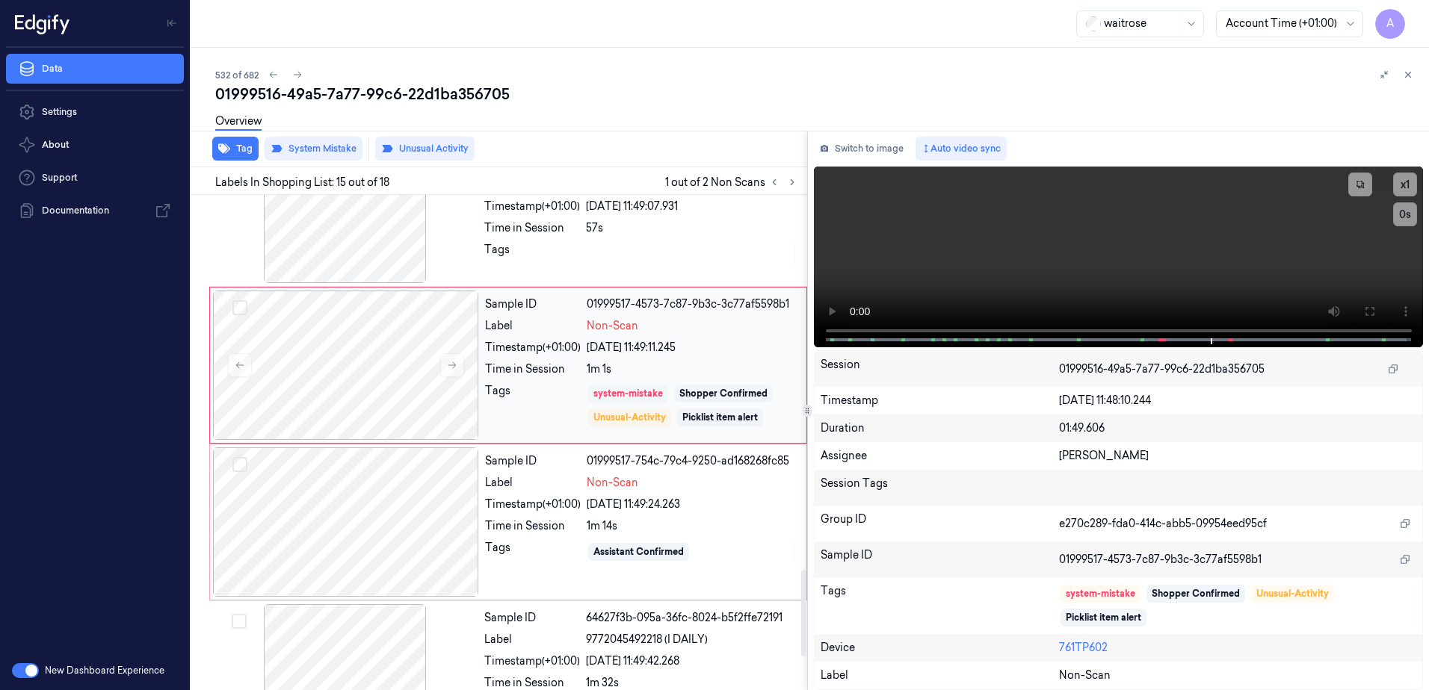
scroll to position [2177, 0]
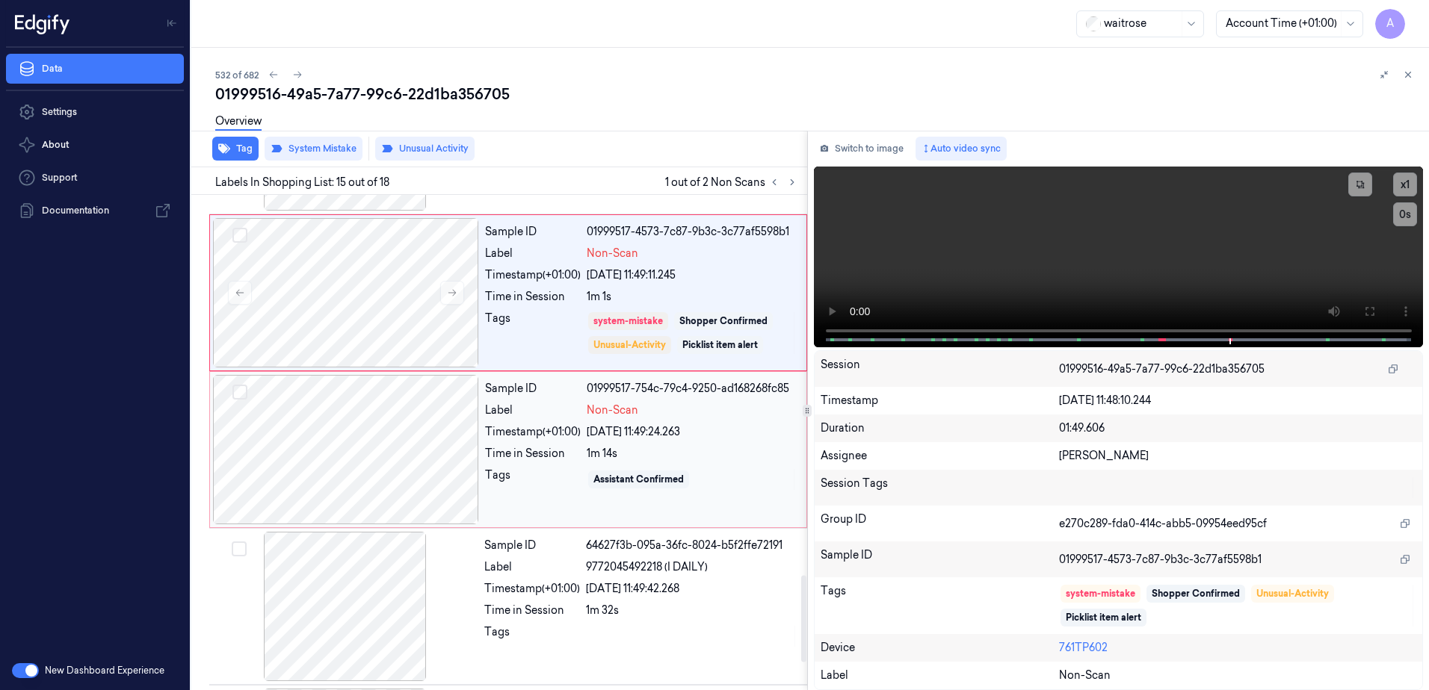
click at [554, 484] on div "Tags" at bounding box center [533, 480] width 96 height 24
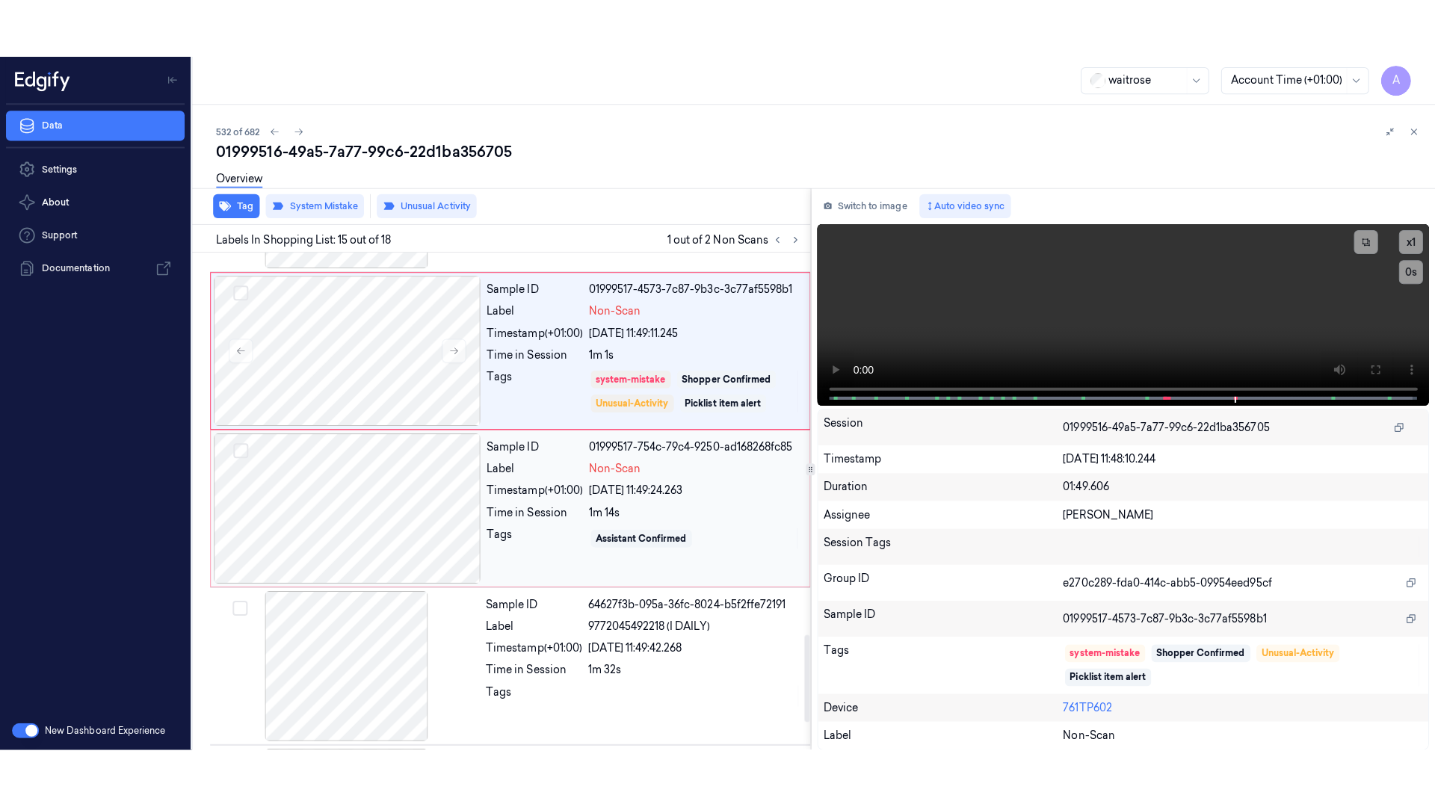
scroll to position [2184, 0]
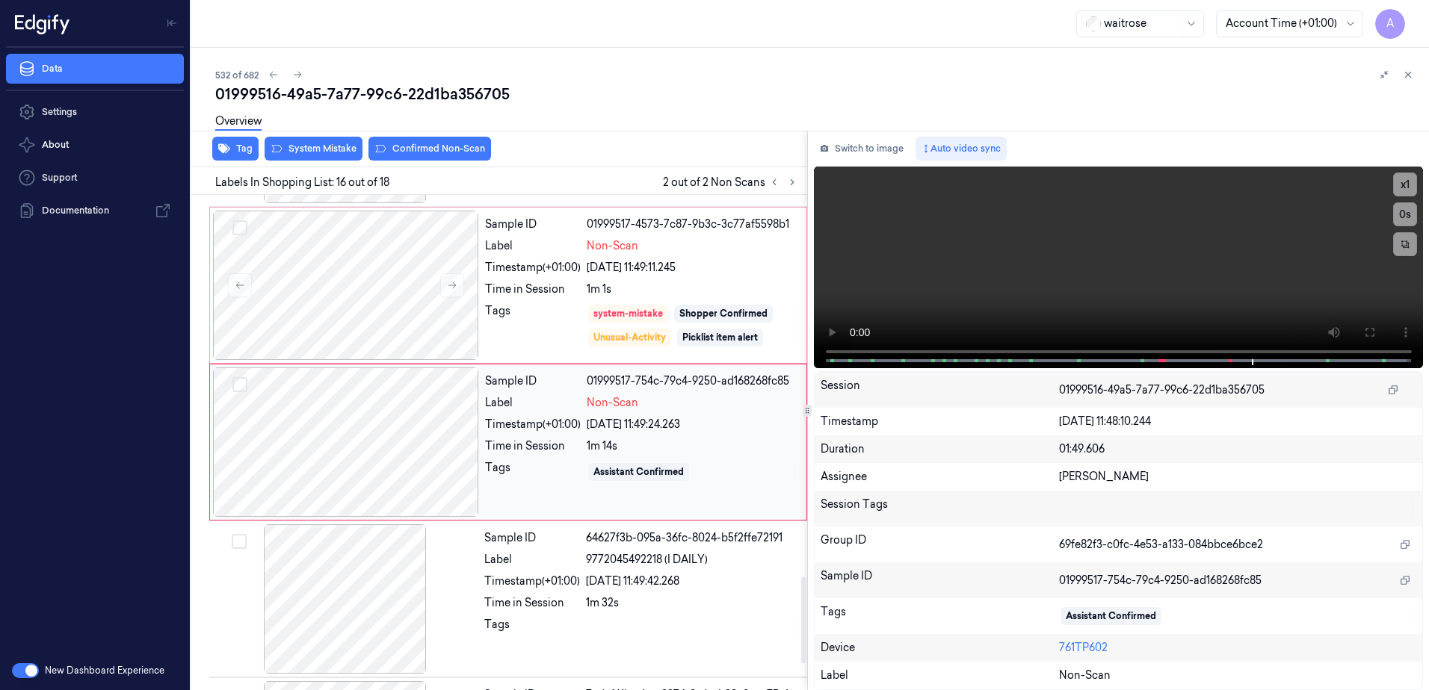
click at [545, 498] on div "Sample ID 01999517-754c-79c4-9250-ad168268fc85 Label Non-Scan Timestamp (+01:00…" at bounding box center [641, 442] width 324 height 149
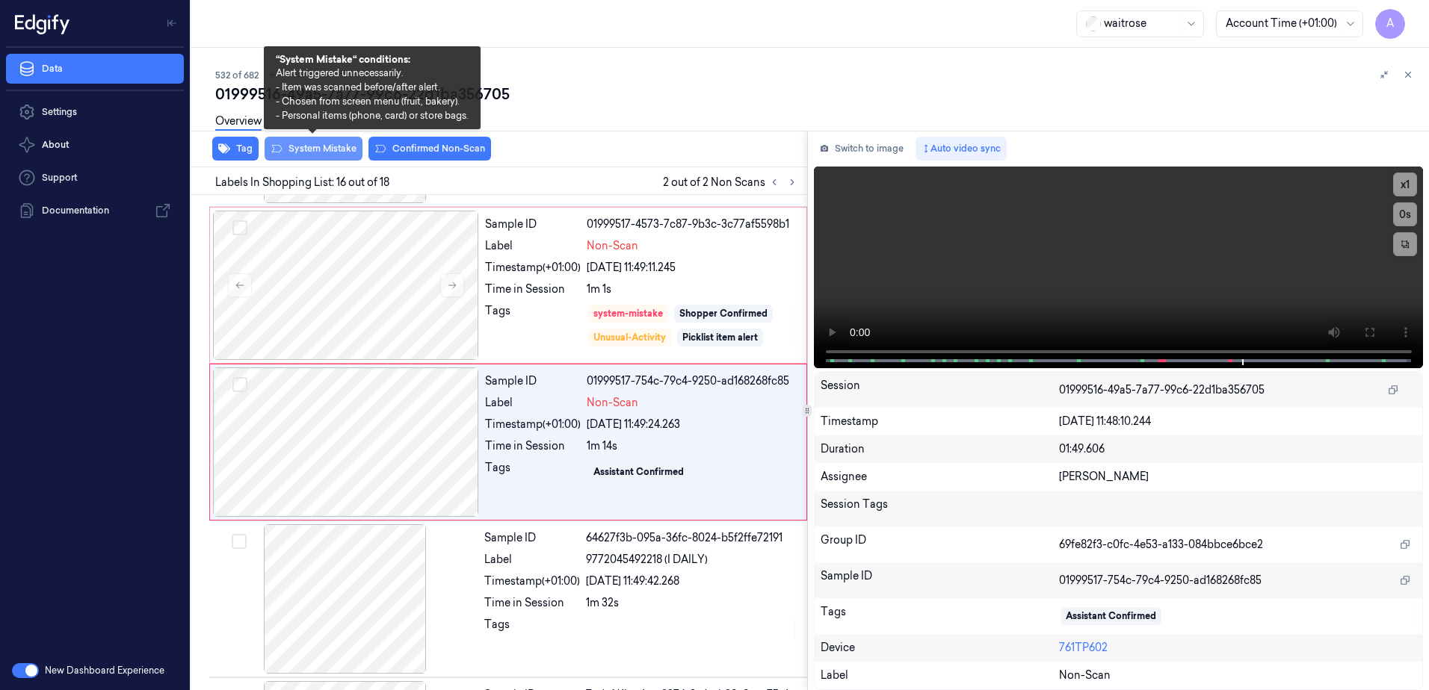
click at [311, 147] on button "System Mistake" at bounding box center [313, 149] width 98 height 24
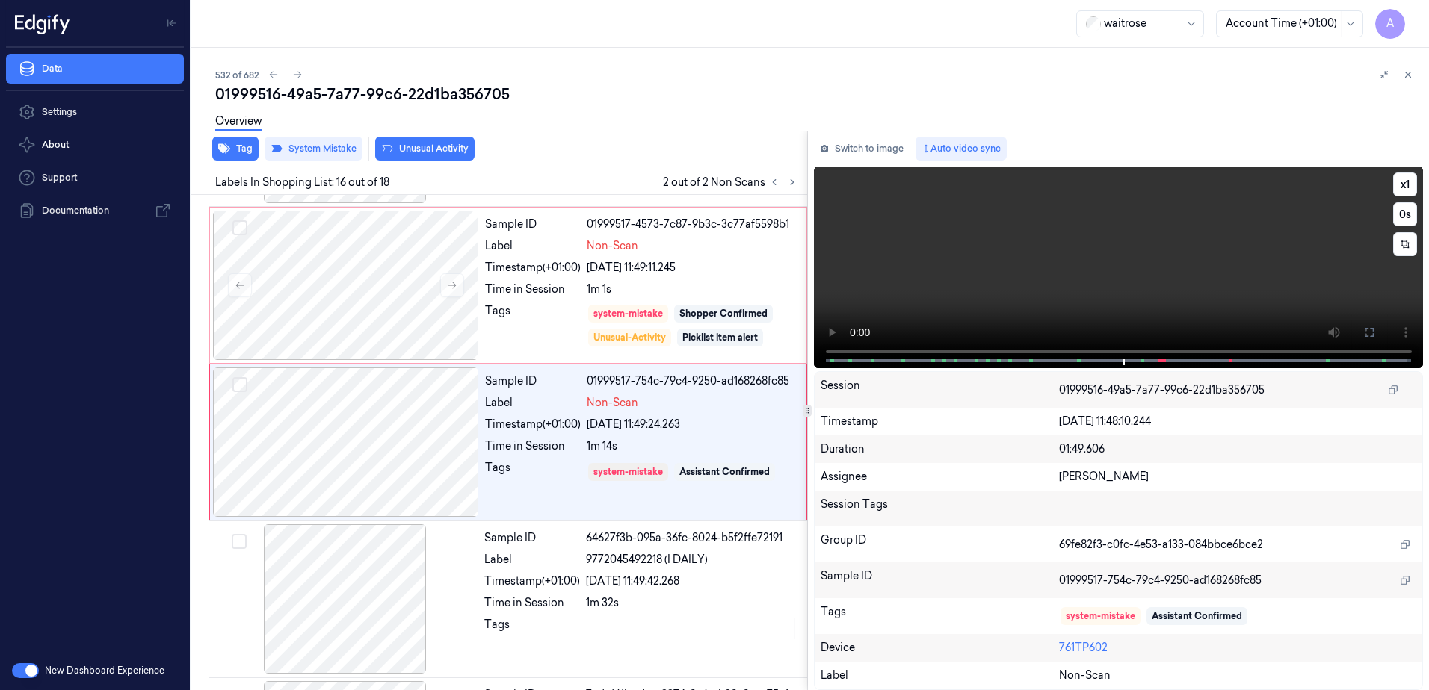
drag, startPoint x: 1359, startPoint y: 327, endPoint x: 1362, endPoint y: 405, distance: 77.8
click at [1359, 327] on button at bounding box center [1369, 333] width 24 height 24
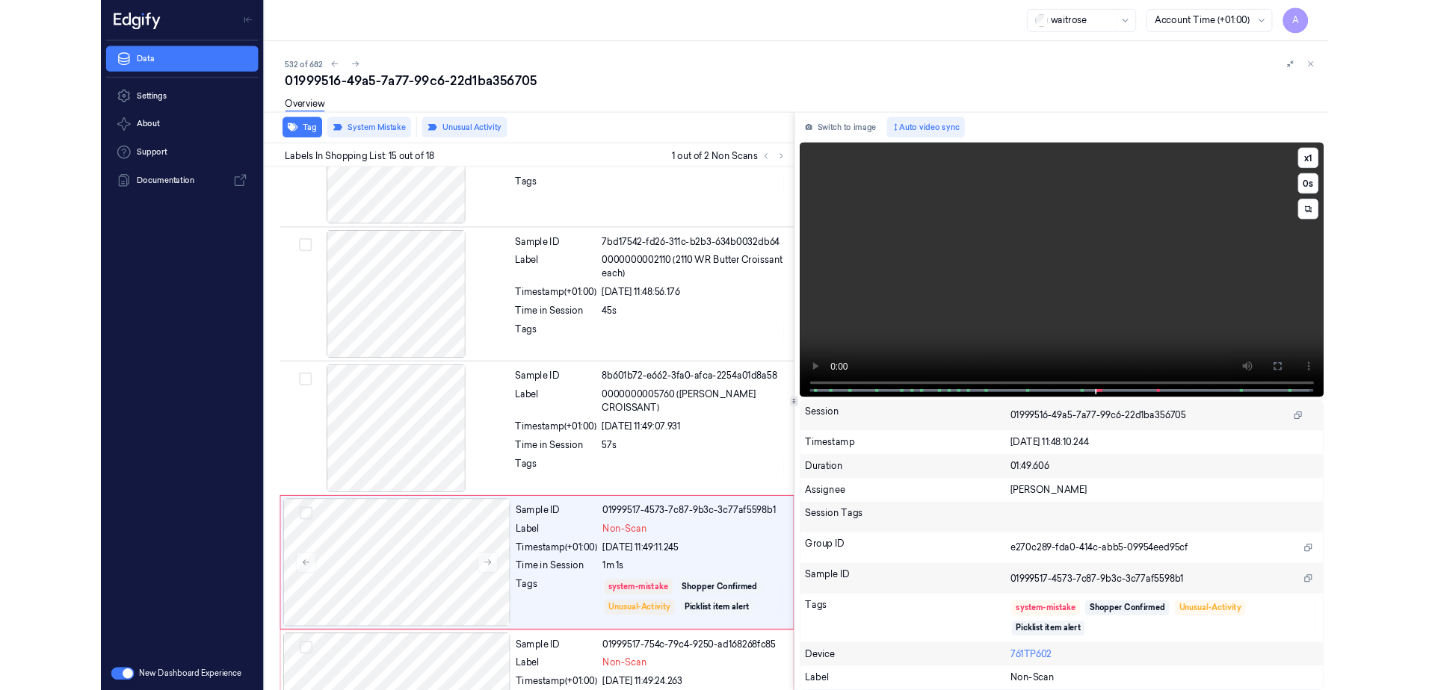
scroll to position [1969, 0]
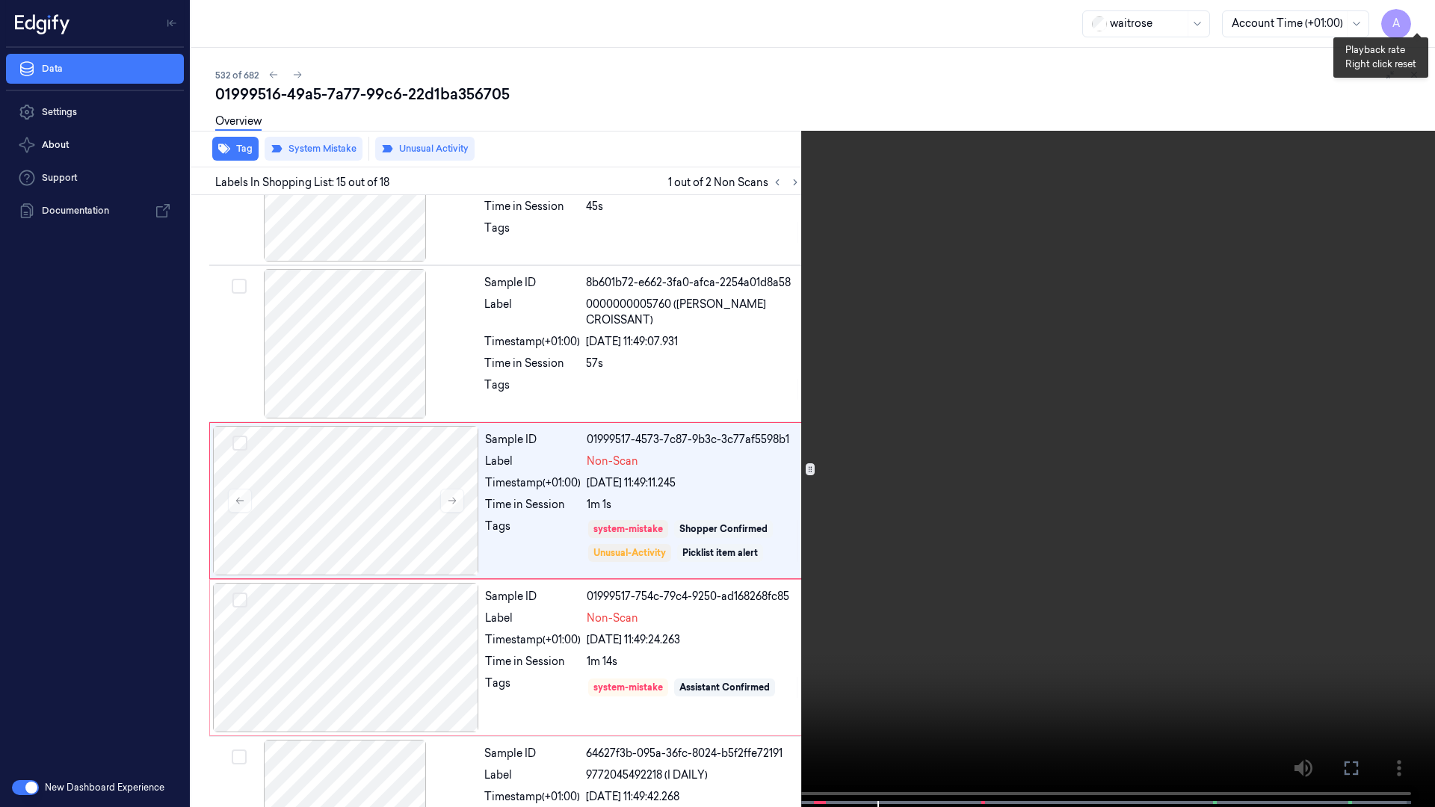
click at [1414, 11] on button "x 1" at bounding box center [1417, 18] width 24 height 24
click at [1415, 16] on button "x 2" at bounding box center [1417, 18] width 24 height 24
click at [0, 0] on button at bounding box center [0, 0] width 0 height 0
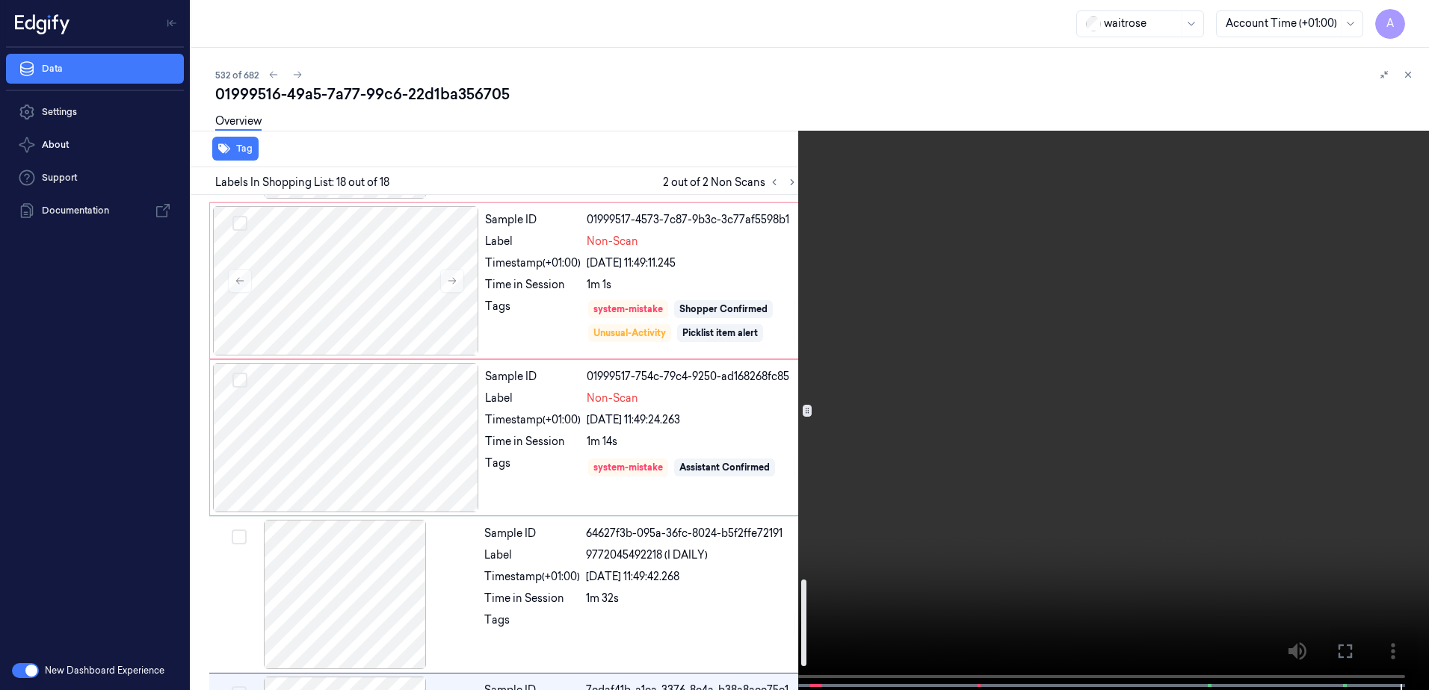
scroll to position [2184, 0]
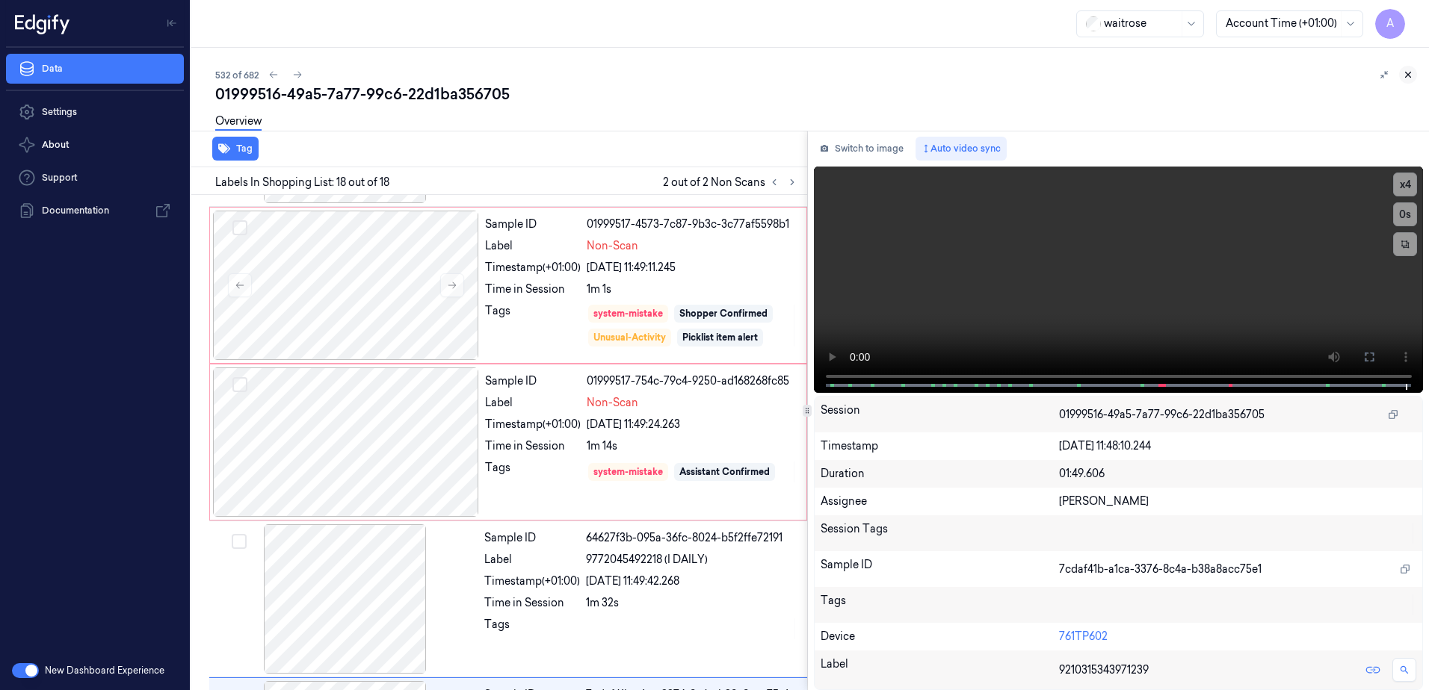
click at [1414, 75] on button at bounding box center [1408, 75] width 18 height 18
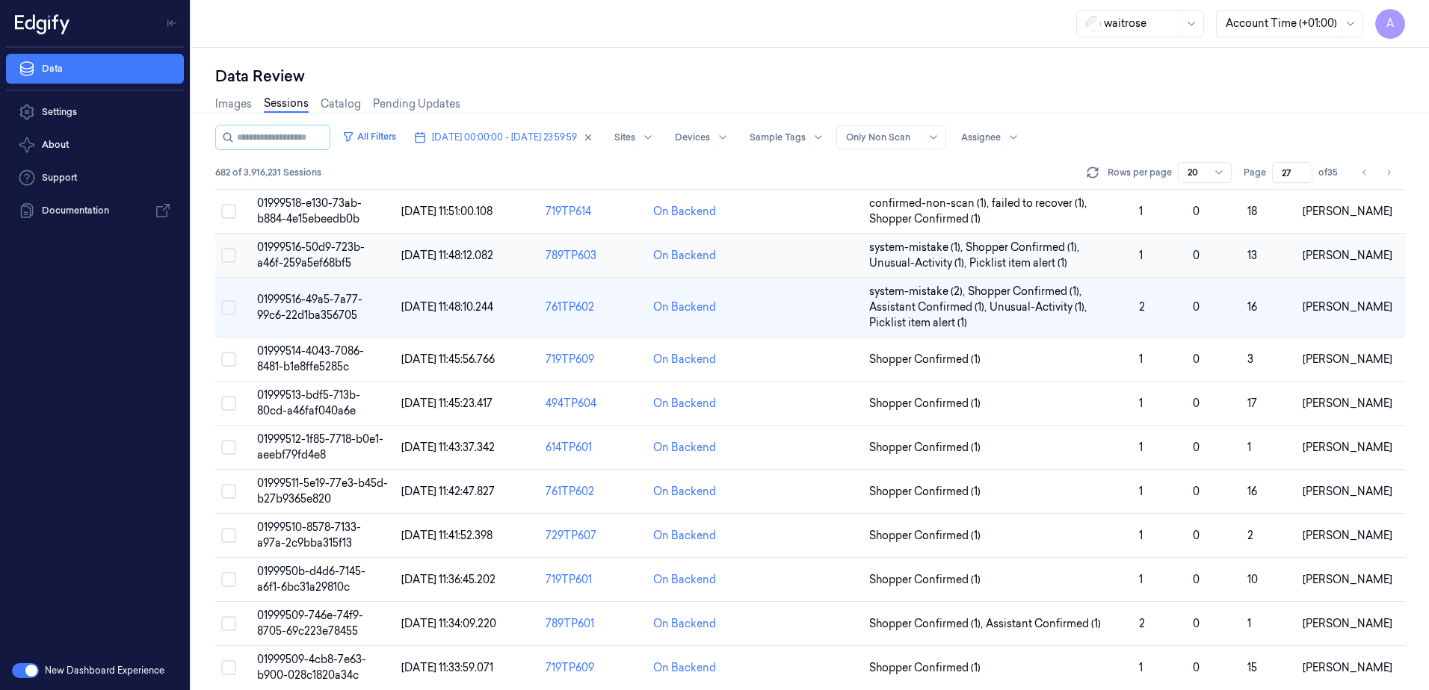
scroll to position [440, 0]
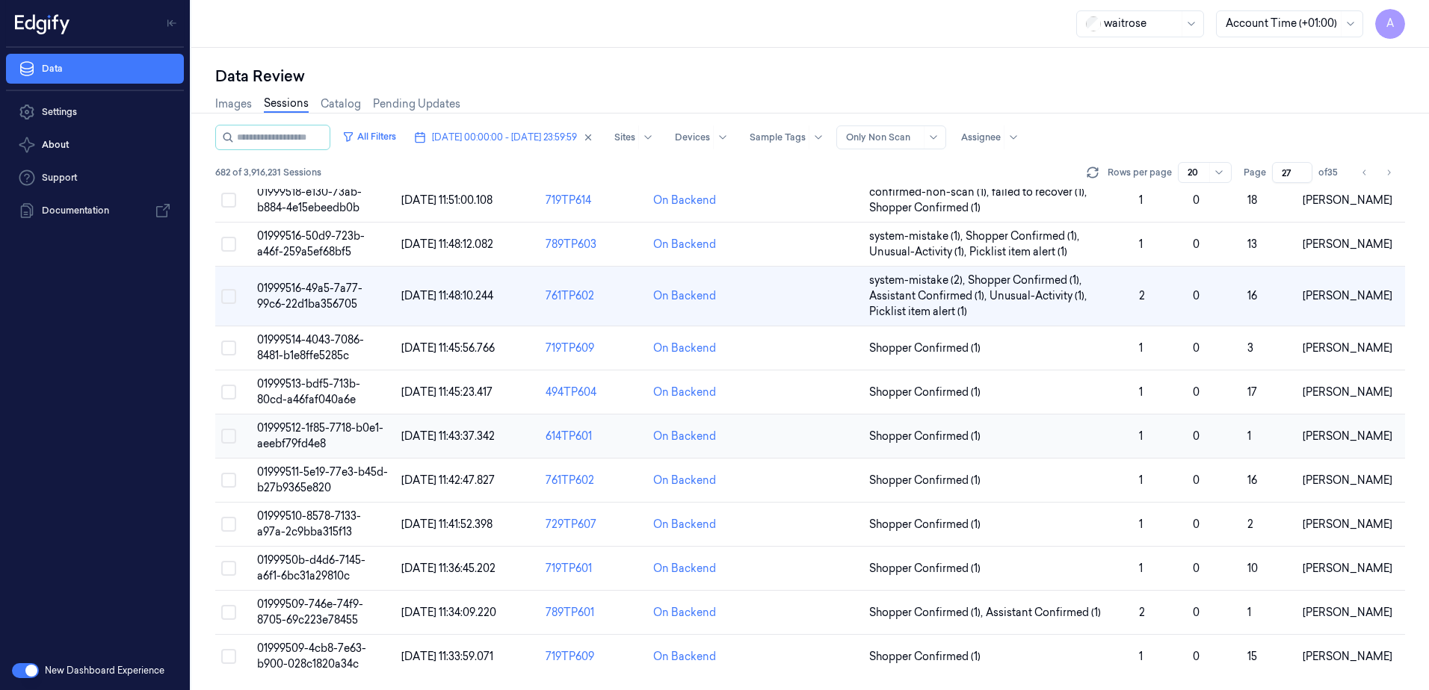
click at [321, 438] on span "01999512-1f85-7718-b0e1-aeebf79fd4e8" at bounding box center [320, 435] width 126 height 29
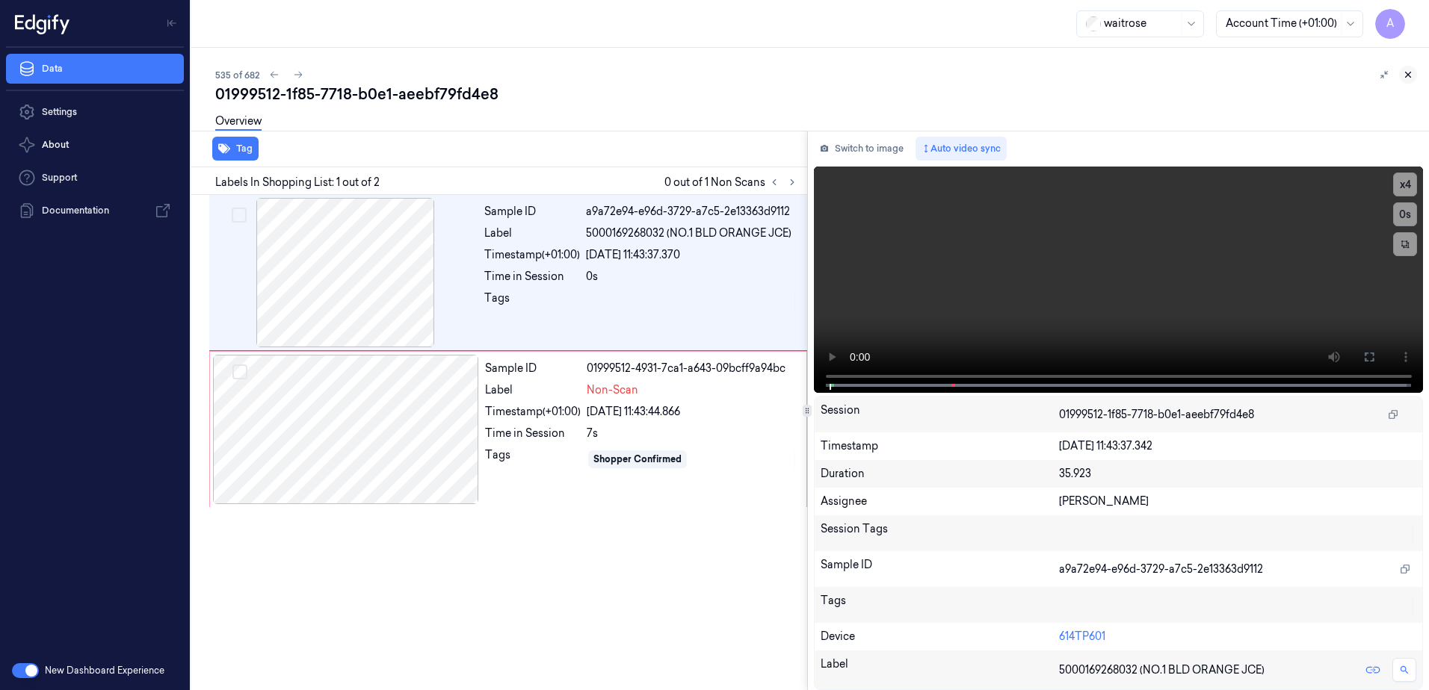
click at [1407, 74] on icon at bounding box center [1407, 74] width 5 height 5
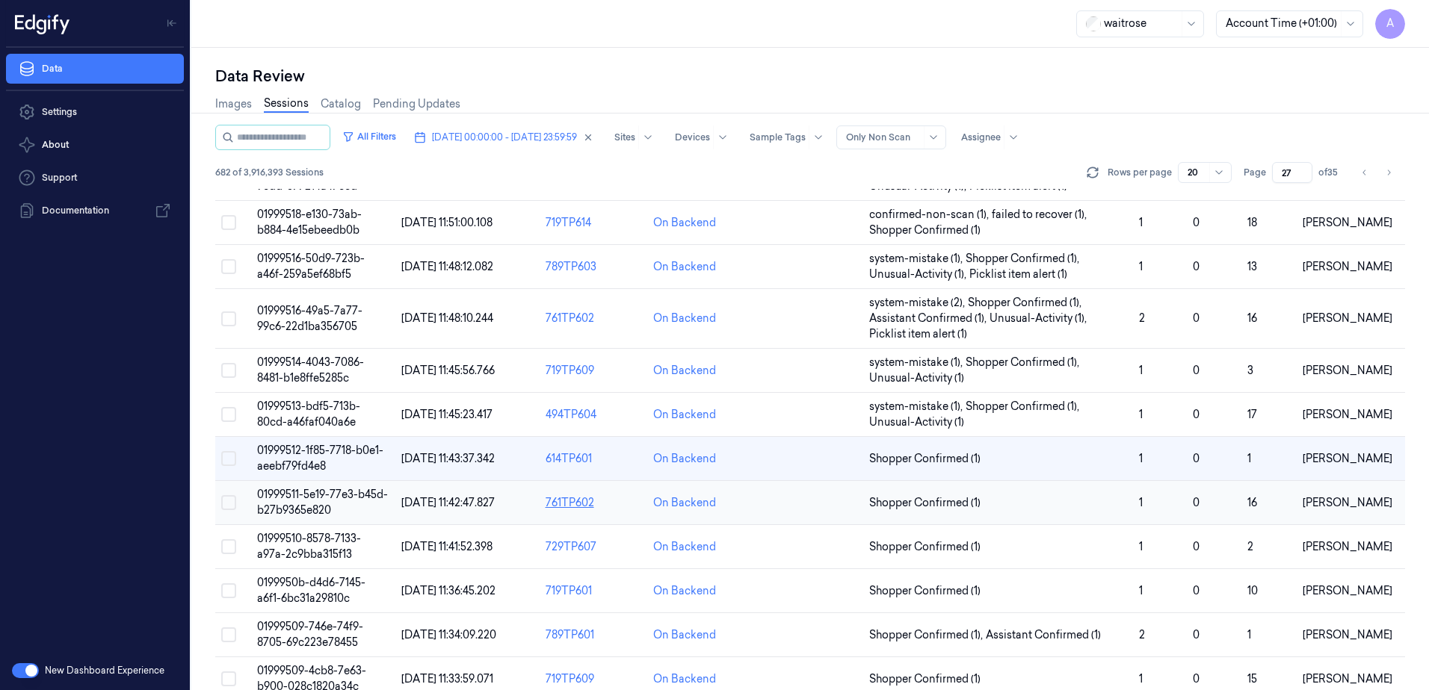
scroll to position [440, 0]
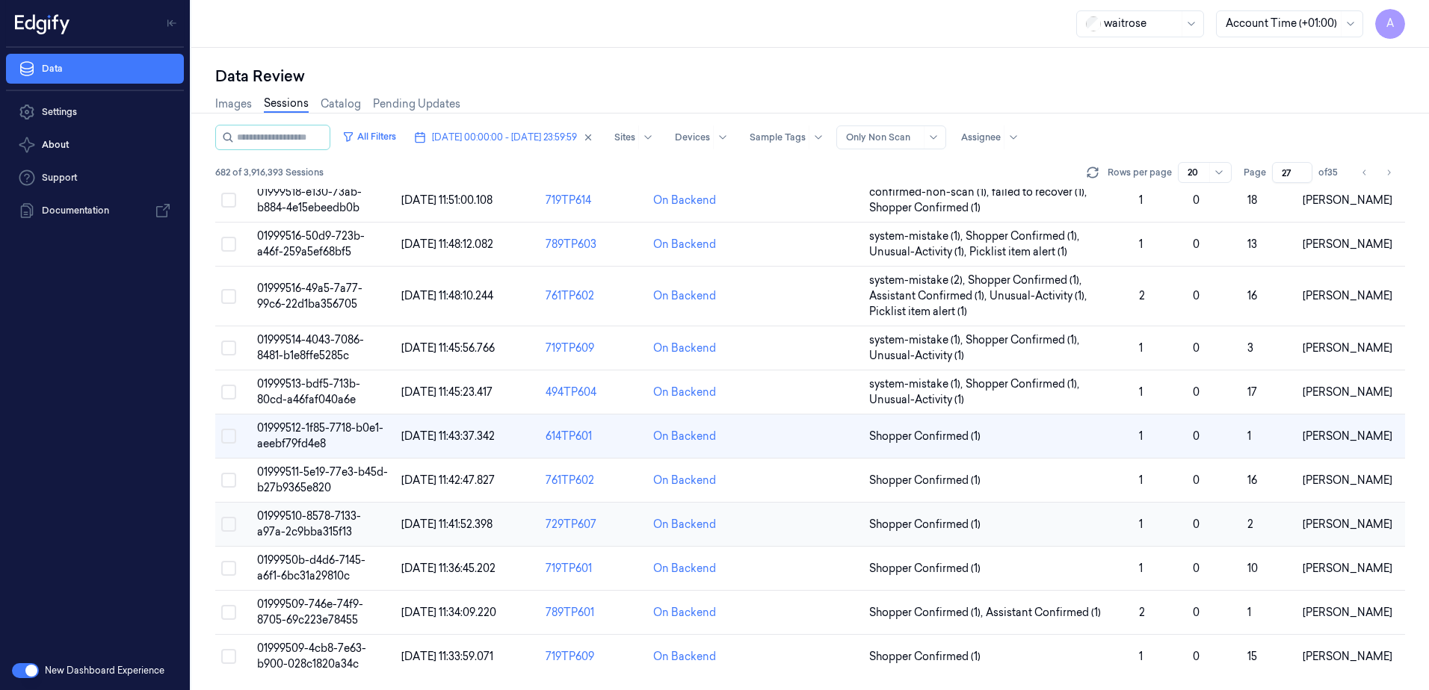
click at [307, 525] on td "01999510-8578-7133-a97a-2c9bba315f13" at bounding box center [323, 525] width 144 height 44
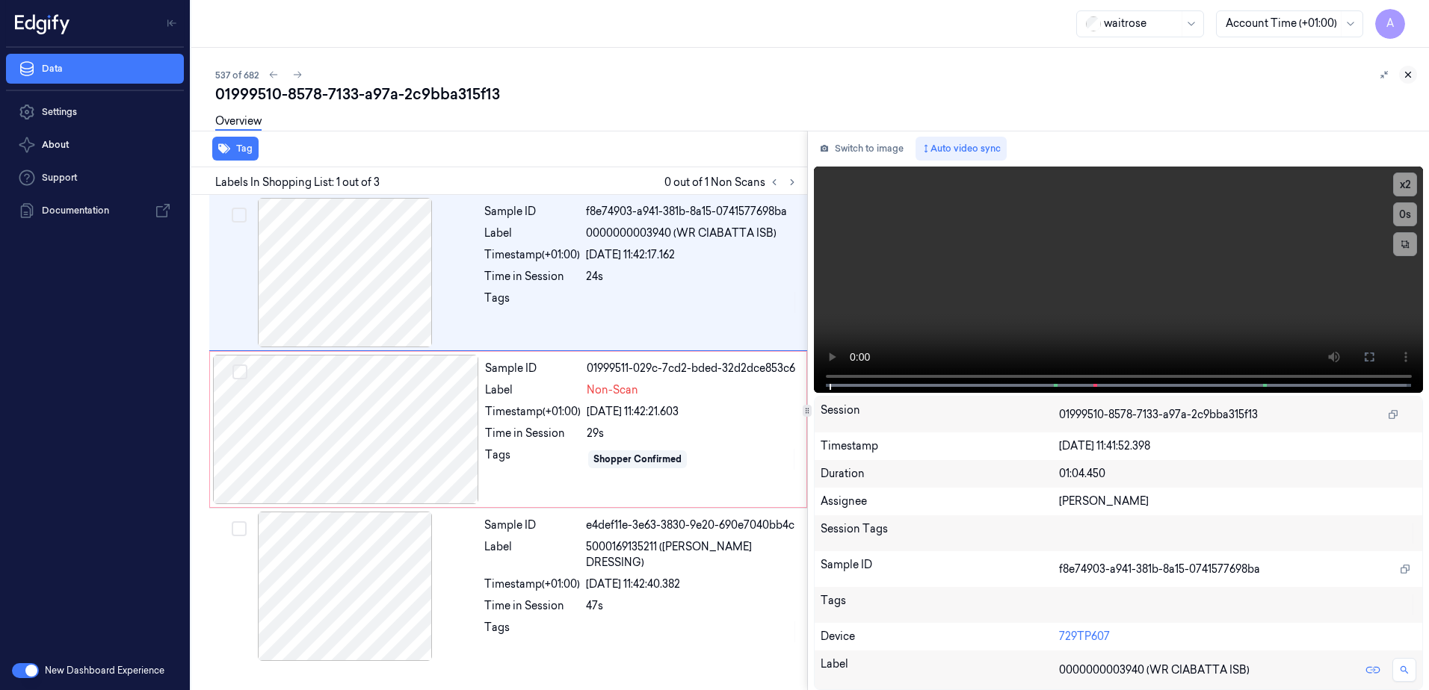
click at [1409, 78] on icon at bounding box center [1407, 74] width 10 height 10
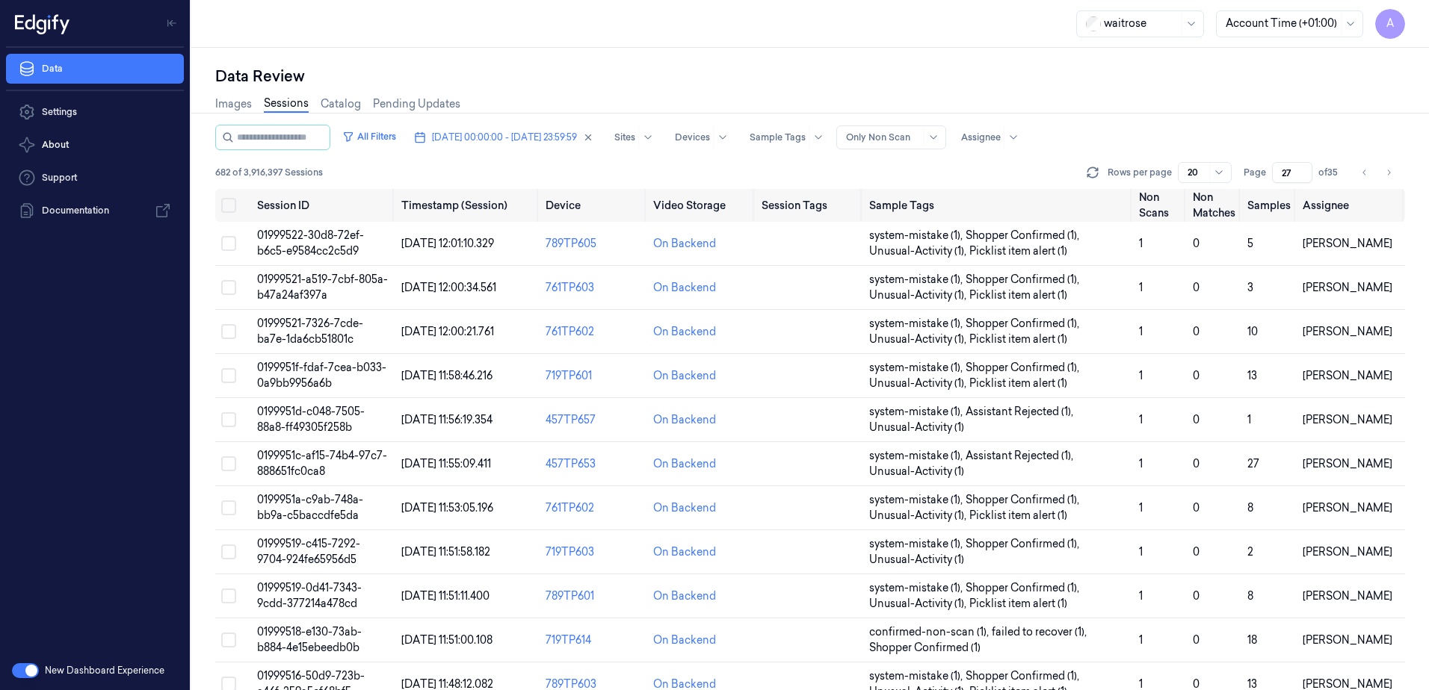
scroll to position [440, 0]
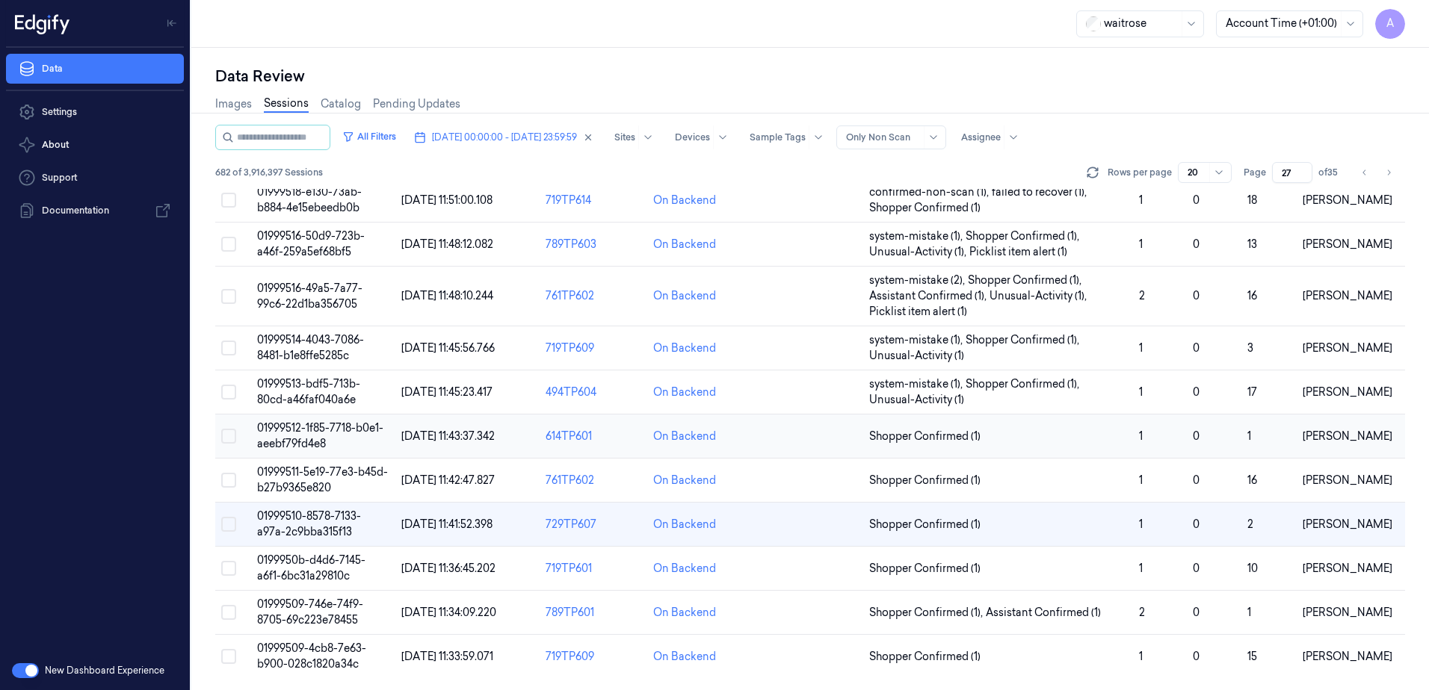
click at [308, 433] on span "01999512-1f85-7718-b0e1-aeebf79fd4e8" at bounding box center [320, 435] width 126 height 29
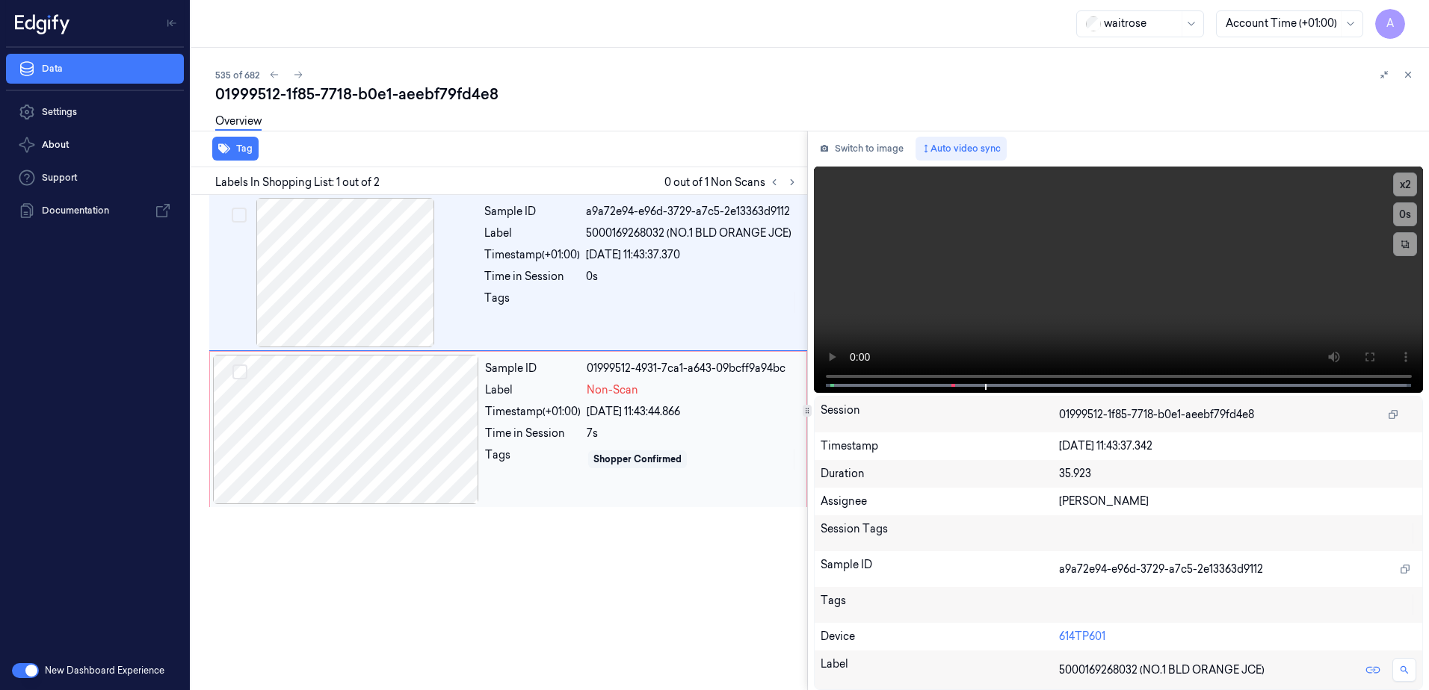
click at [454, 448] on div at bounding box center [346, 429] width 266 height 149
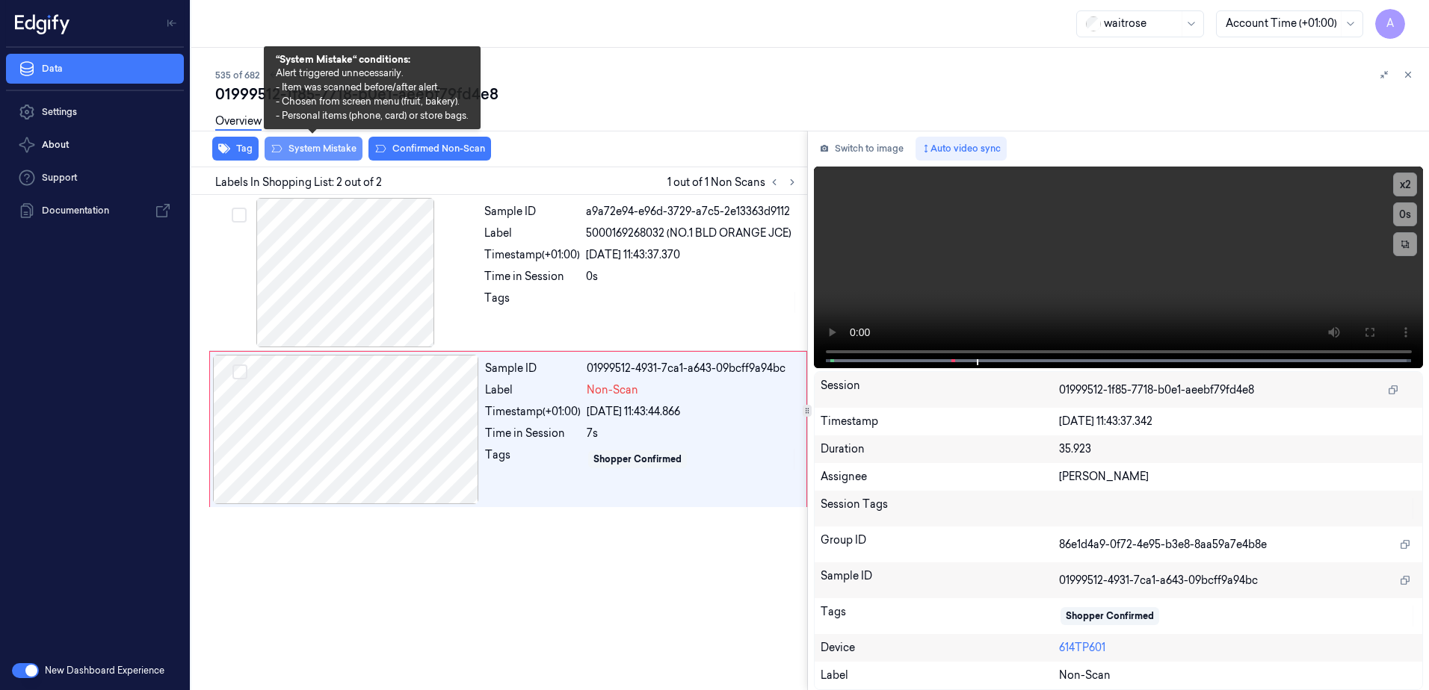
click at [329, 146] on button "System Mistake" at bounding box center [313, 149] width 98 height 24
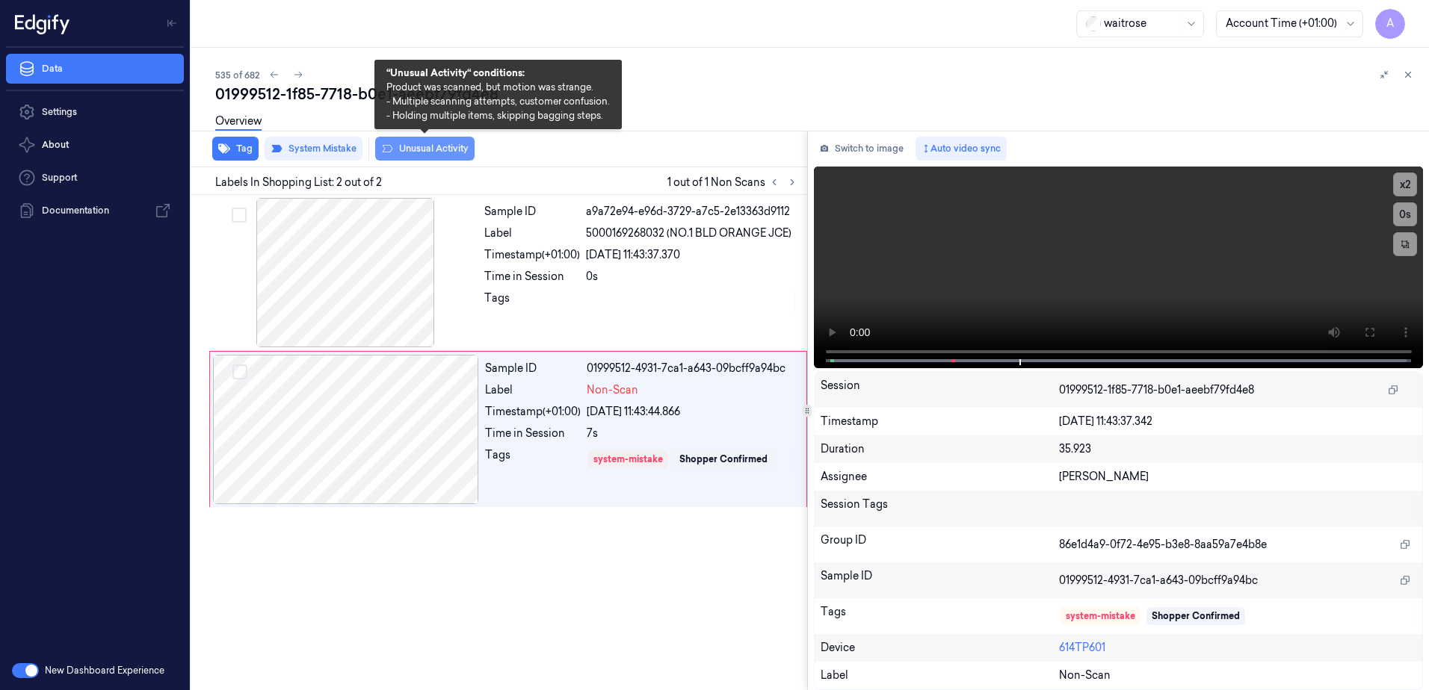
click at [426, 154] on button "Unusual Activity" at bounding box center [424, 149] width 99 height 24
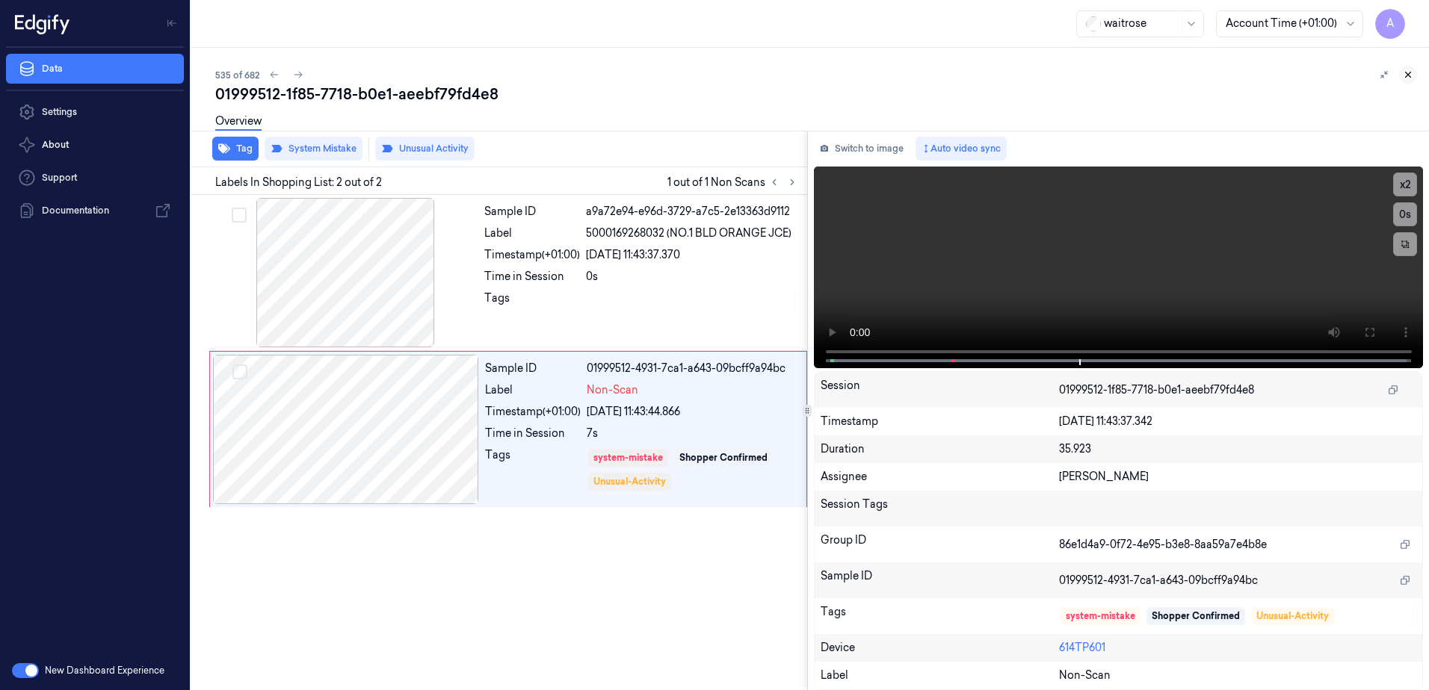
click at [1411, 72] on icon at bounding box center [1407, 74] width 10 height 10
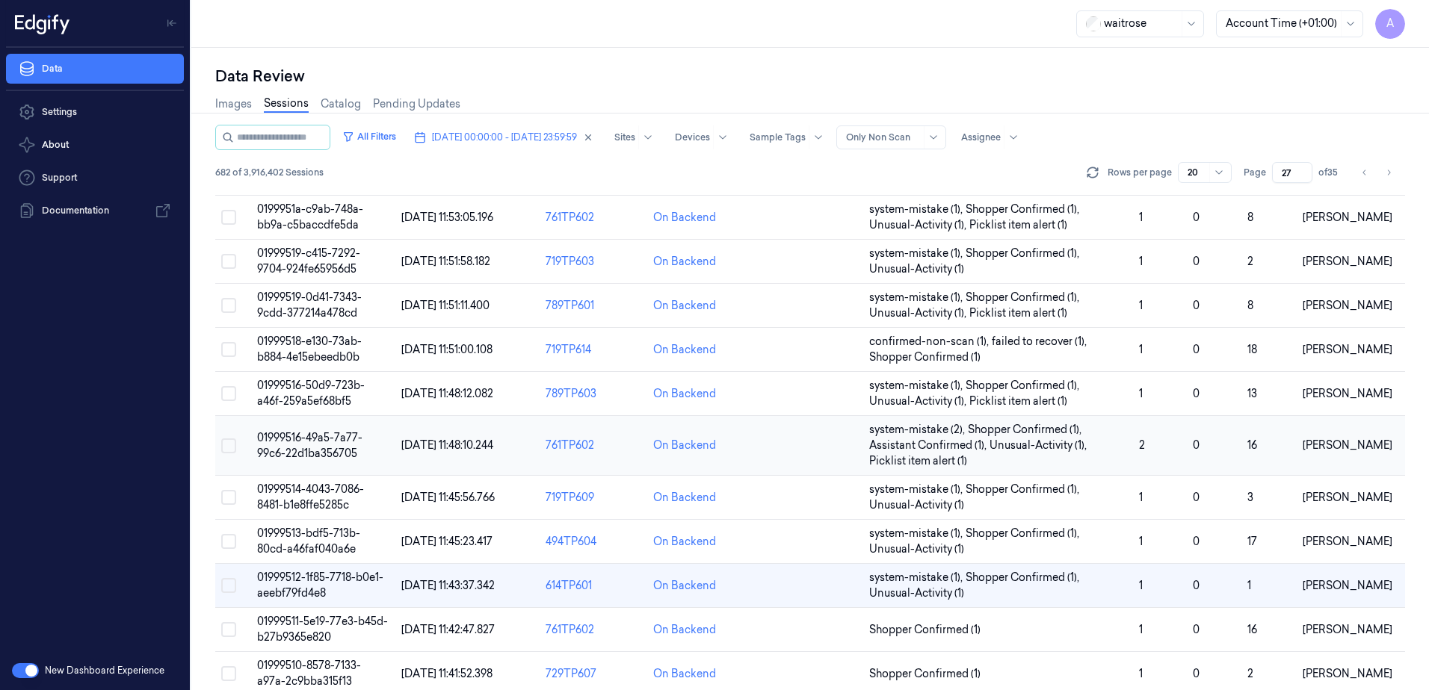
scroll to position [440, 0]
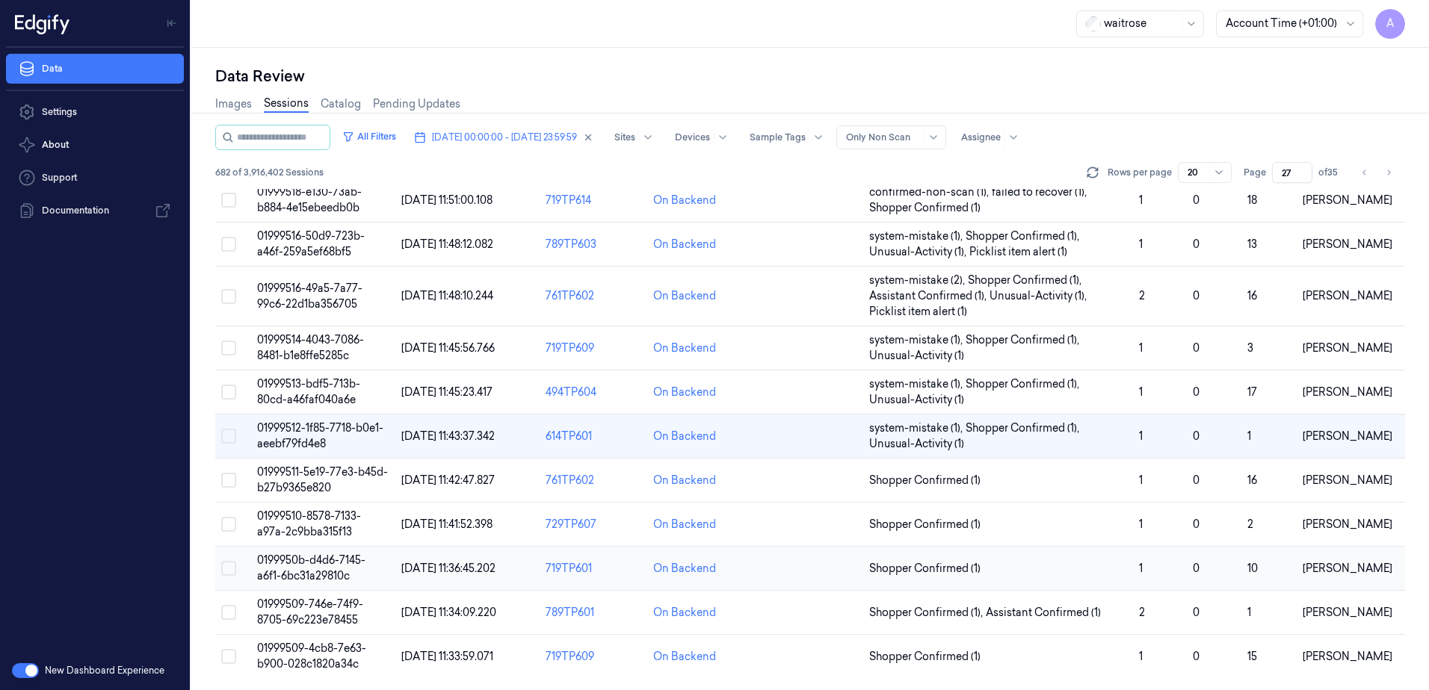
click at [306, 568] on td "0199950b-d4d6-7145-a6f1-6bc31a29810c" at bounding box center [323, 569] width 144 height 44
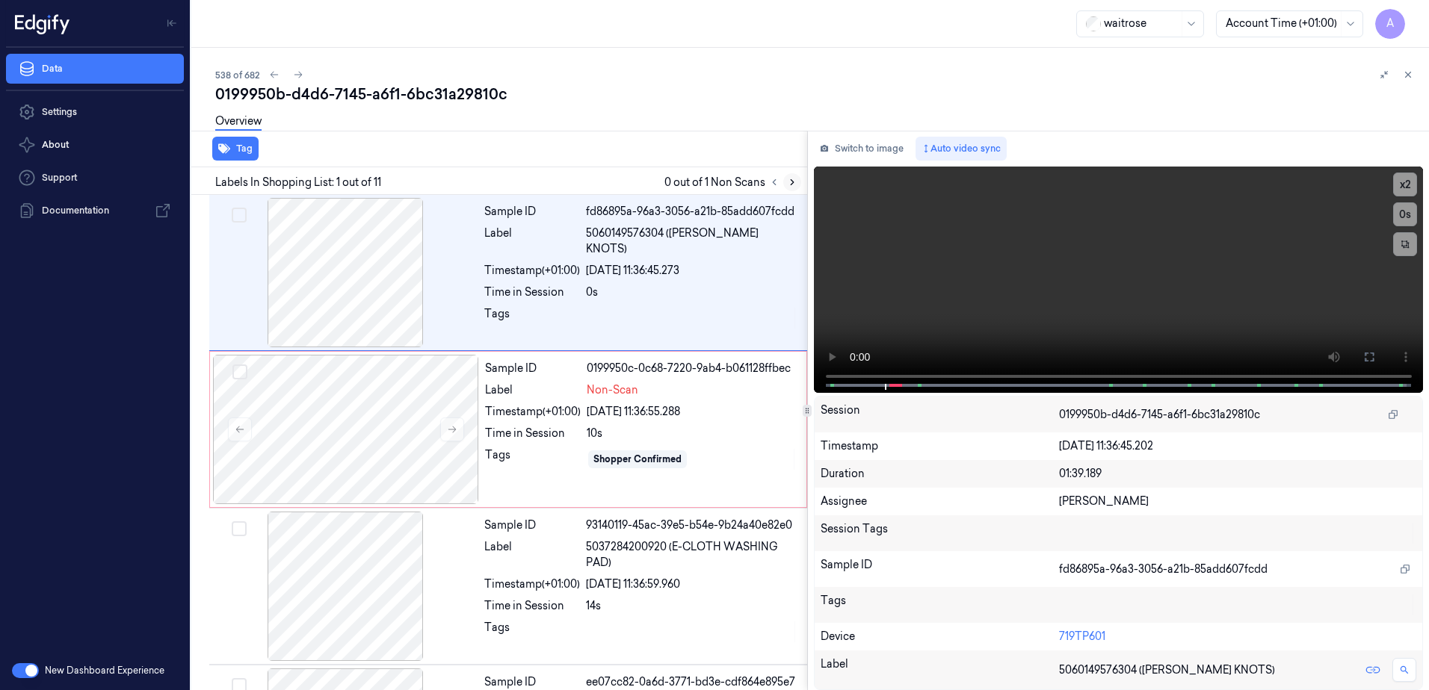
click at [788, 185] on icon at bounding box center [792, 182] width 10 height 10
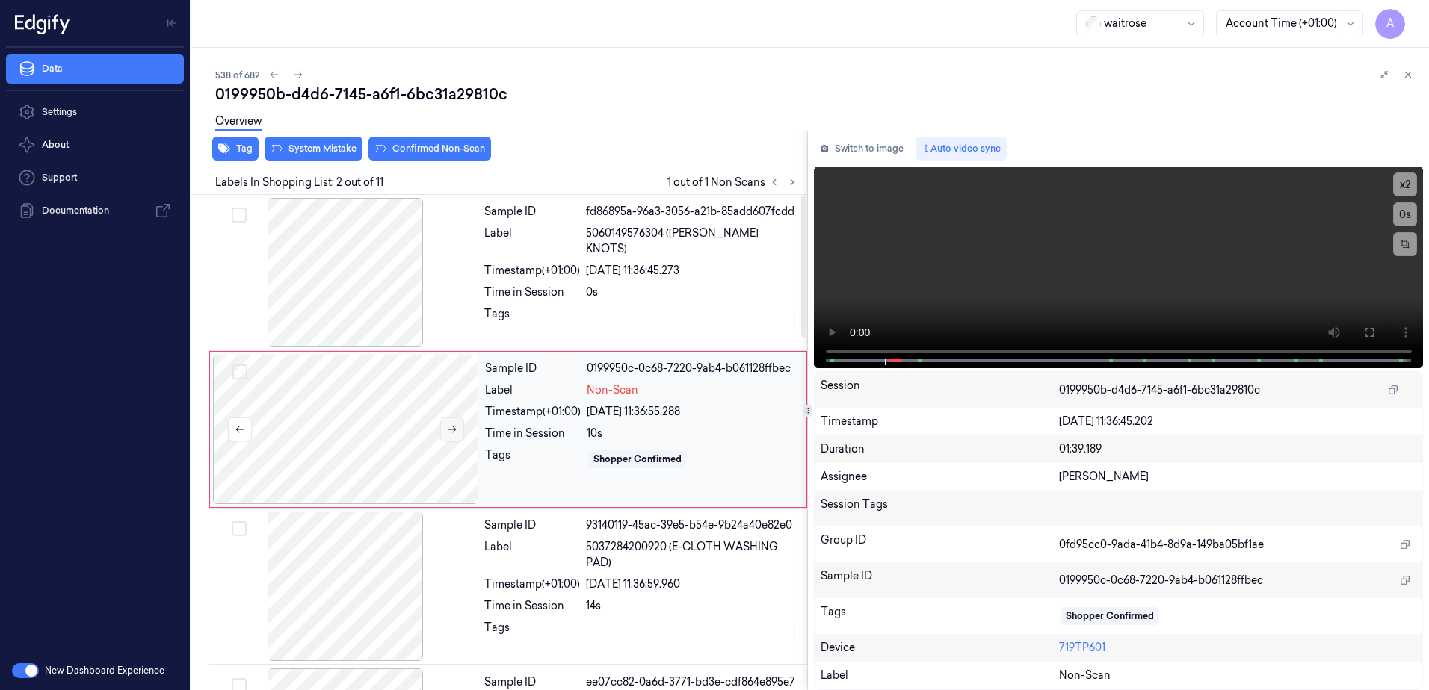
click at [445, 425] on button at bounding box center [452, 430] width 24 height 24
click at [451, 427] on icon at bounding box center [452, 429] width 10 height 10
click at [458, 434] on button at bounding box center [452, 430] width 24 height 24
click at [1366, 331] on icon at bounding box center [1369, 333] width 12 height 12
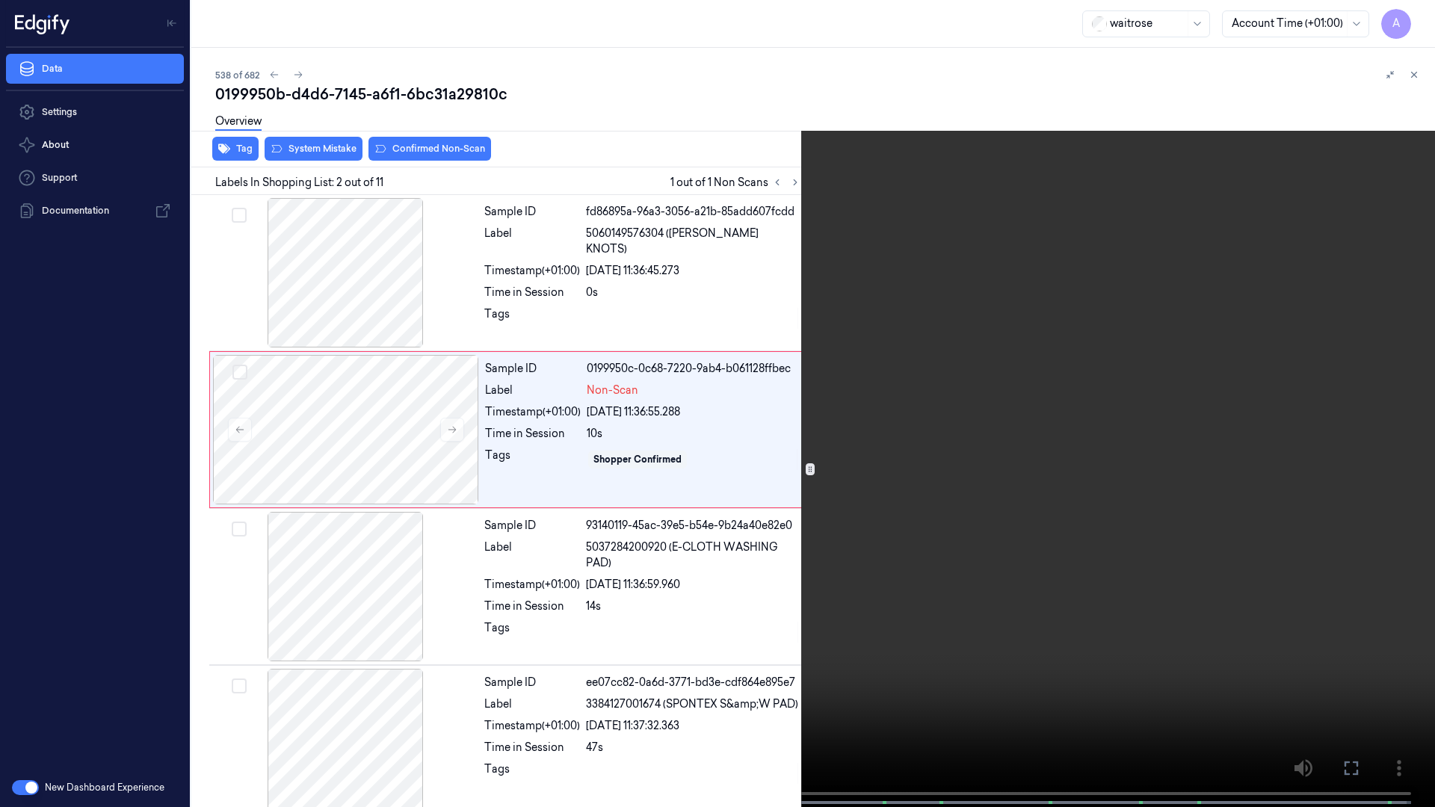
drag, startPoint x: 861, startPoint y: 542, endPoint x: 989, endPoint y: 517, distance: 129.4
click at [861, 542] on video at bounding box center [717, 405] width 1435 height 810
click at [16, 690] on div "x 2 0 s" at bounding box center [717, 403] width 1435 height 807
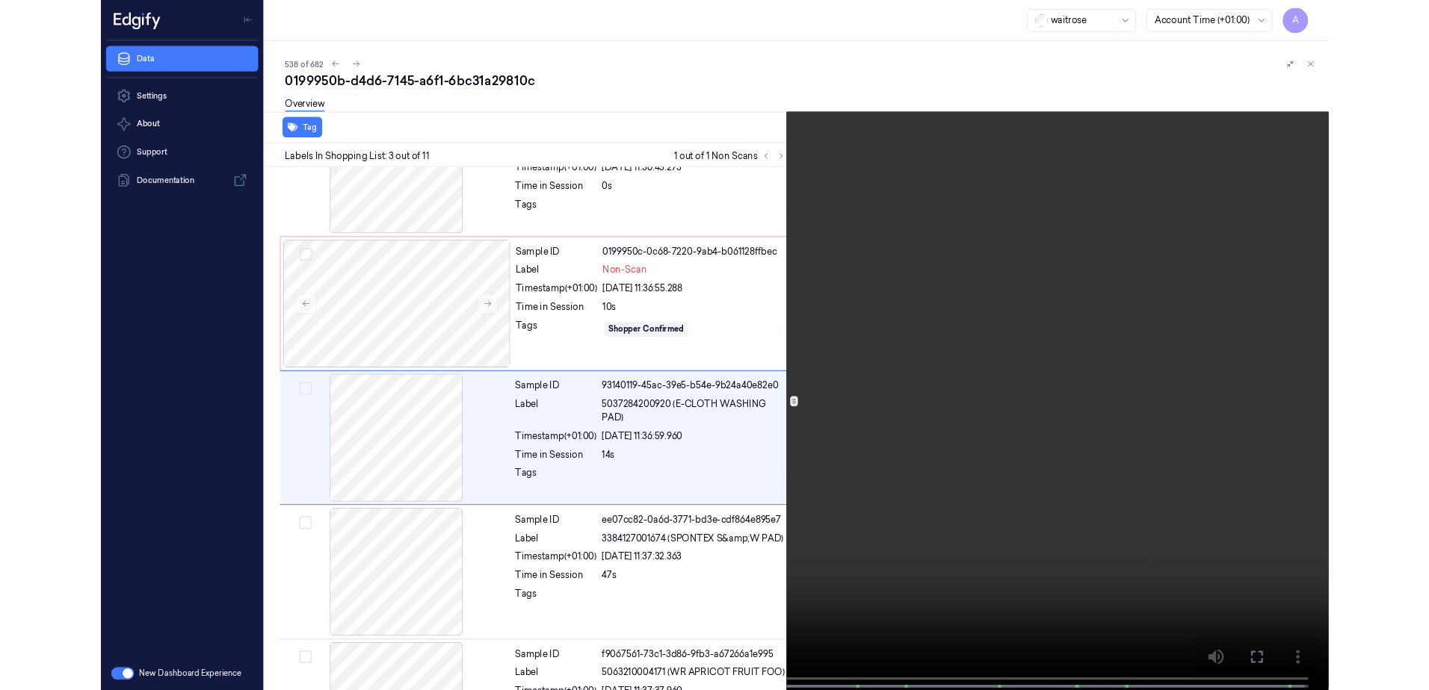
scroll to position [86, 0]
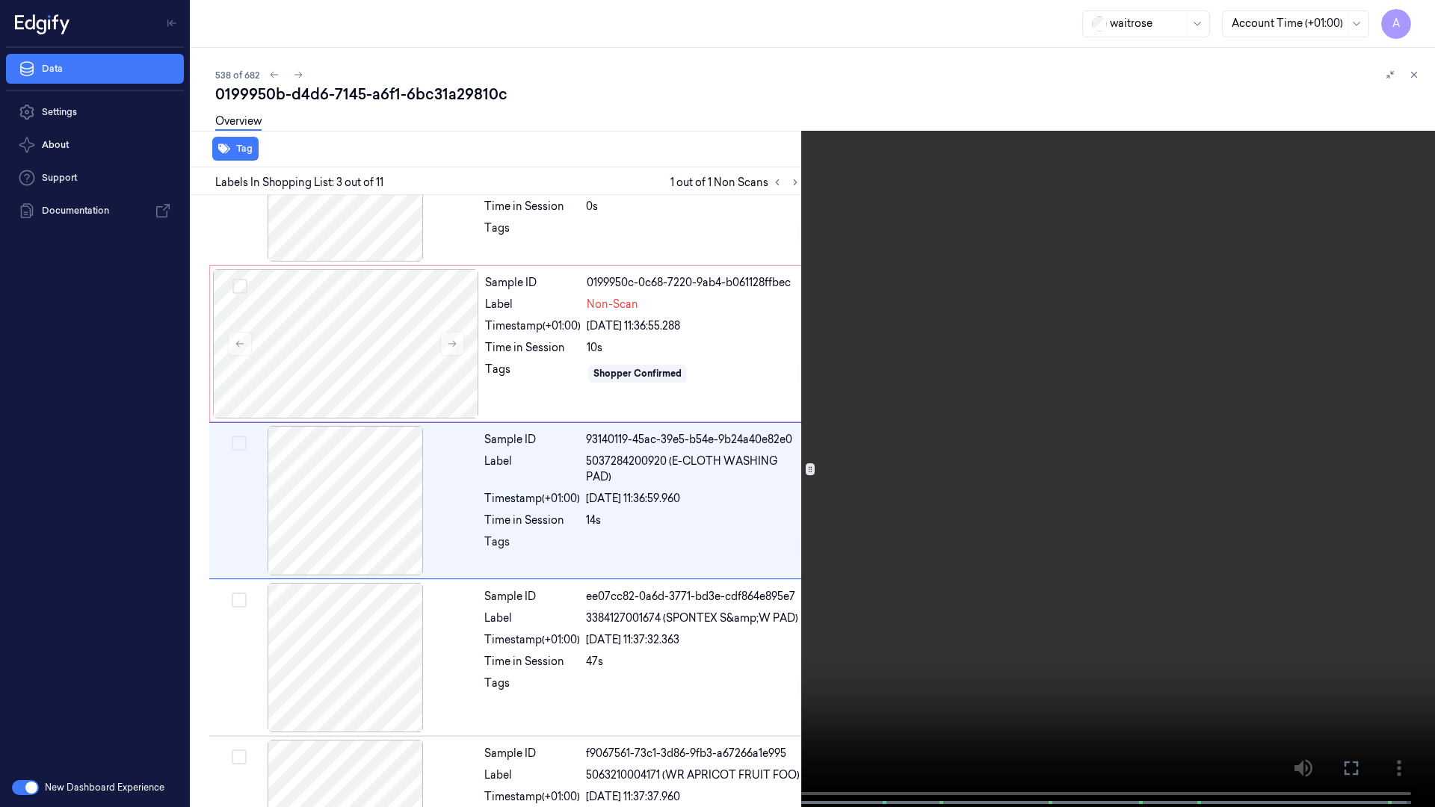
click at [0, 0] on button at bounding box center [0, 0] width 0 height 0
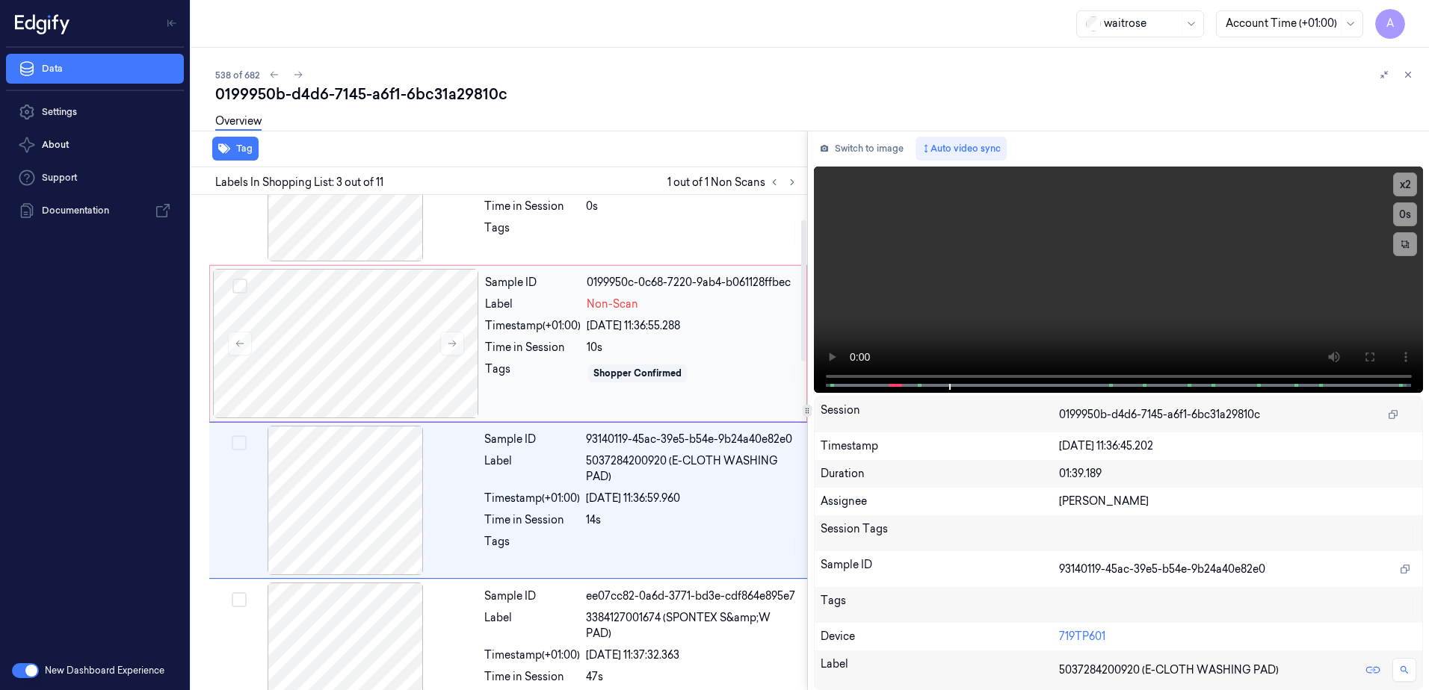
click at [541, 379] on div "Tags" at bounding box center [533, 374] width 96 height 24
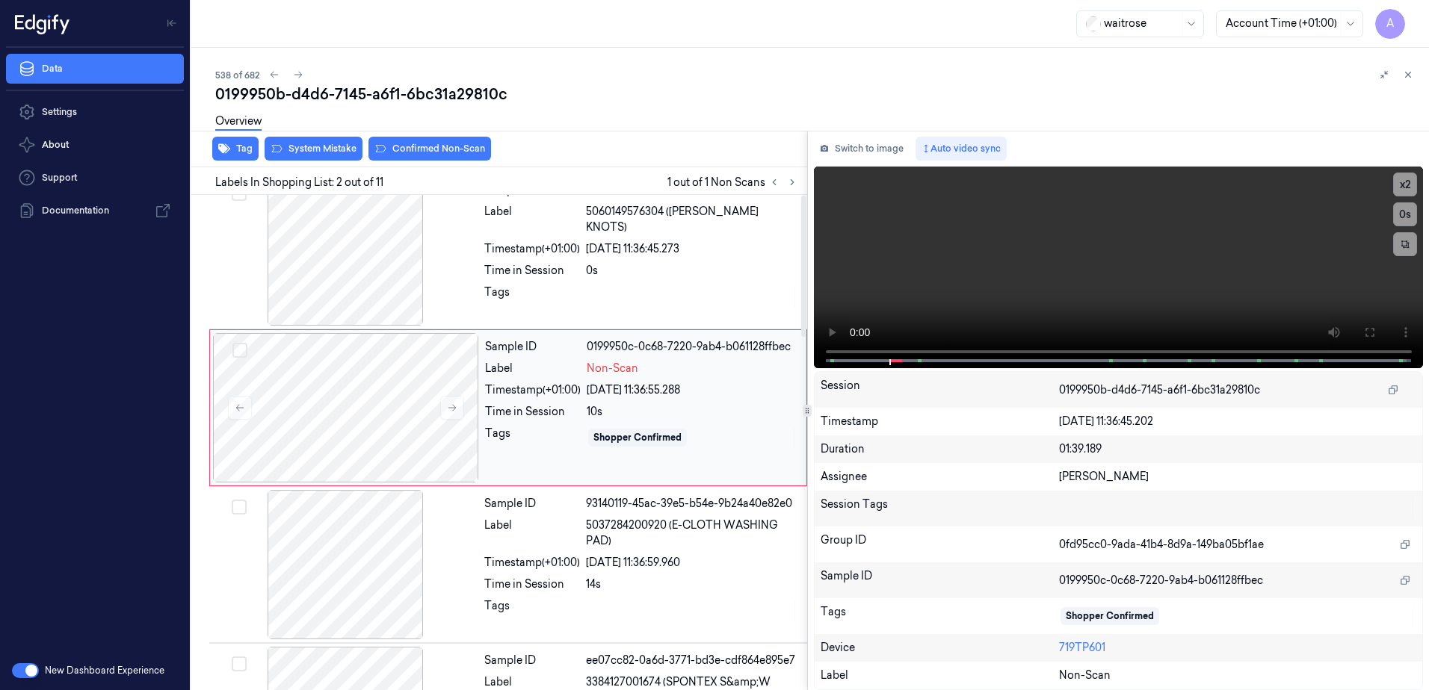
scroll to position [0, 0]
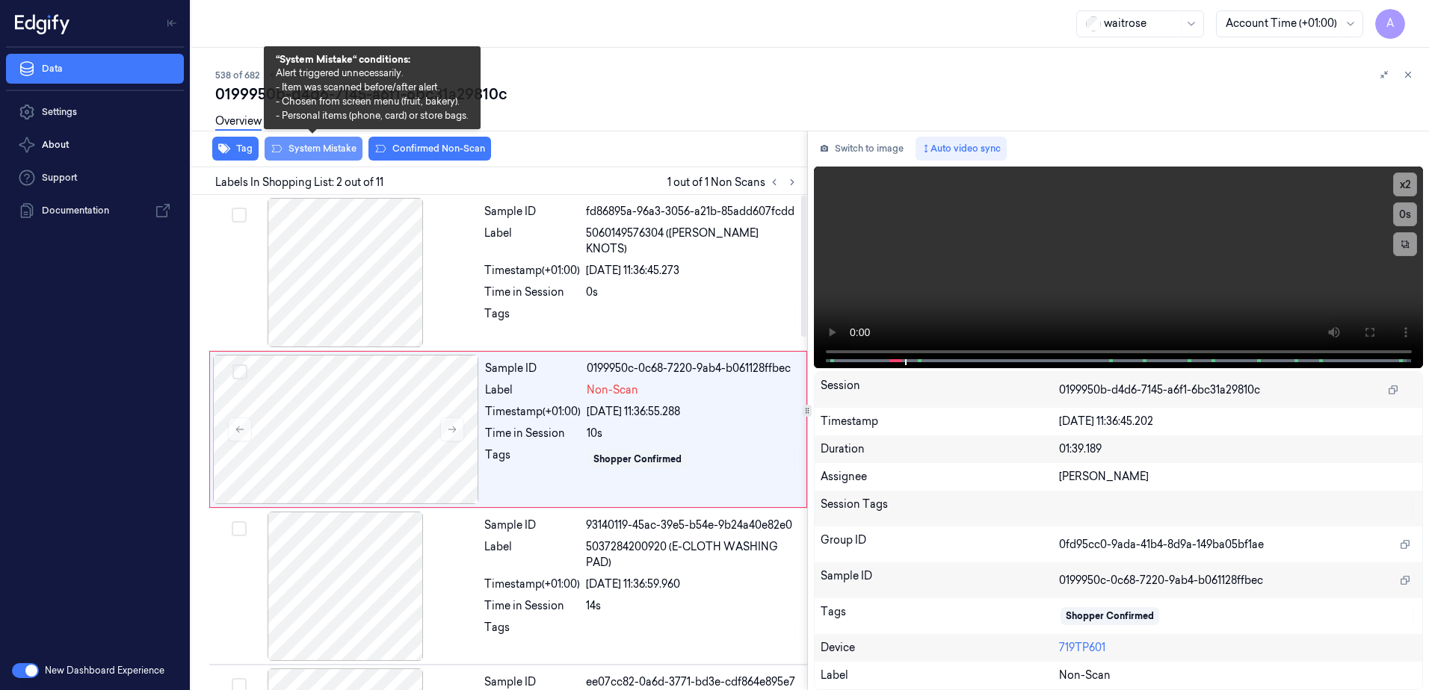
click at [301, 152] on button "System Mistake" at bounding box center [313, 149] width 98 height 24
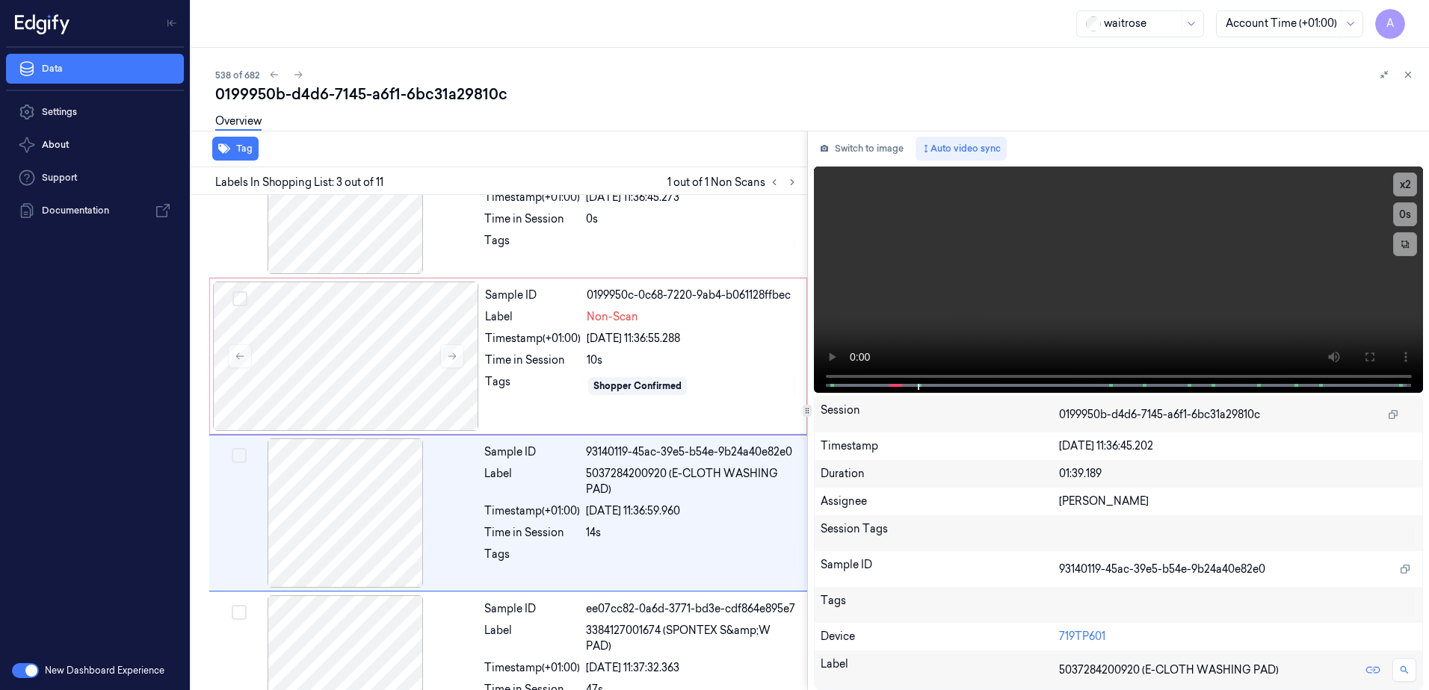
scroll to position [144, 0]
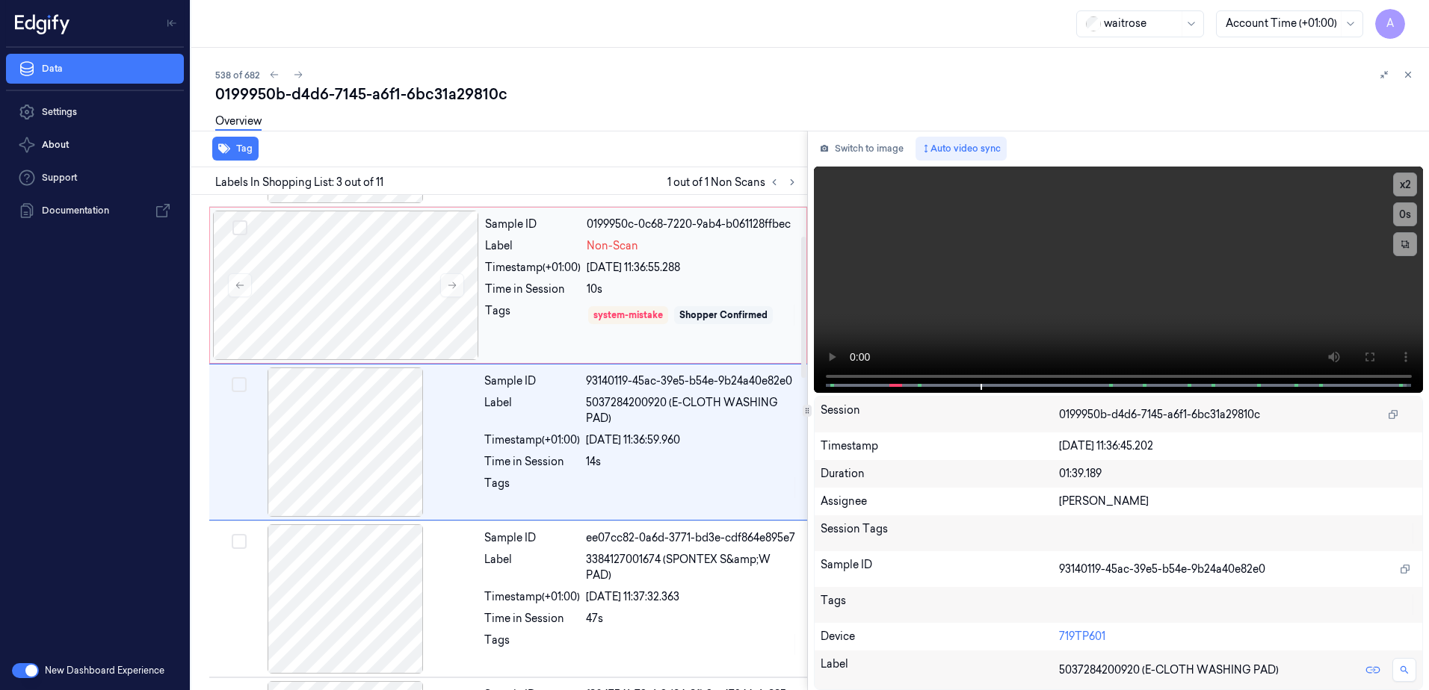
click at [521, 300] on div "Sample ID 0199950c-0c68-7220-9ab4-b061128ffbec Label Non-Scan Timestamp (+01:00…" at bounding box center [641, 285] width 324 height 149
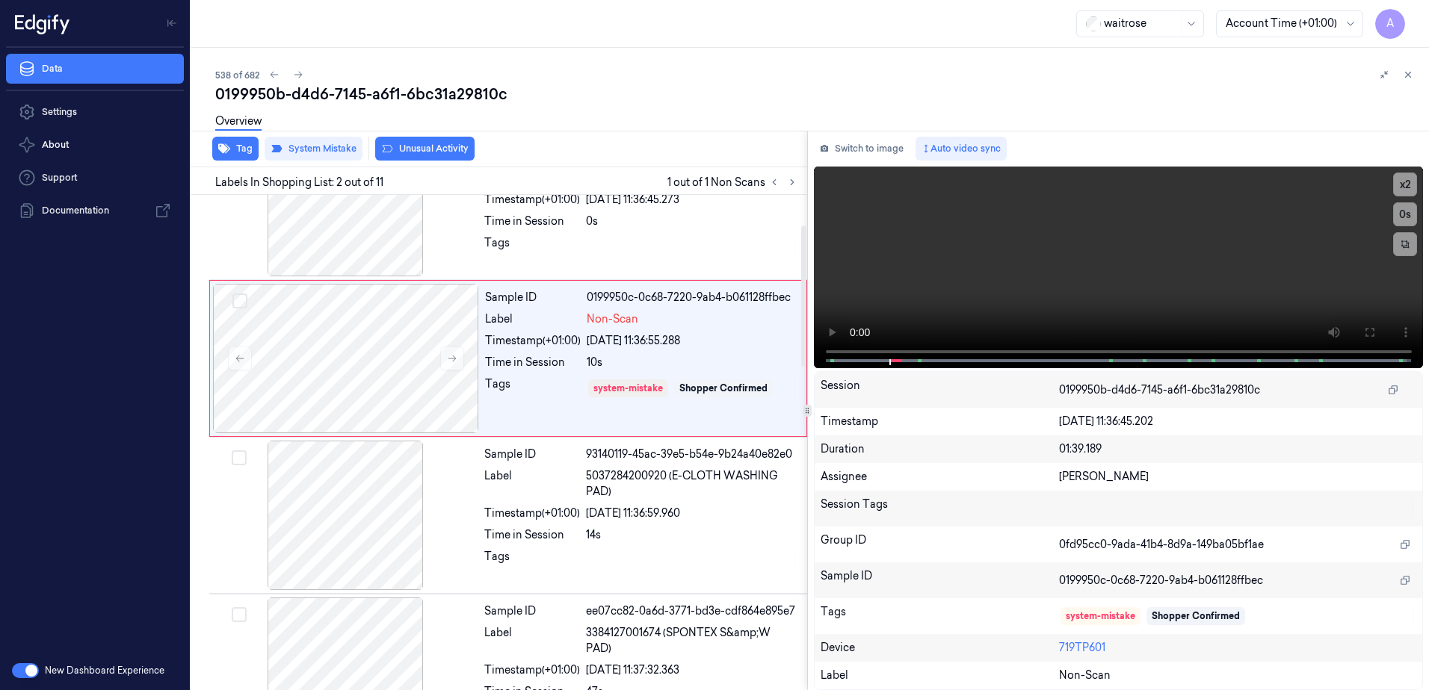
scroll to position [0, 0]
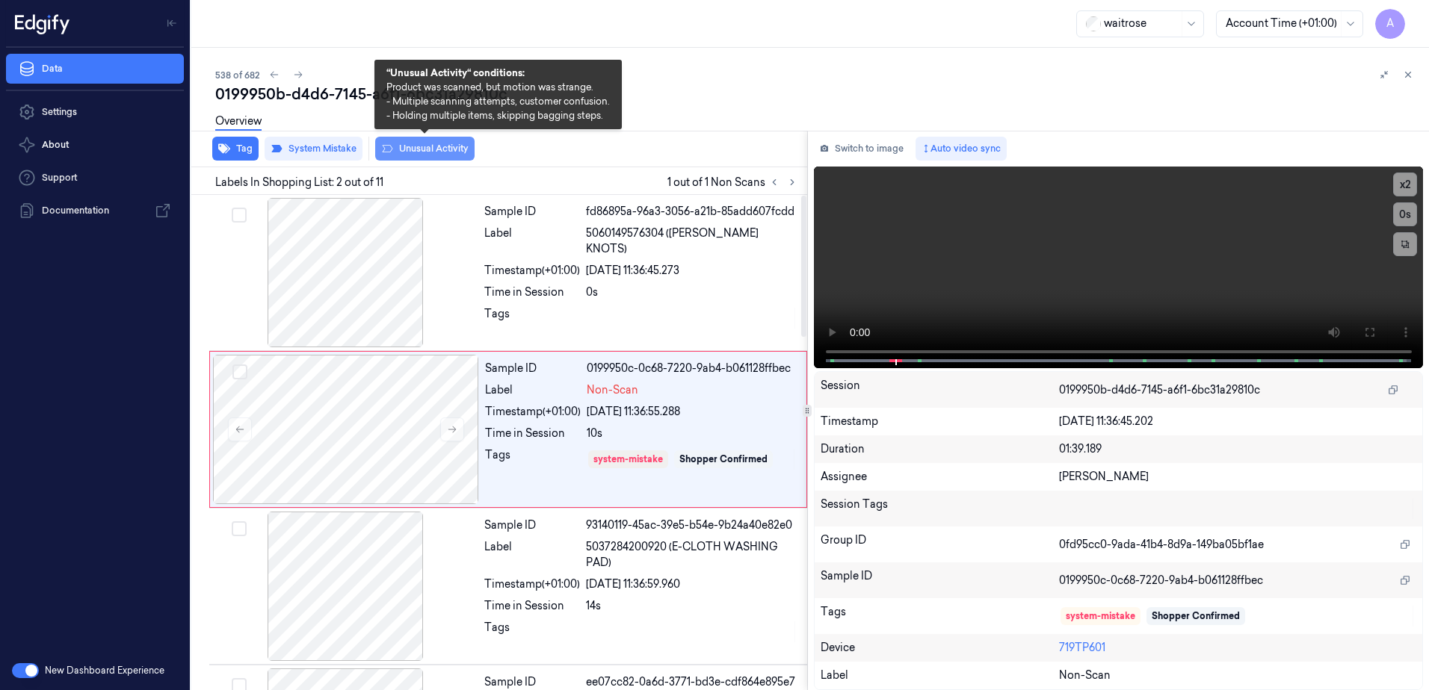
click at [433, 158] on button "Unusual Activity" at bounding box center [424, 149] width 99 height 24
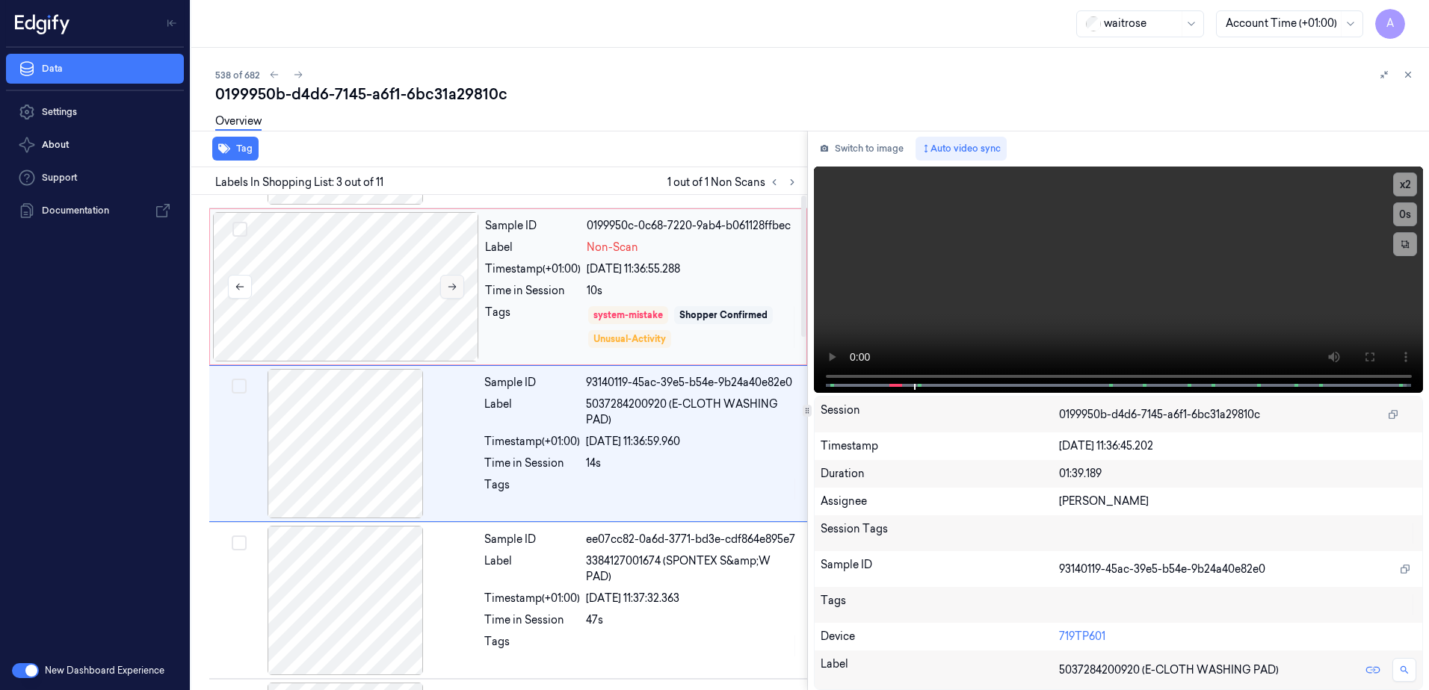
click at [452, 436] on div at bounding box center [345, 443] width 266 height 149
click at [449, 288] on icon at bounding box center [452, 285] width 10 height 10
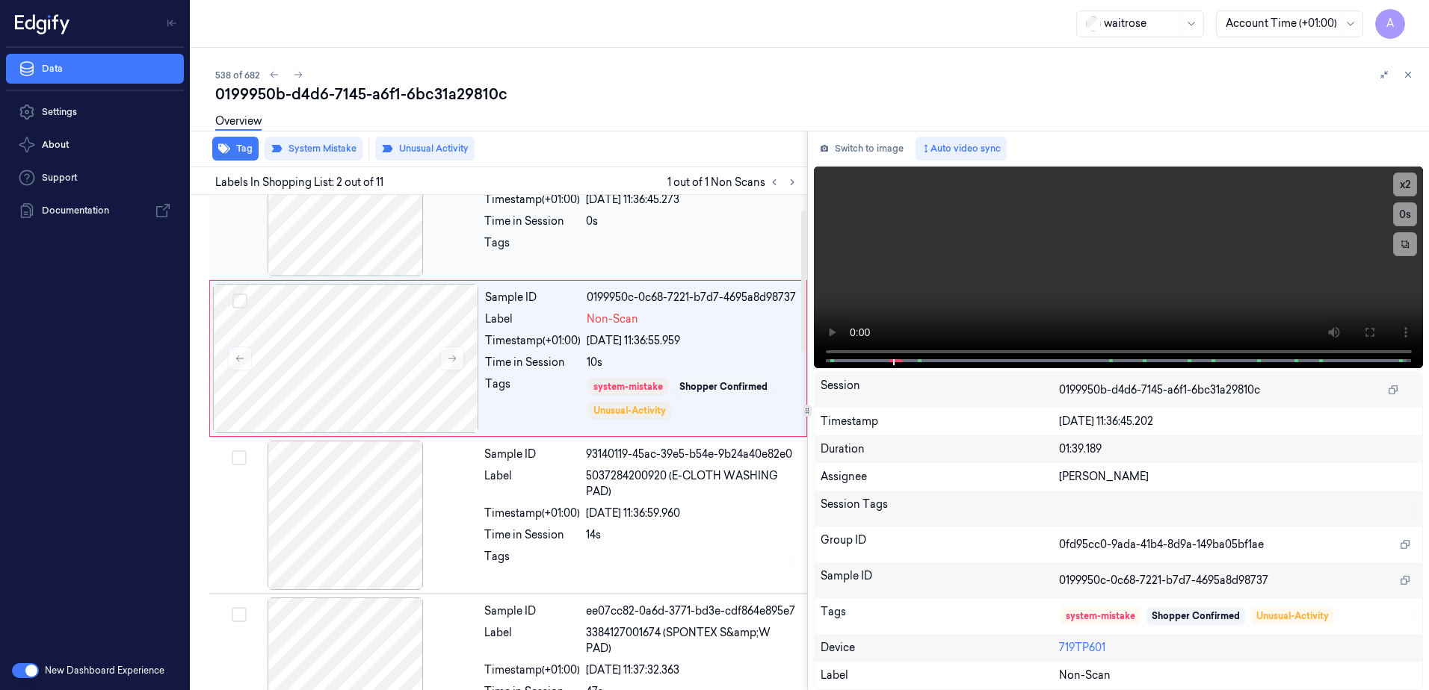
scroll to position [0, 0]
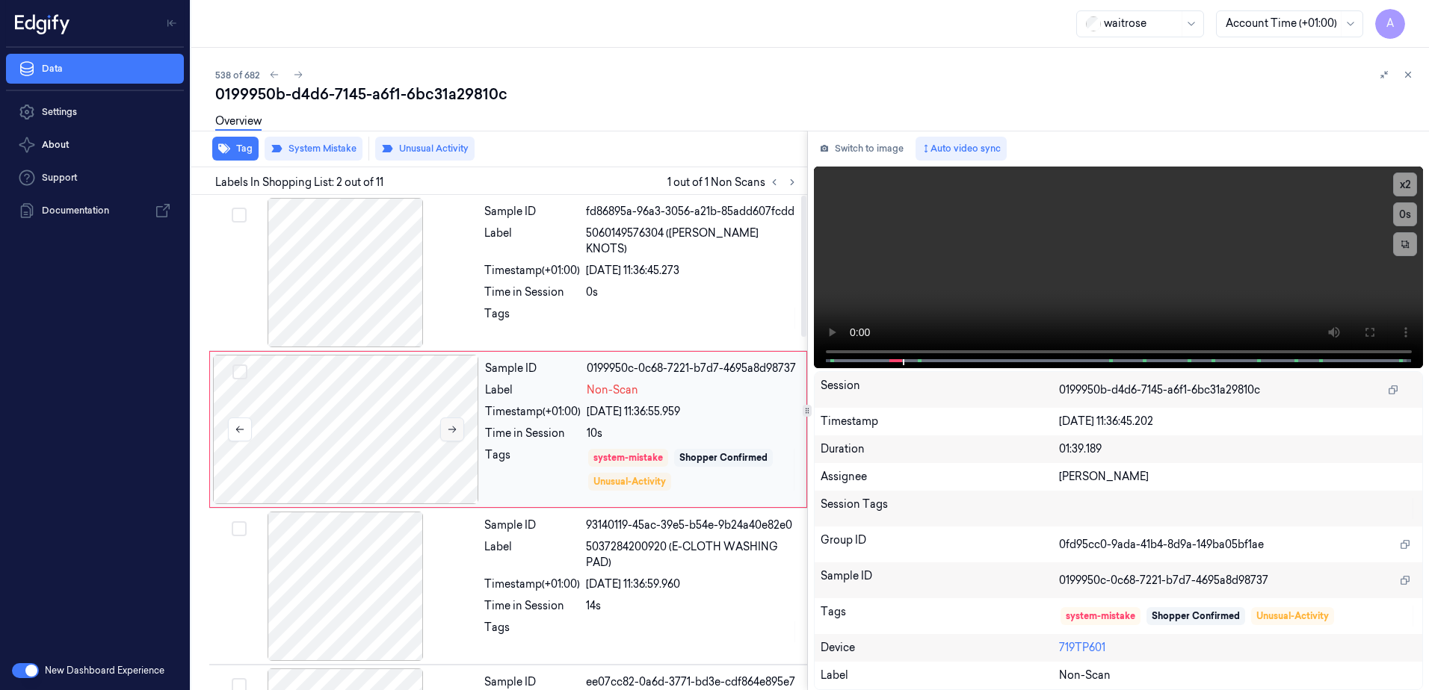
click at [448, 430] on icon at bounding box center [452, 429] width 10 height 10
click at [449, 431] on icon at bounding box center [452, 429] width 10 height 10
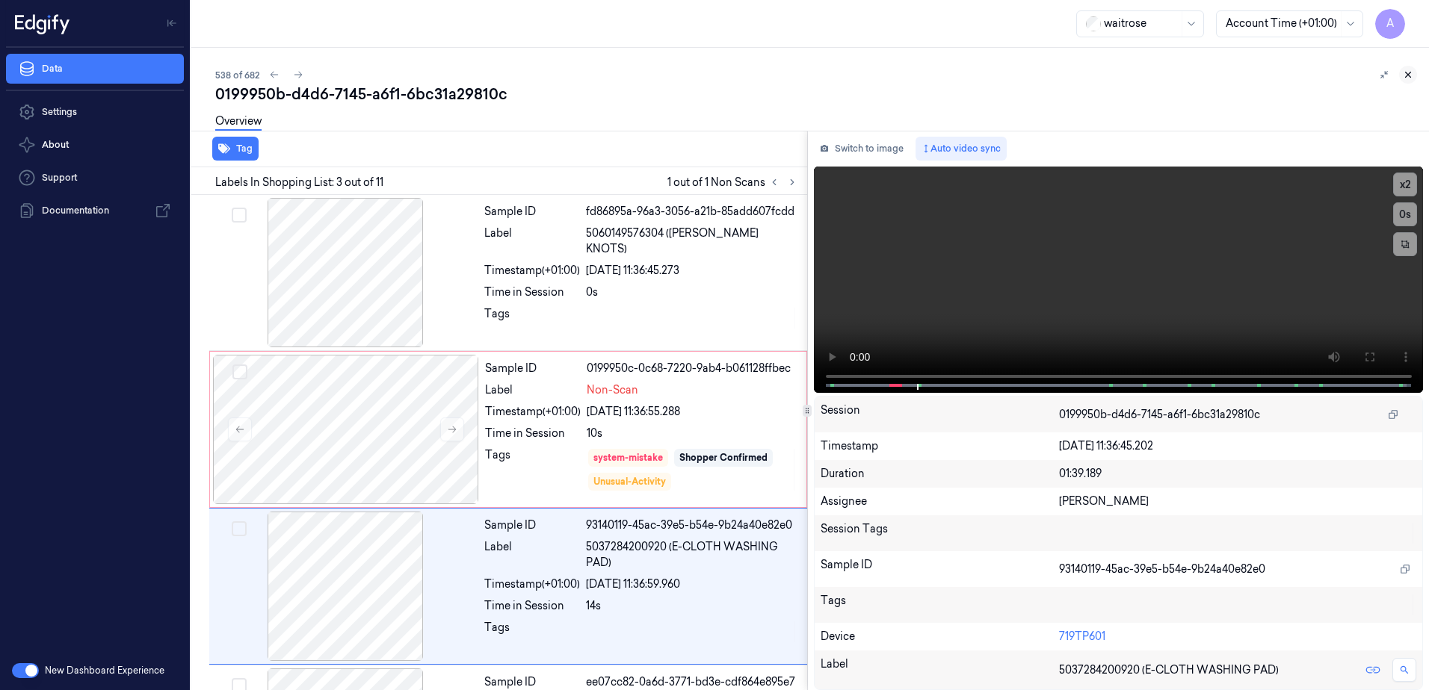
scroll to position [90, 0]
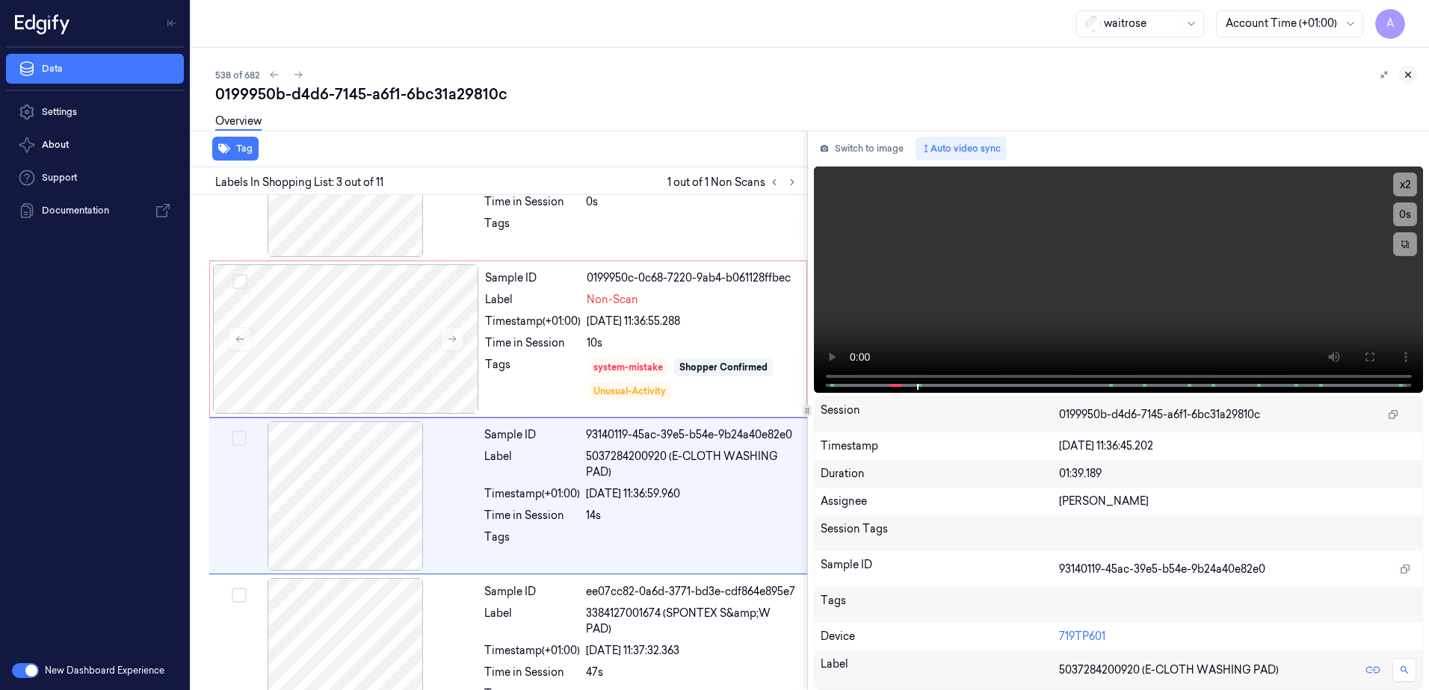
click at [1408, 73] on icon at bounding box center [1407, 74] width 10 height 10
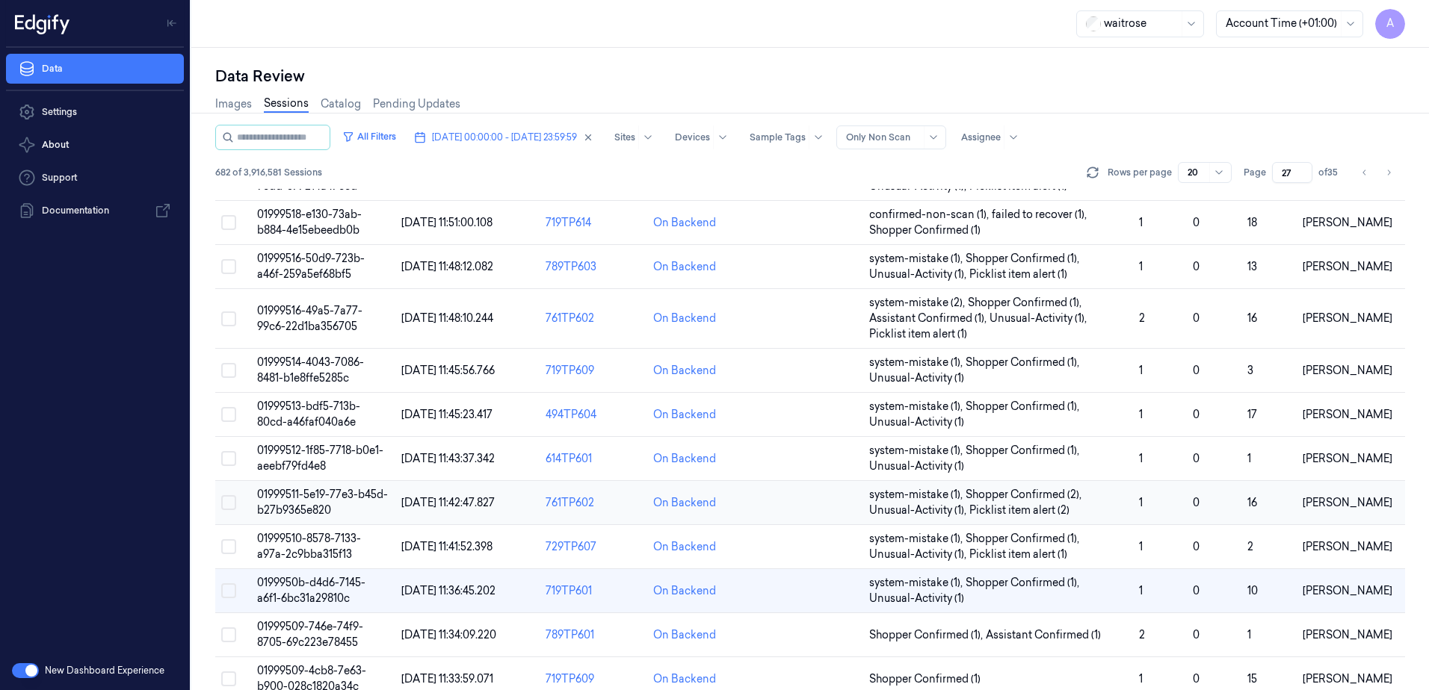
scroll to position [440, 0]
